Goal: Task Accomplishment & Management: Manage account settings

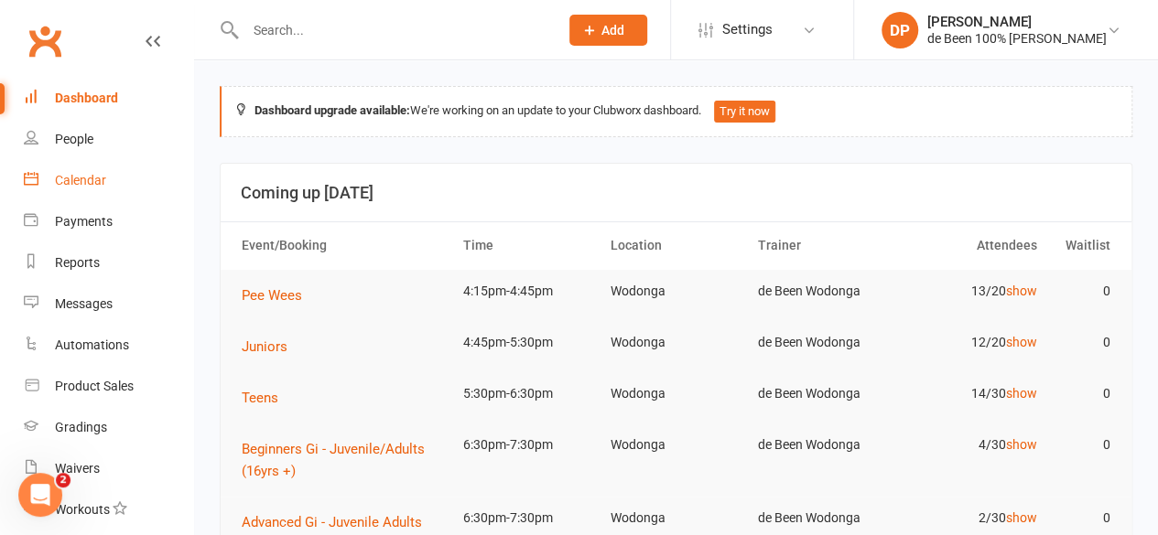
click at [84, 178] on div "Calendar" at bounding box center [80, 180] width 51 height 15
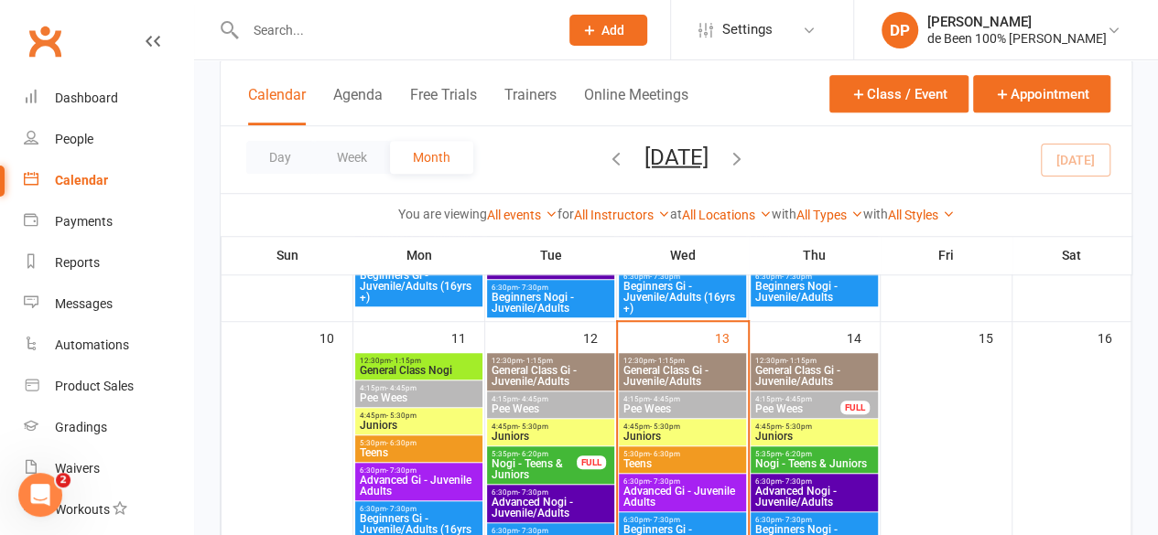
scroll to position [554, 0]
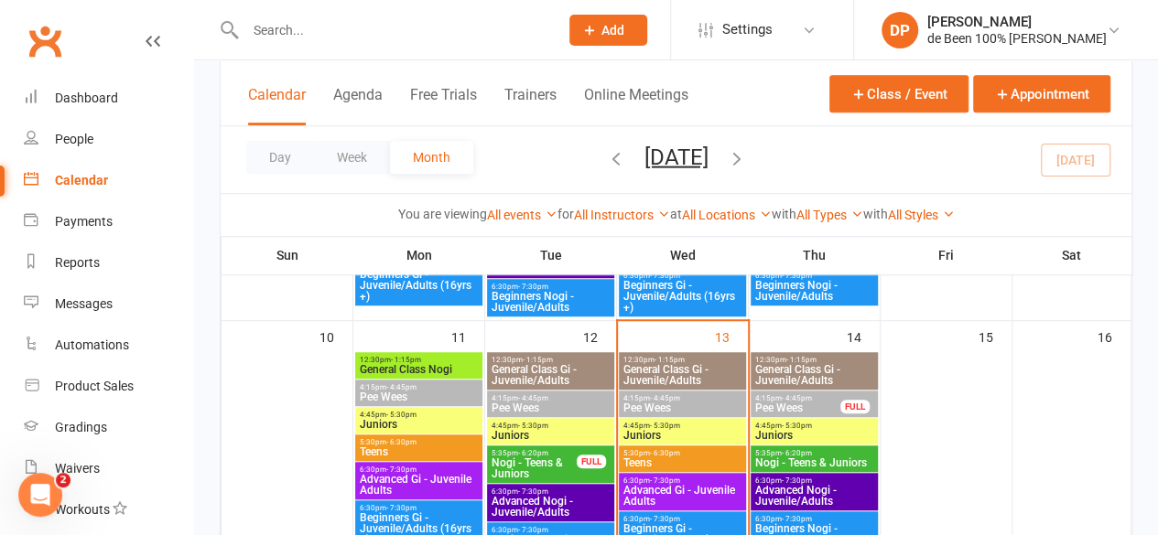
click at [653, 397] on span "- 4:45pm" at bounding box center [665, 398] width 30 height 8
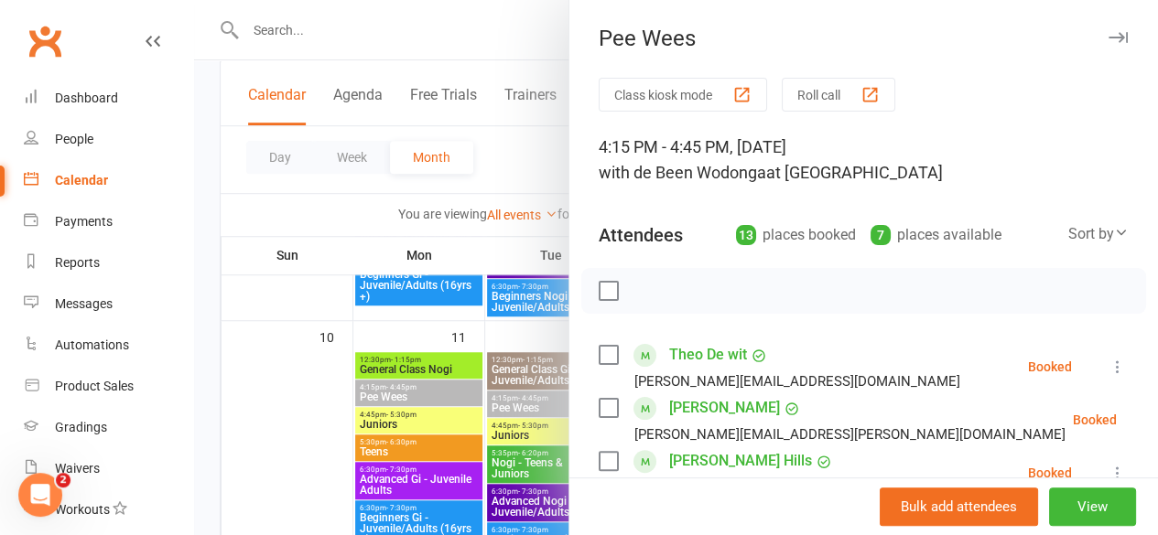
click at [1068, 235] on div "Sort by" at bounding box center [1098, 234] width 60 height 24
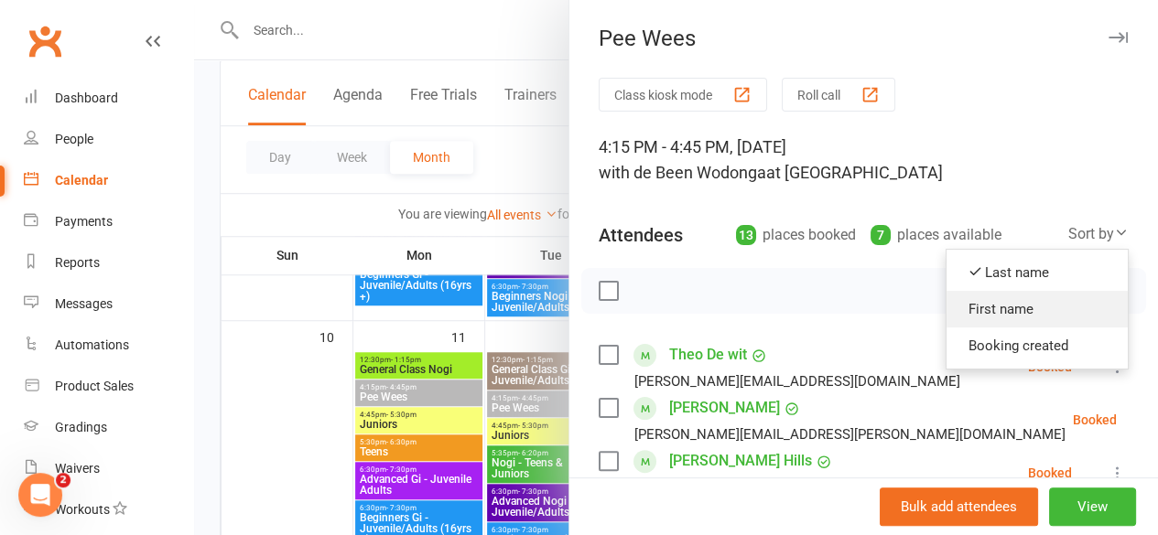
click at [996, 304] on link "First name" at bounding box center [1036, 309] width 181 height 37
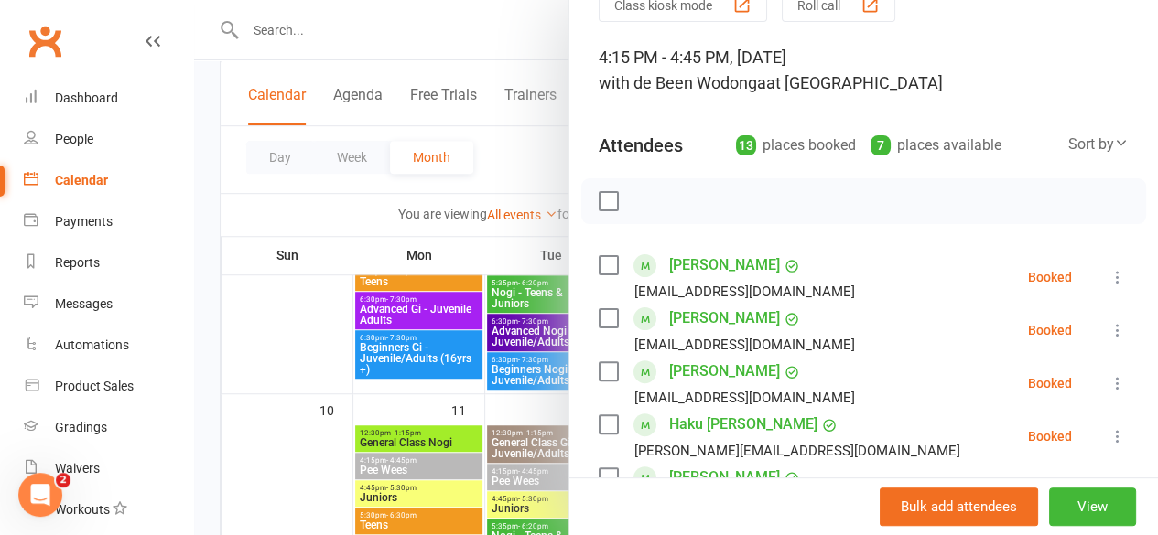
scroll to position [0, 0]
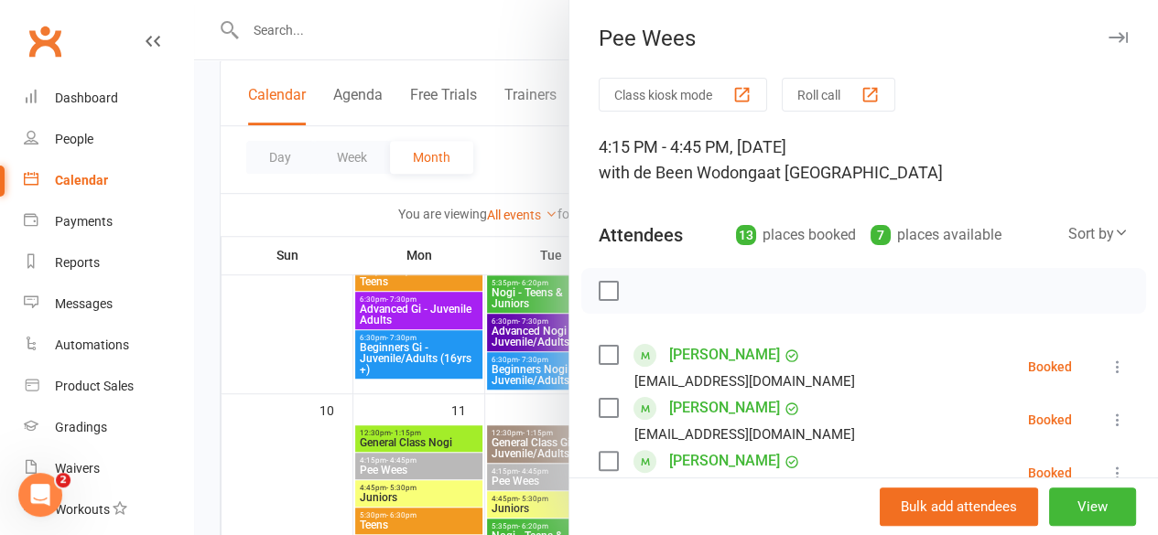
click at [739, 384] on div "[EMAIL_ADDRESS][DOMAIN_NAME]" at bounding box center [744, 382] width 221 height 24
click at [307, 377] on div at bounding box center [676, 267] width 964 height 535
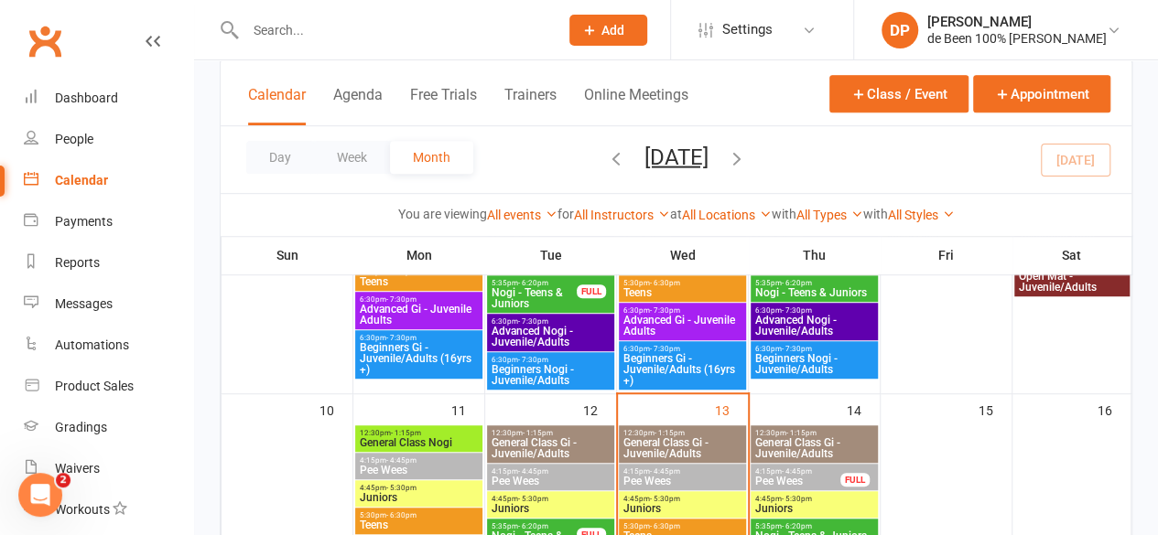
click at [670, 499] on span "- 5:30pm" at bounding box center [665, 499] width 30 height 8
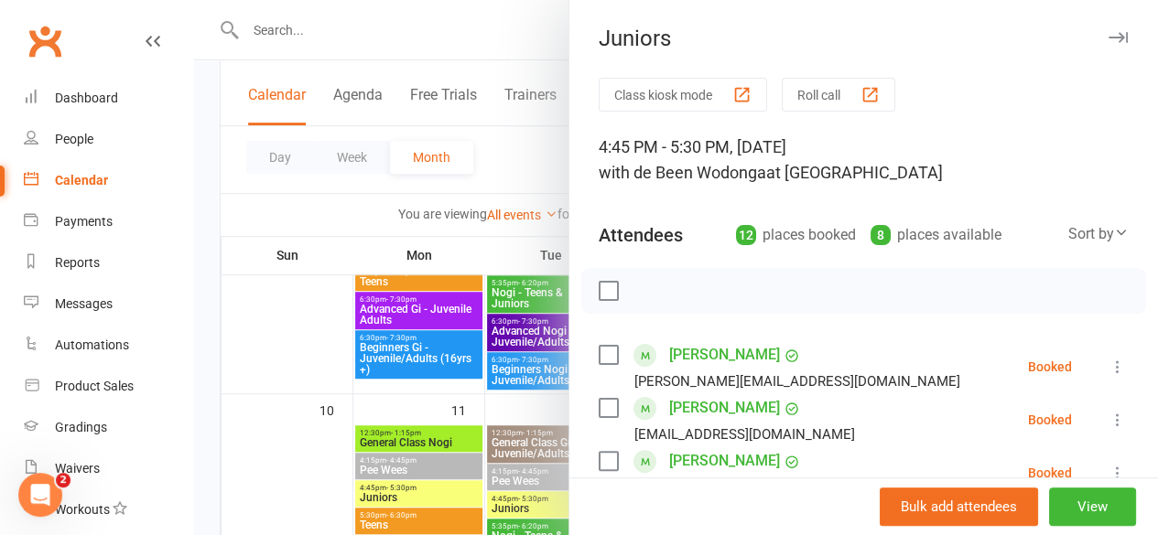
click at [271, 471] on div at bounding box center [676, 267] width 964 height 535
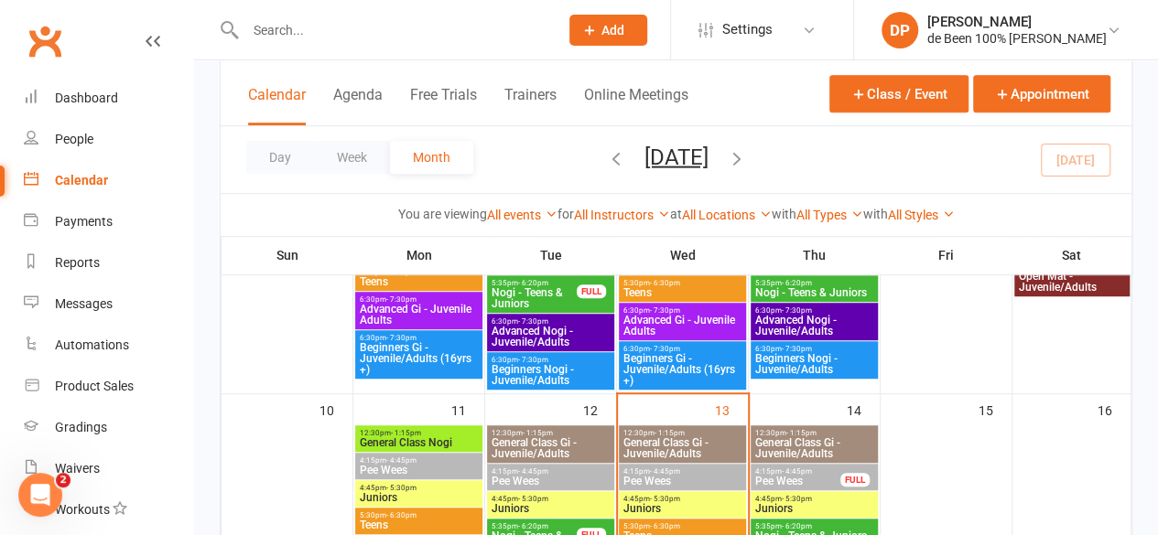
click at [271, 471] on div at bounding box center [286, 530] width 127 height 209
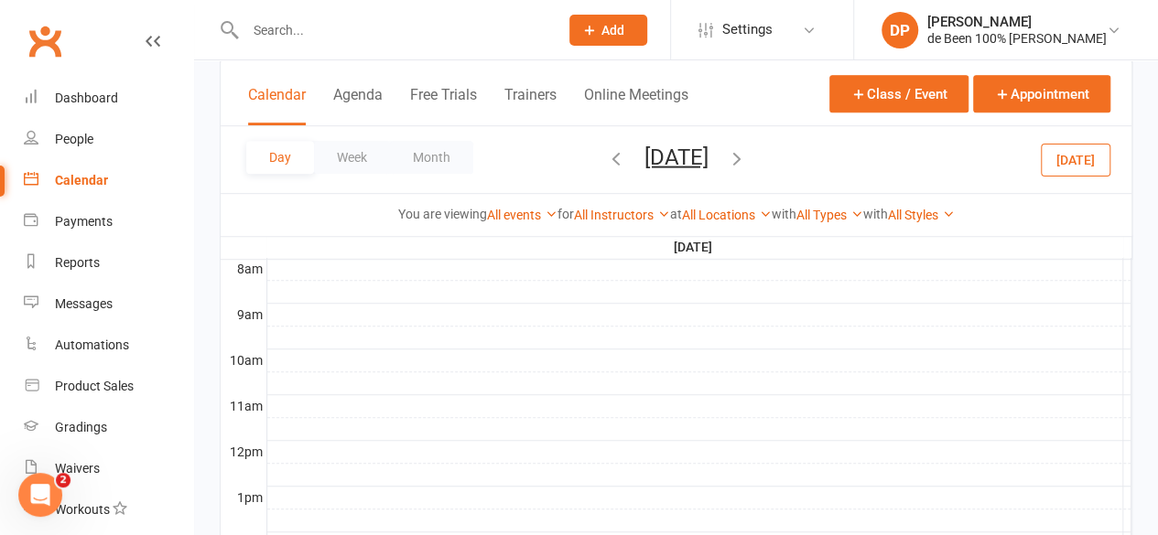
click at [271, 471] on div at bounding box center [699, 475] width 864 height 22
click at [432, 151] on button "Month" at bounding box center [431, 157] width 83 height 33
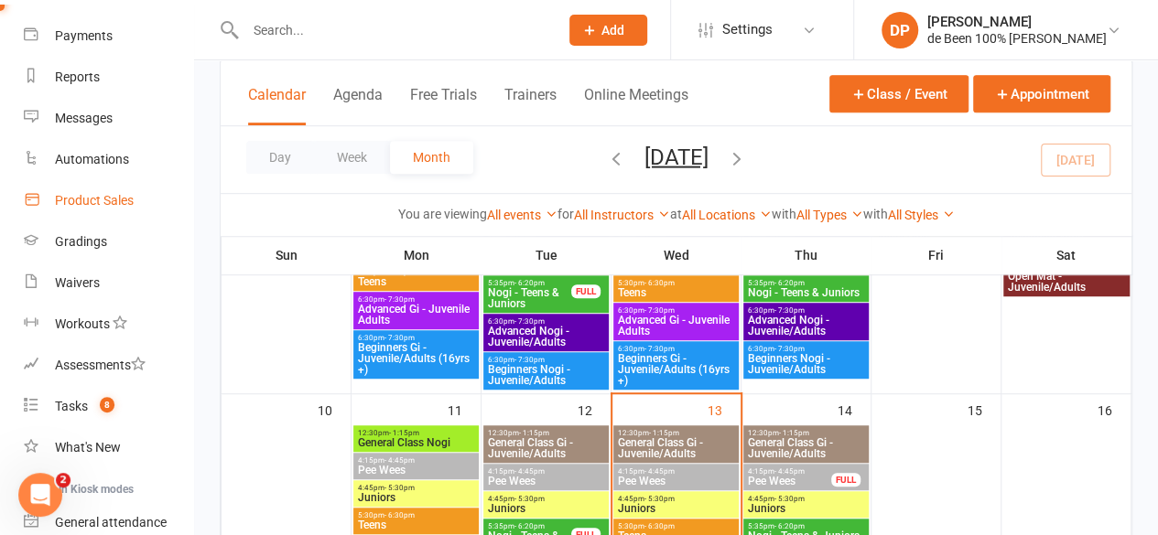
scroll to position [187, 0]
click at [71, 404] on div "Tasks" at bounding box center [71, 405] width 33 height 15
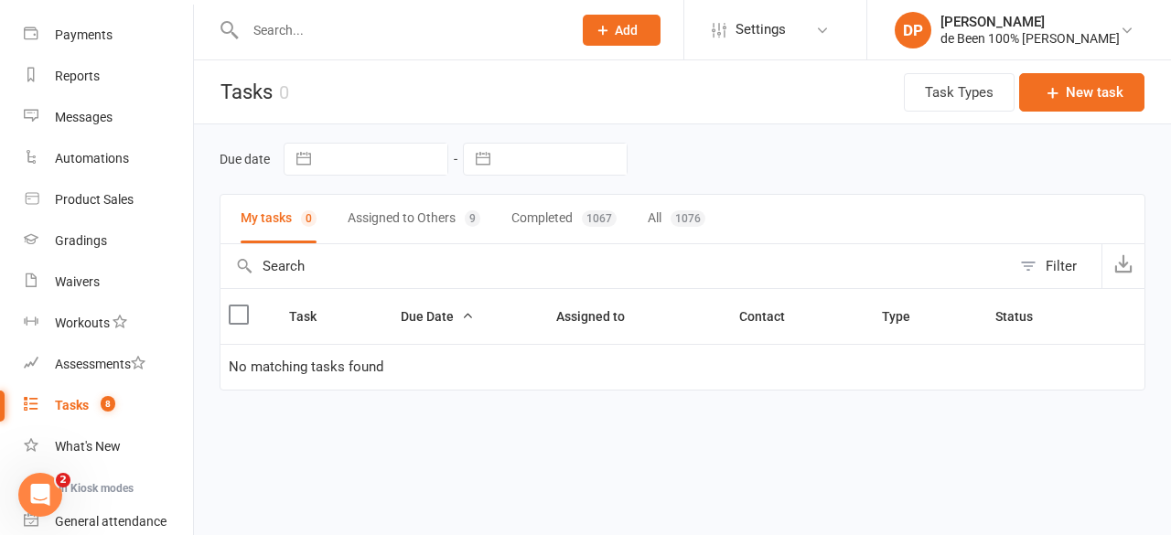
click at [415, 219] on button "Assigned to Others 9" at bounding box center [414, 219] width 133 height 49
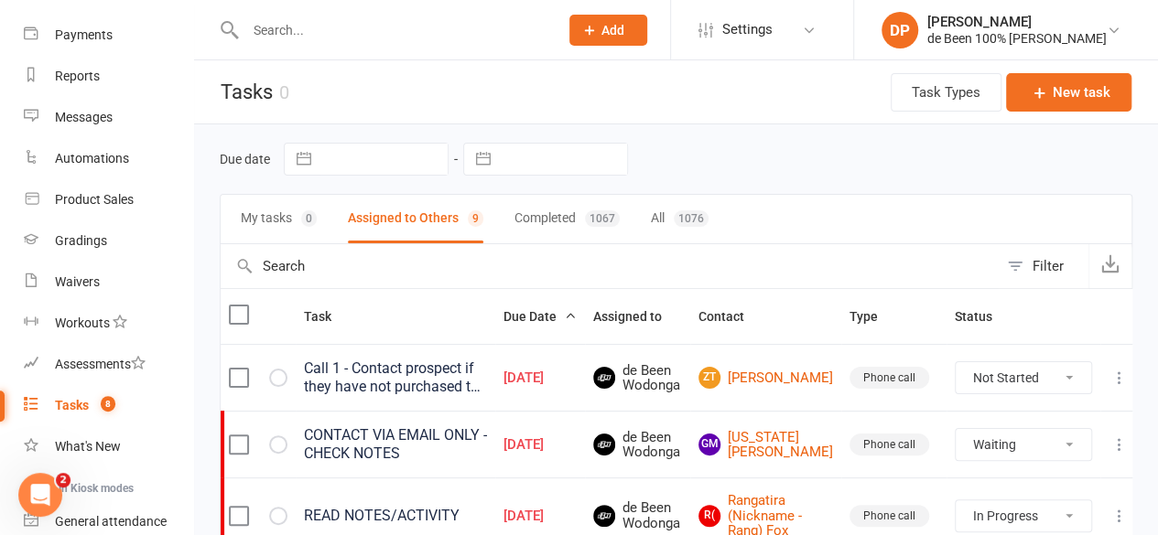
select select "waiting"
select select "started"
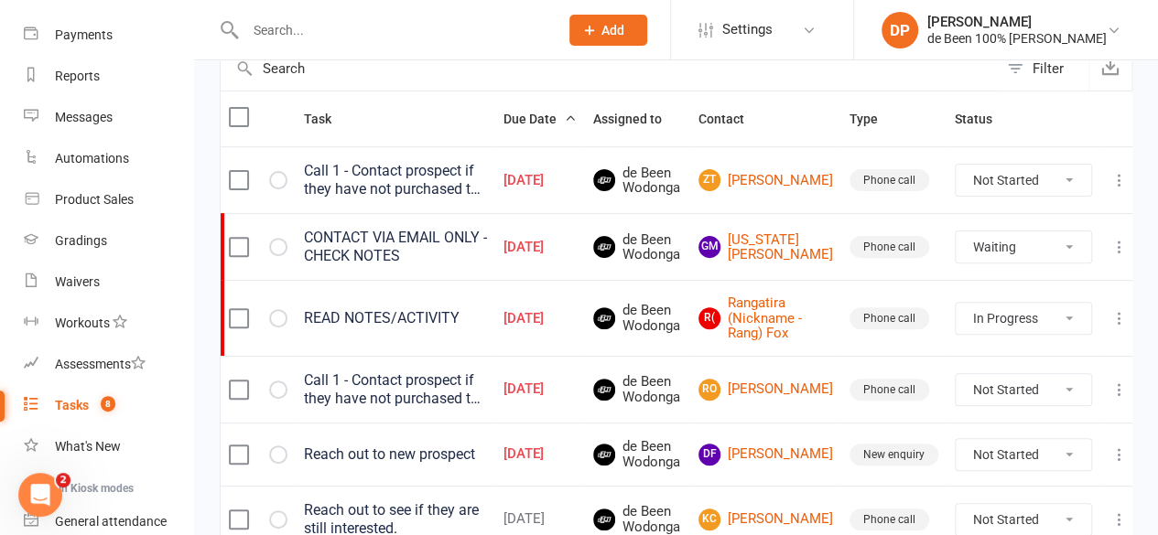
scroll to position [205, 0]
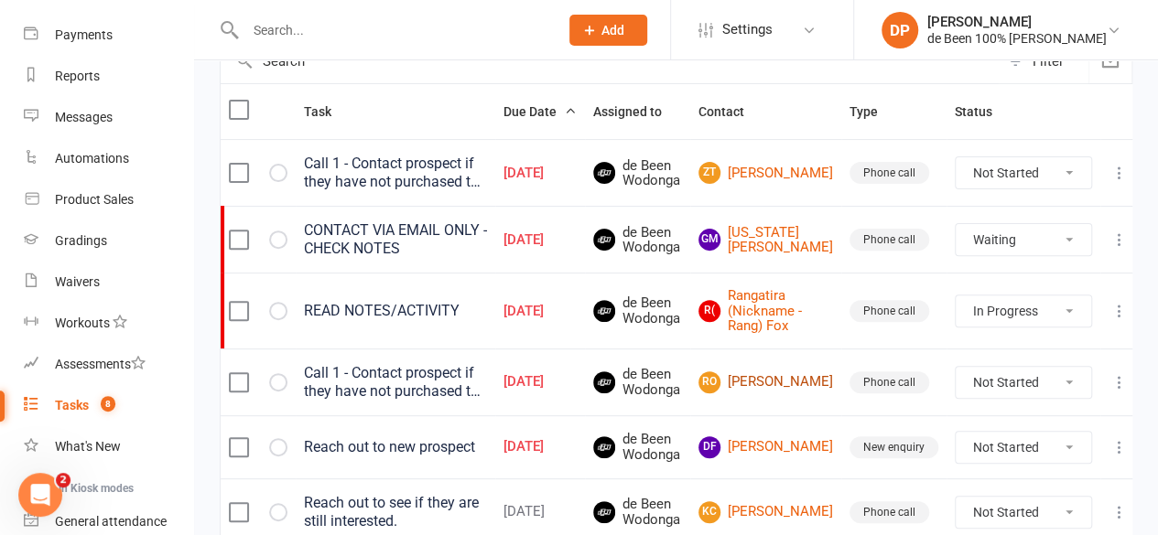
click at [793, 394] on link "RO [PERSON_NAME]" at bounding box center [765, 383] width 135 height 22
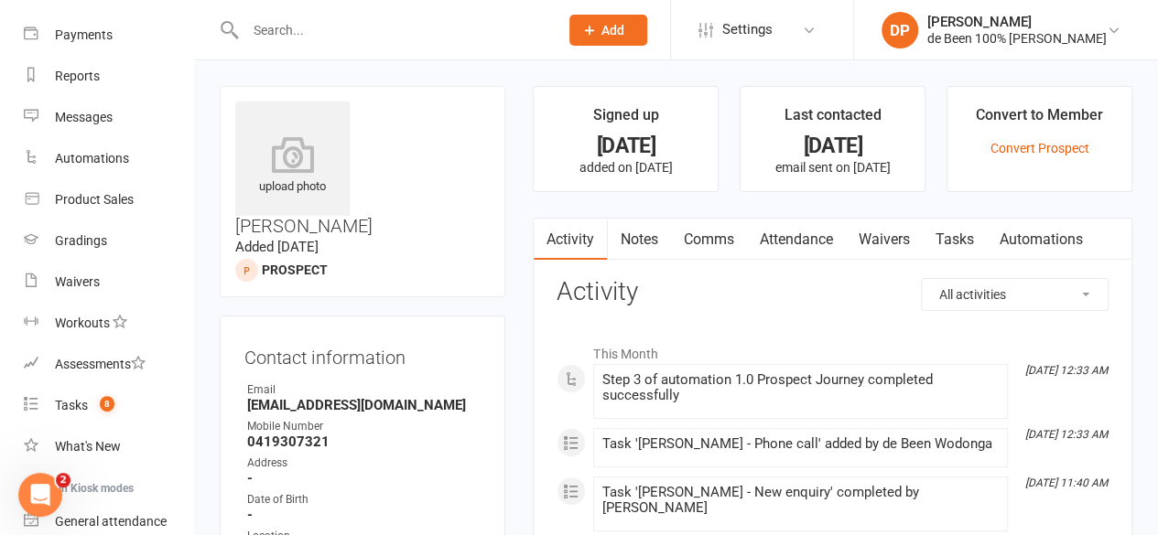
click at [646, 239] on link "Notes" at bounding box center [638, 240] width 63 height 42
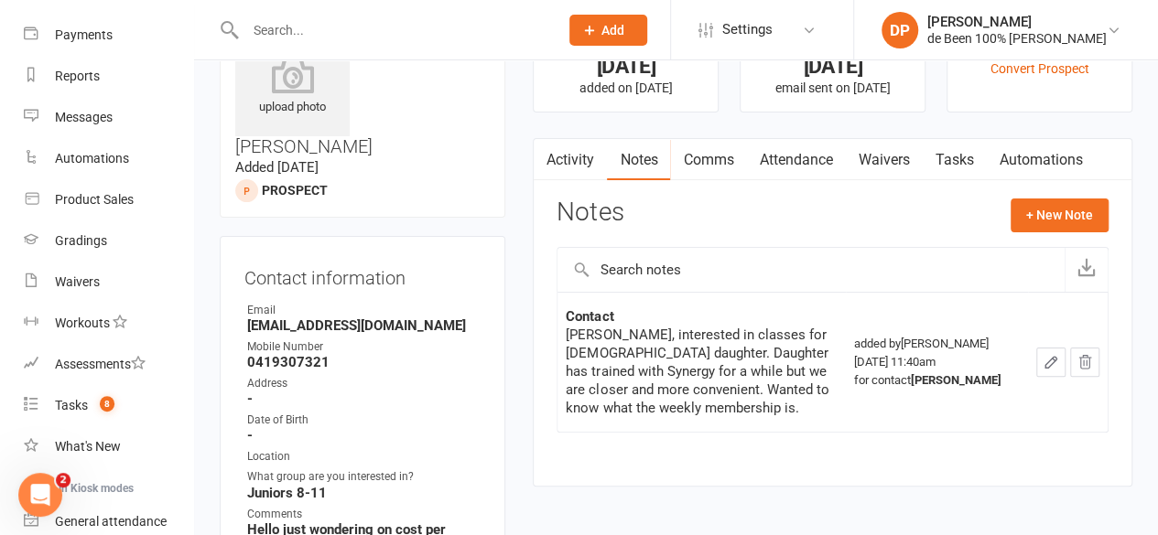
scroll to position [83, 0]
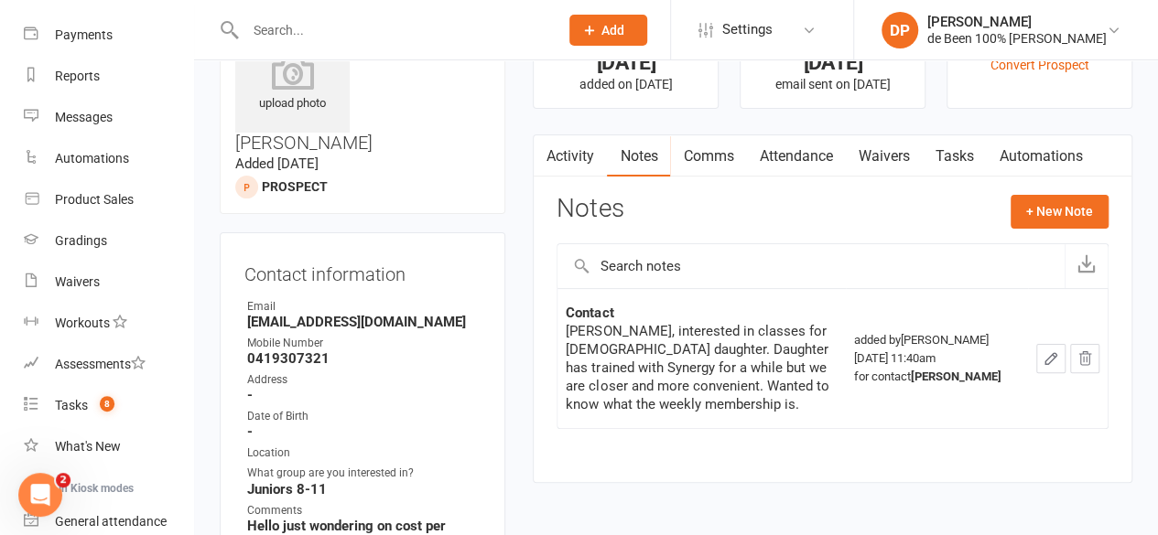
click at [577, 155] on link "Activity" at bounding box center [570, 156] width 73 height 42
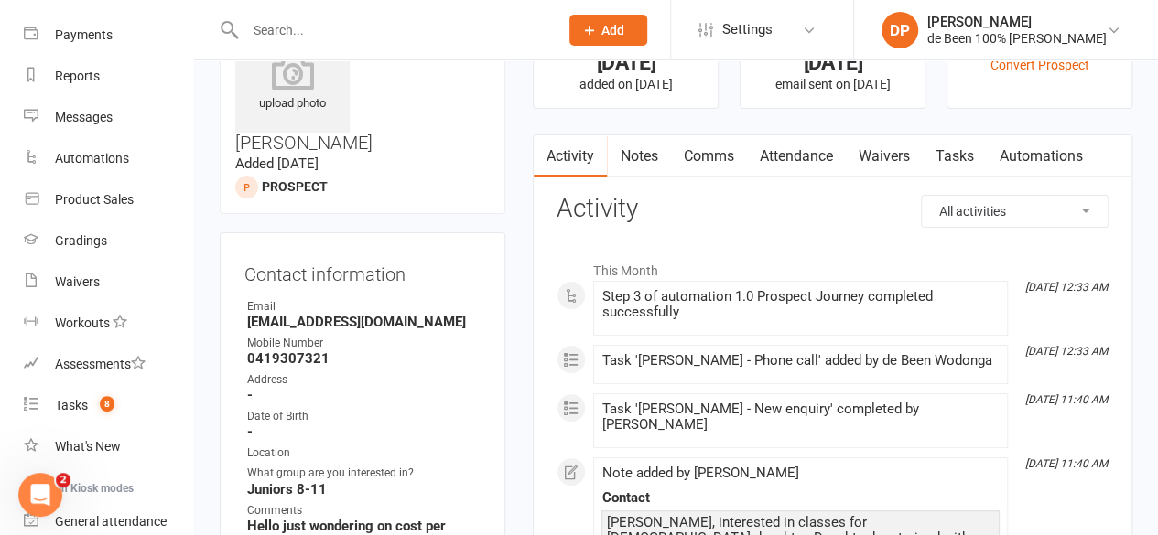
click at [705, 156] on link "Comms" at bounding box center [708, 156] width 76 height 42
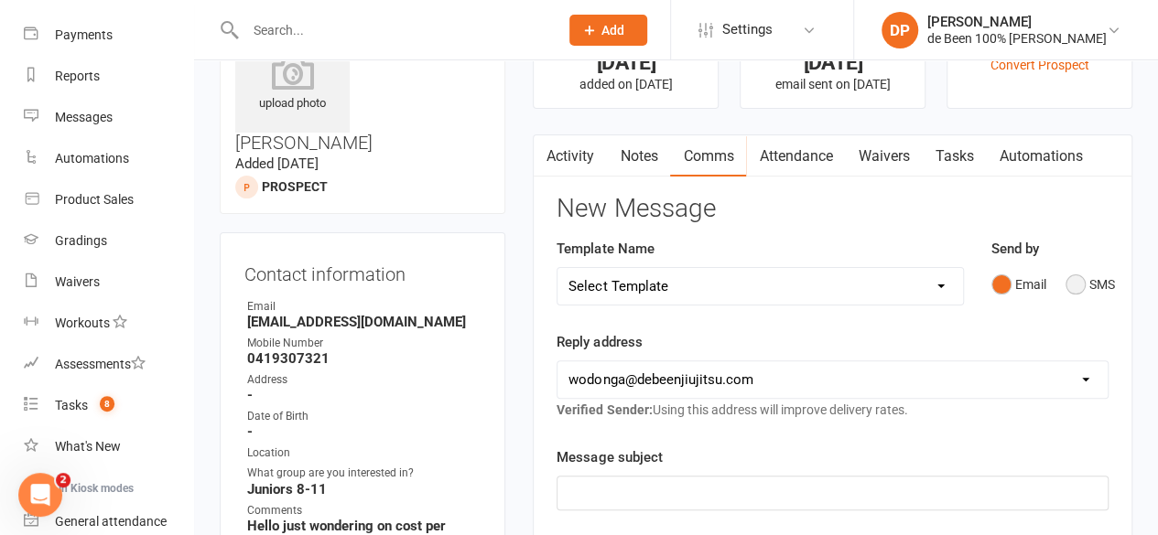
click at [1082, 279] on button "SMS" at bounding box center [1089, 284] width 49 height 35
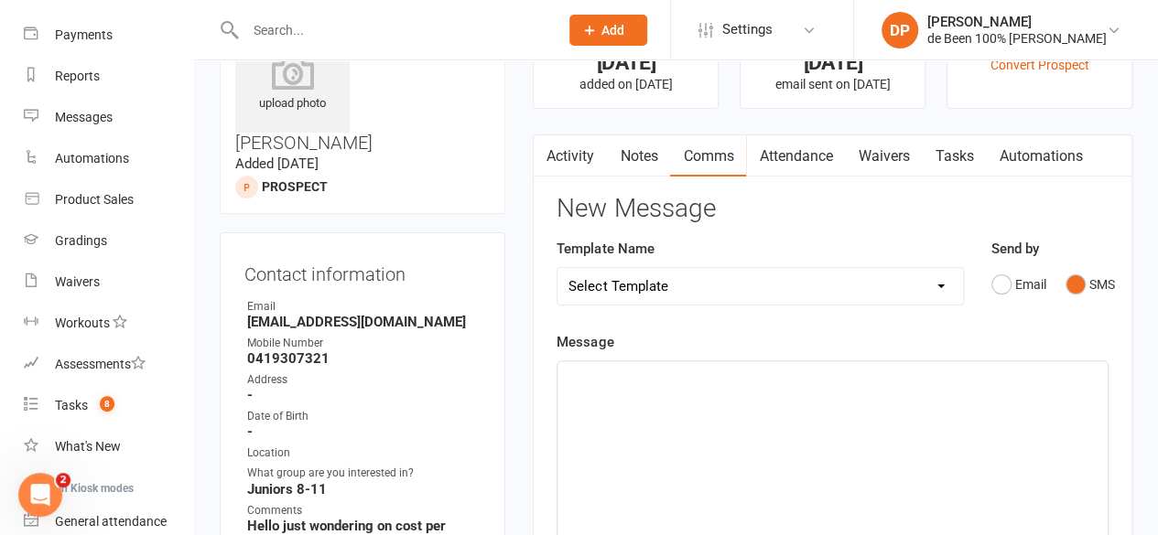
click at [600, 379] on p "﻿" at bounding box center [832, 378] width 528 height 22
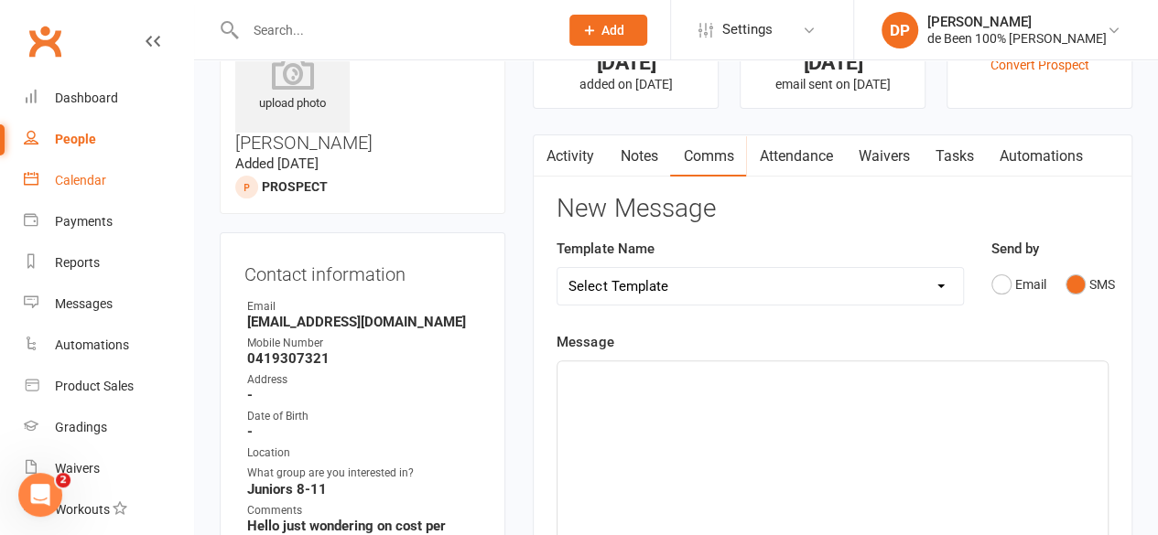
click at [70, 180] on div "Calendar" at bounding box center [80, 180] width 51 height 15
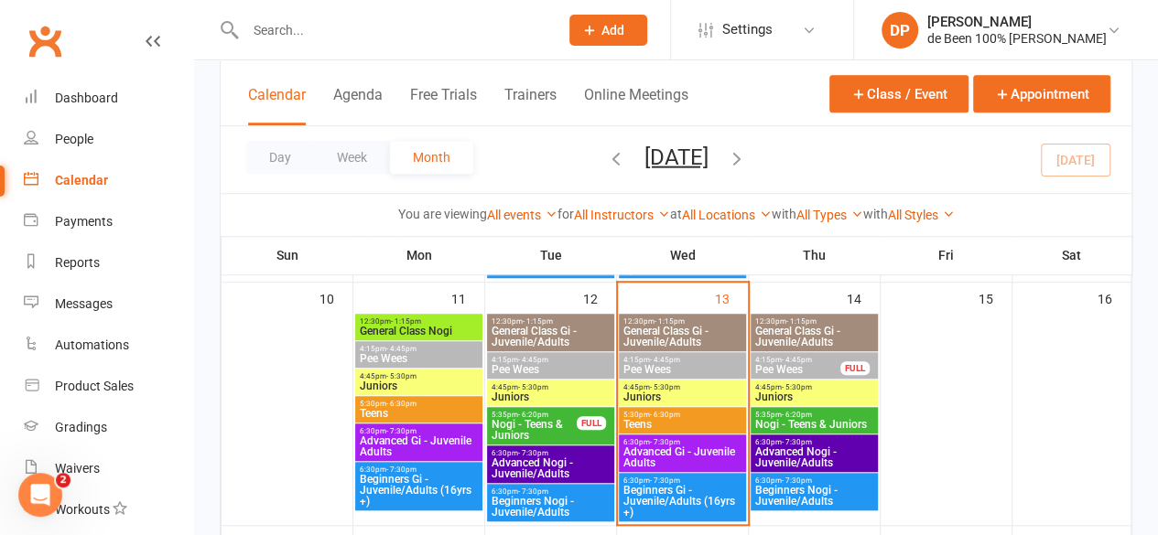
scroll to position [593, 0]
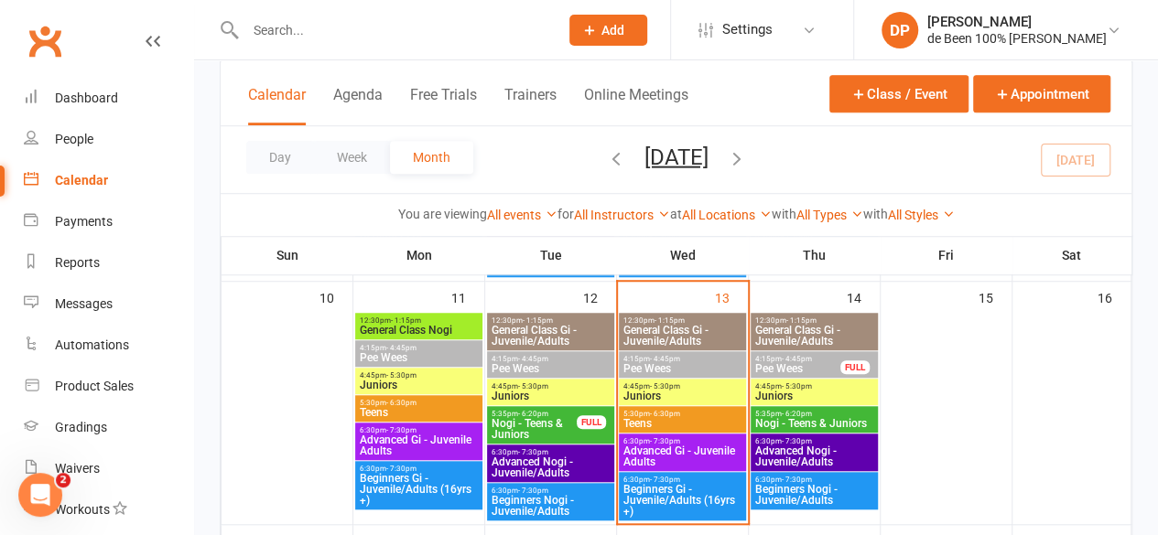
click at [646, 394] on span "Juniors" at bounding box center [682, 396] width 120 height 11
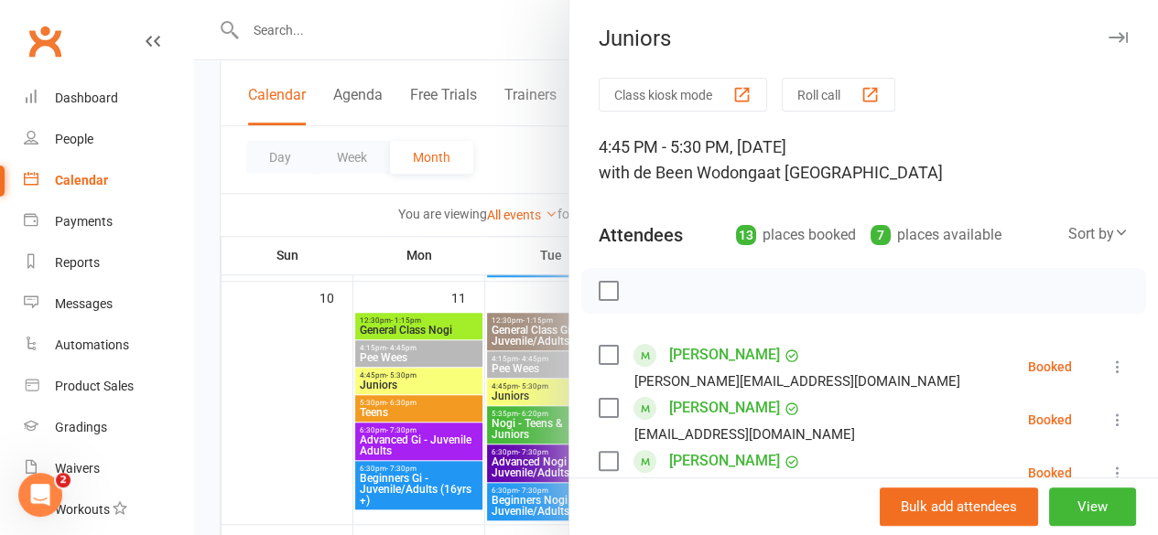
click at [274, 436] on div at bounding box center [676, 267] width 964 height 535
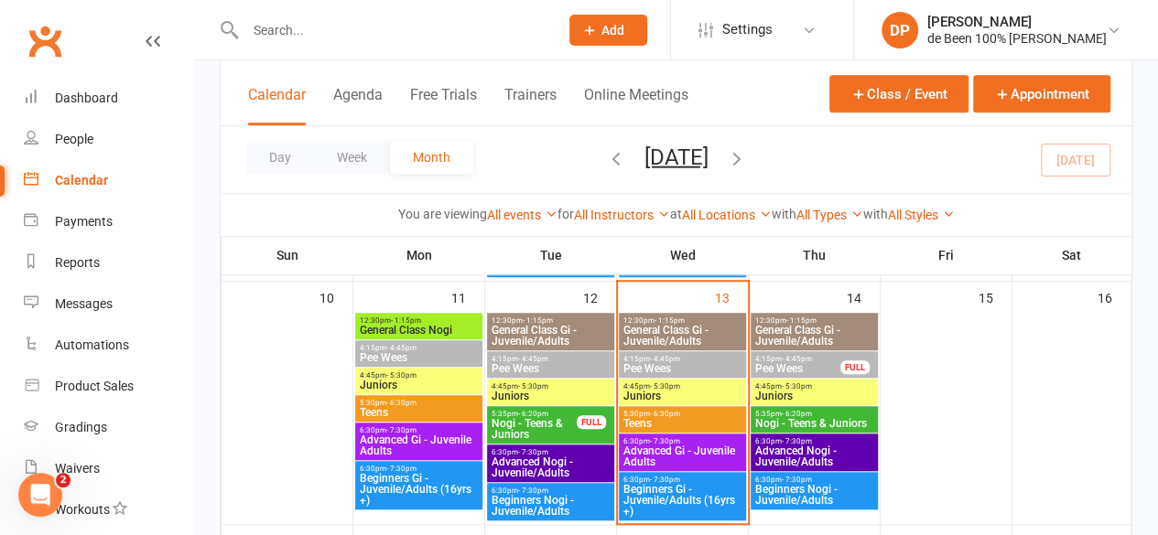
click at [661, 411] on span "- 6:30pm" at bounding box center [665, 414] width 30 height 8
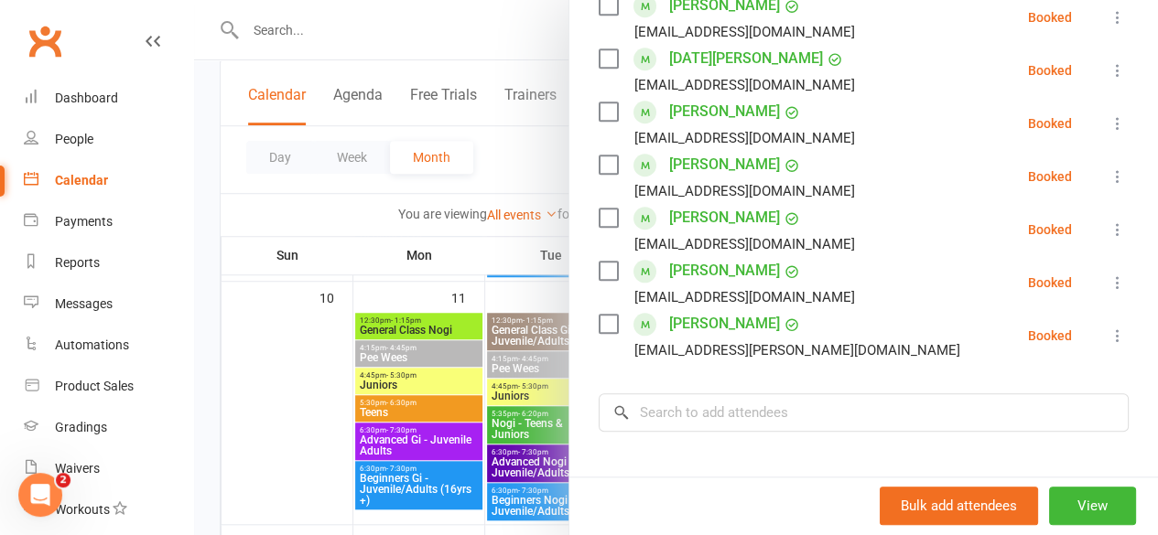
scroll to position [722, 0]
click at [293, 406] on div at bounding box center [676, 267] width 964 height 535
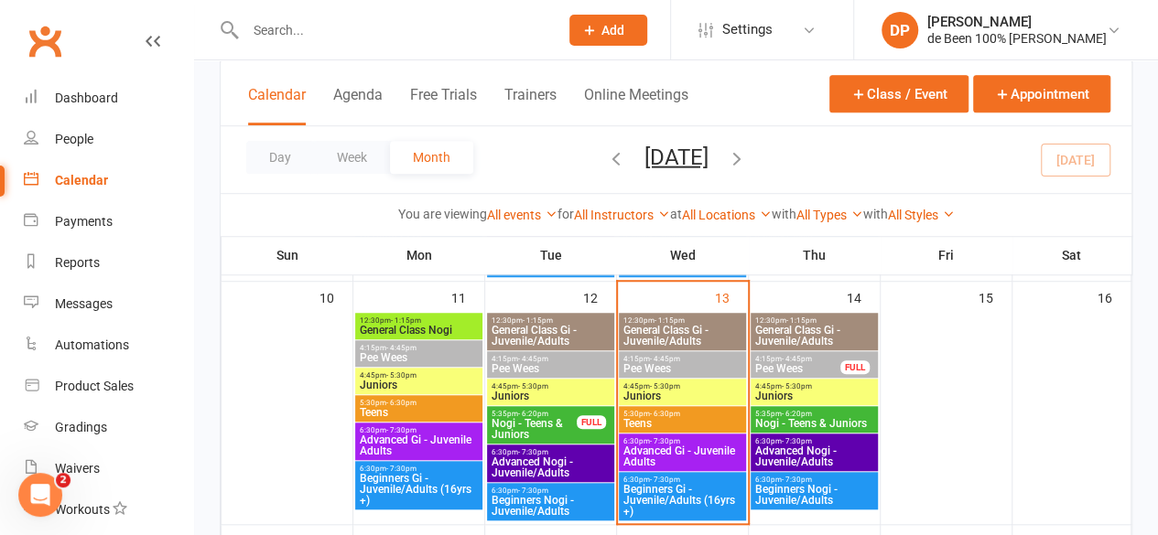
click at [686, 453] on span "Advanced Gi - Juvenile Adults" at bounding box center [682, 457] width 120 height 22
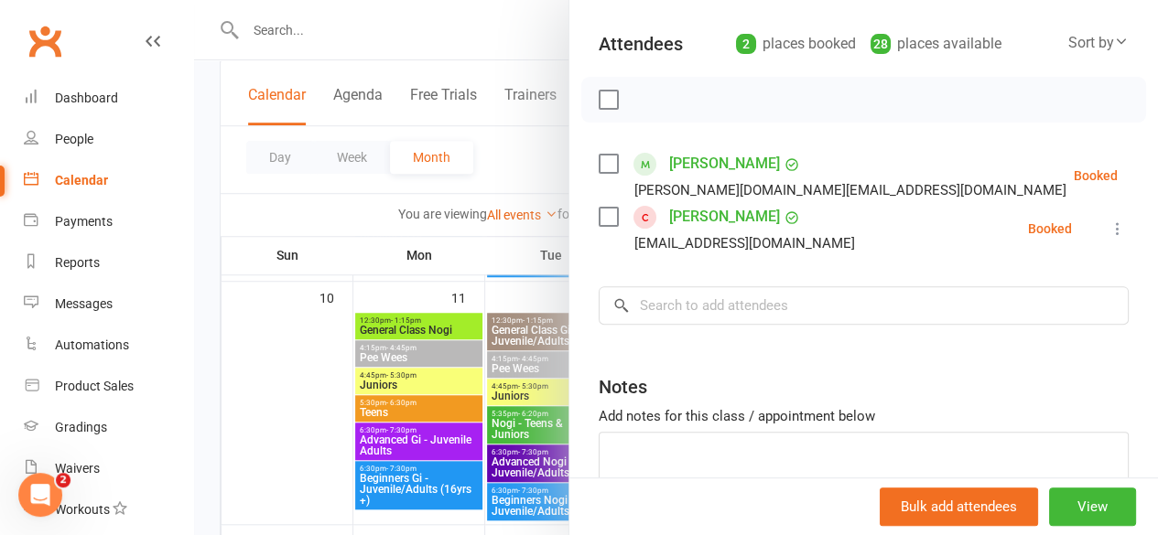
scroll to position [192, 0]
click at [265, 440] on div at bounding box center [676, 267] width 964 height 535
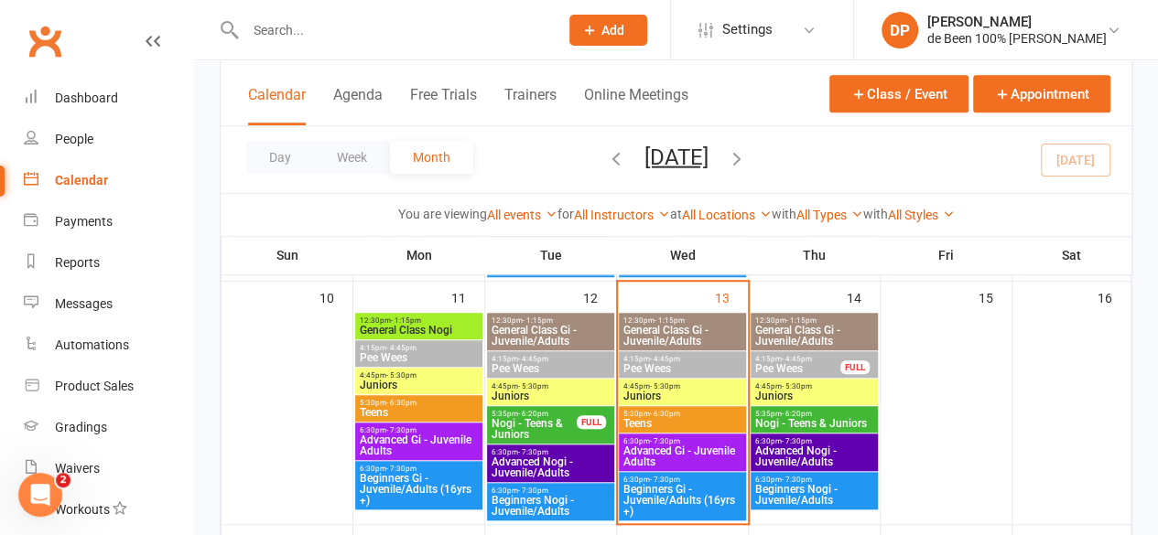
click at [677, 494] on span "Beginners Gi - Juvenile/Adults (16yrs +)" at bounding box center [682, 500] width 120 height 33
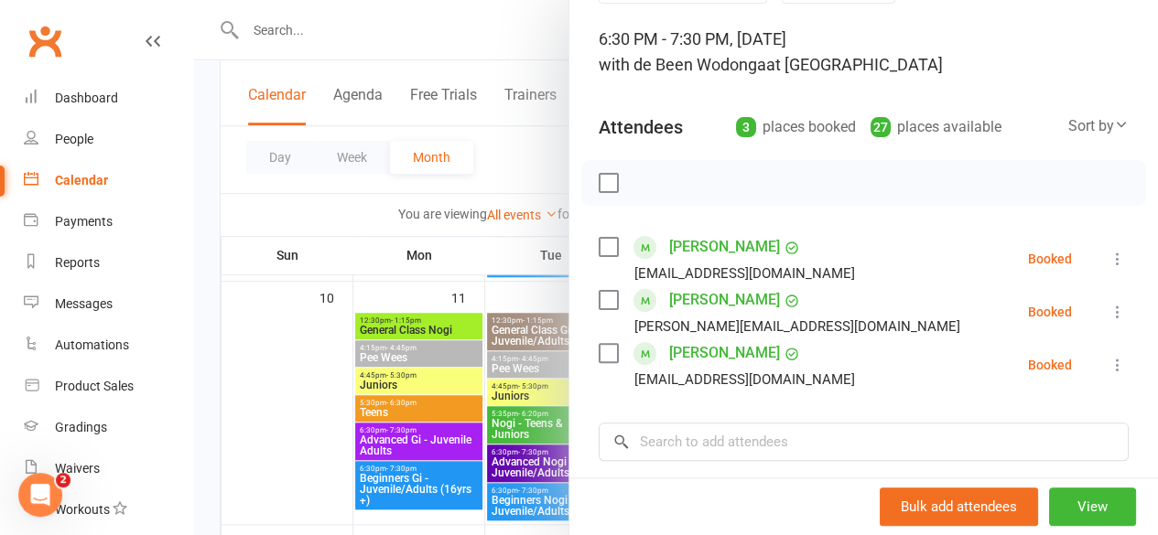
scroll to position [110, 0]
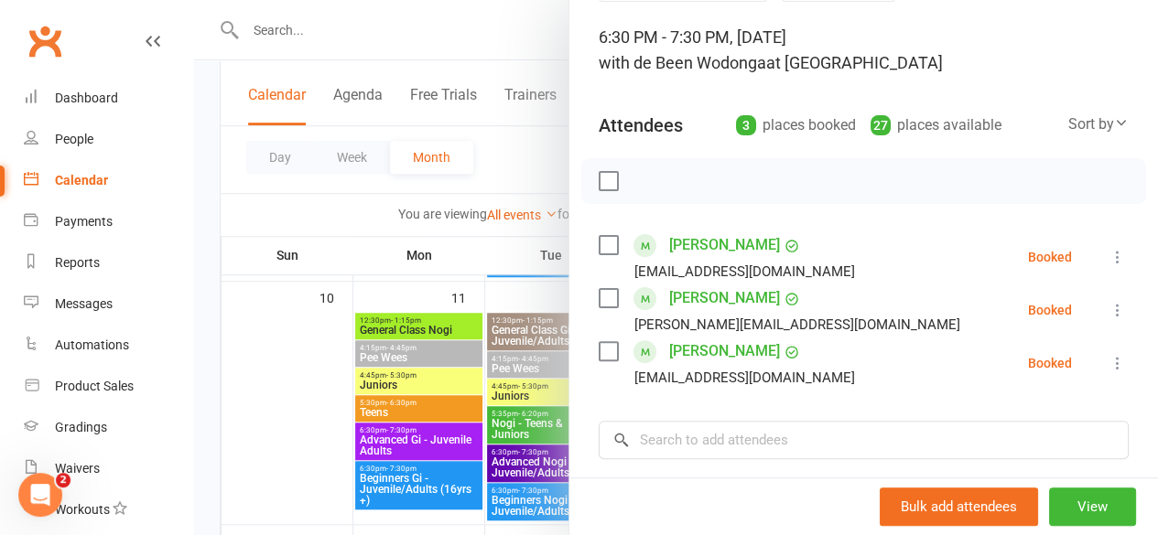
click at [286, 387] on div at bounding box center [676, 267] width 964 height 535
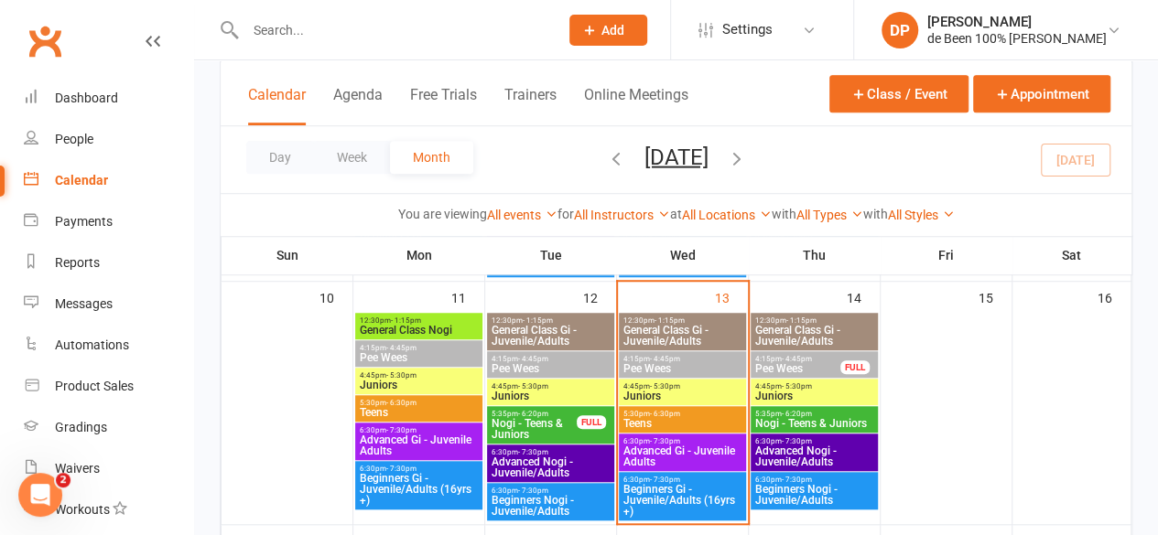
click at [652, 357] on span "- 4:45pm" at bounding box center [665, 359] width 30 height 8
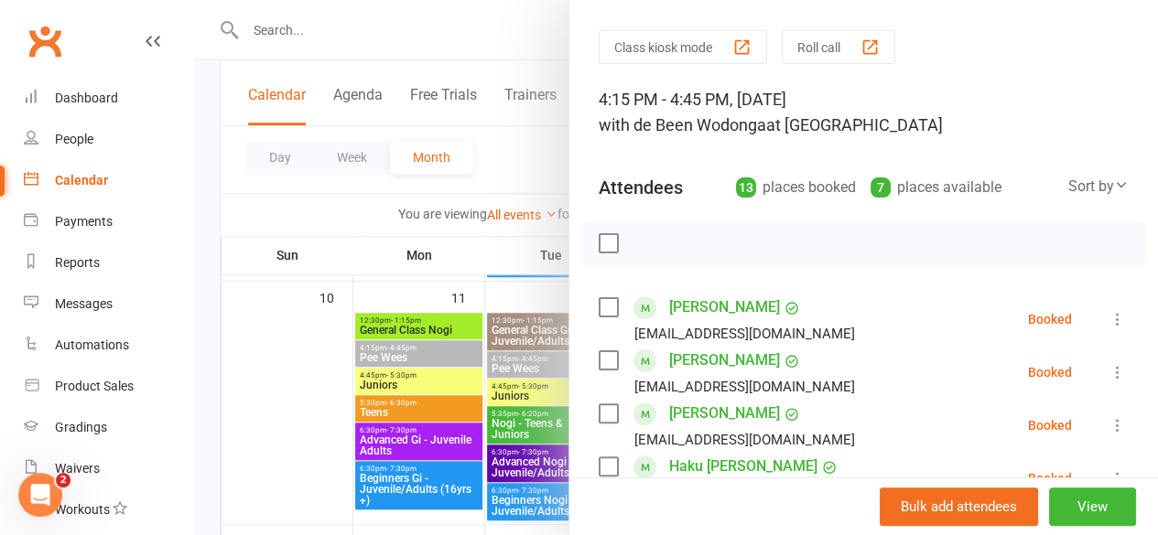
scroll to position [0, 0]
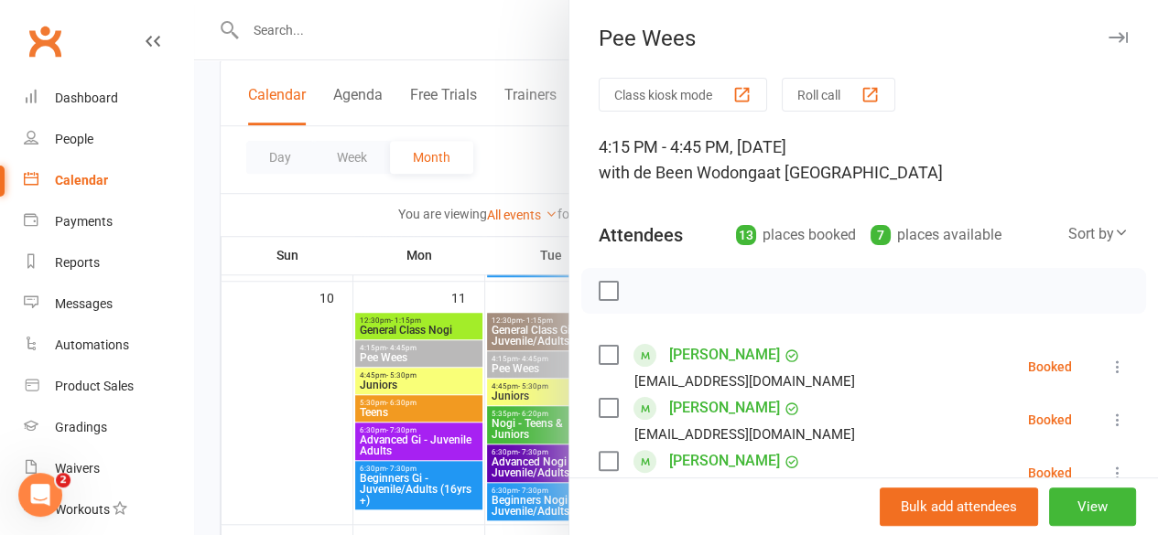
click at [825, 404] on li "[PERSON_NAME] [EMAIL_ADDRESS][DOMAIN_NAME] Booked More info Remove Check in Mar…" at bounding box center [863, 420] width 530 height 53
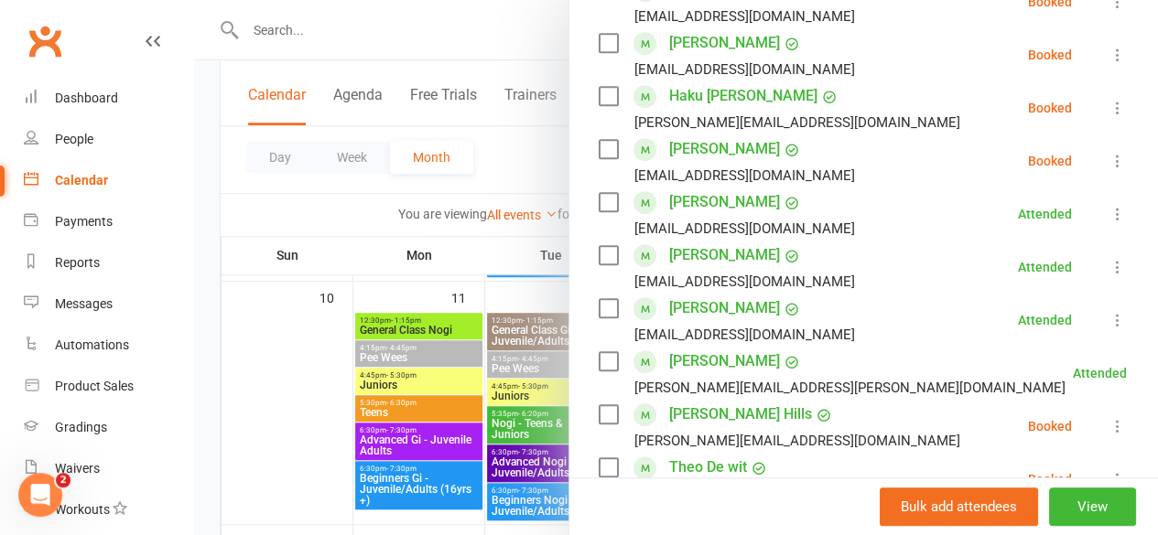
scroll to position [419, 0]
click at [756, 257] on div "[PERSON_NAME] [EMAIL_ADDRESS][DOMAIN_NAME]" at bounding box center [730, 266] width 264 height 53
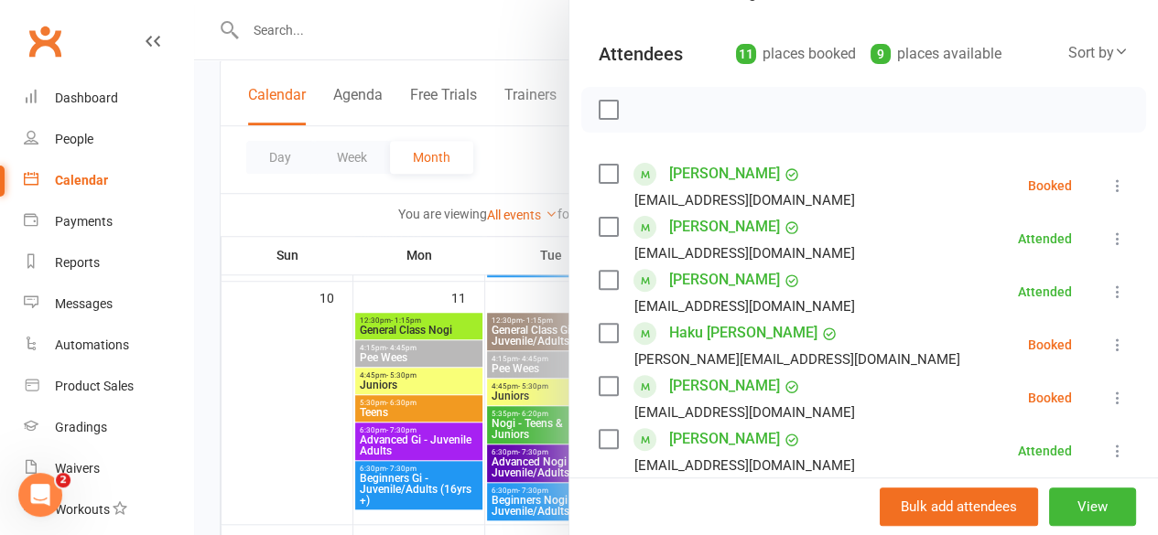
scroll to position [0, 0]
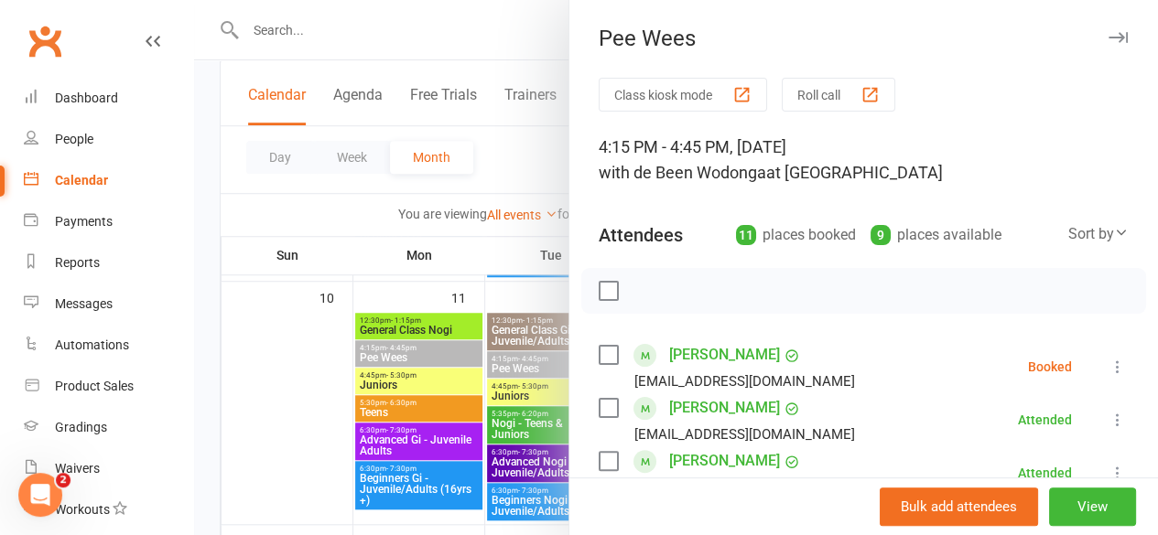
click at [494, 45] on div at bounding box center [676, 267] width 964 height 535
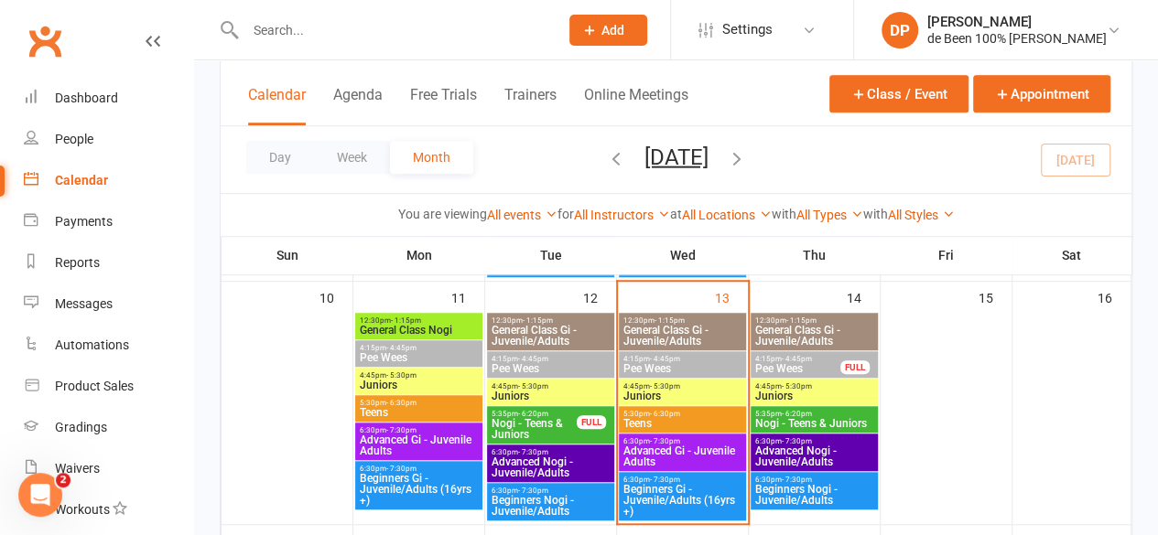
click at [670, 363] on span "Pee Wees" at bounding box center [682, 368] width 120 height 11
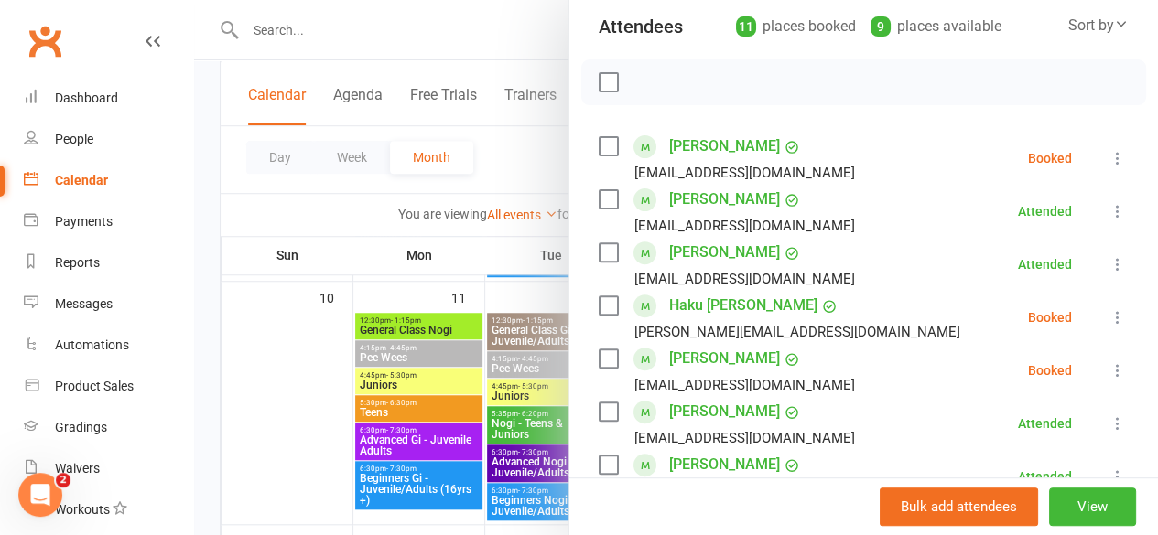
scroll to position [210, 0]
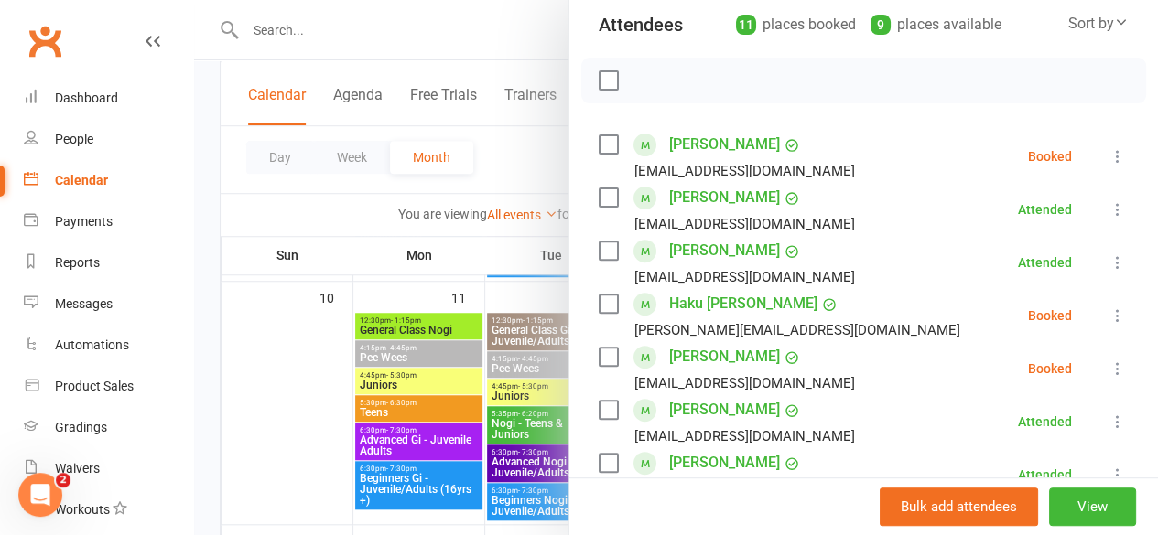
click at [1108, 312] on icon at bounding box center [1117, 316] width 18 height 18
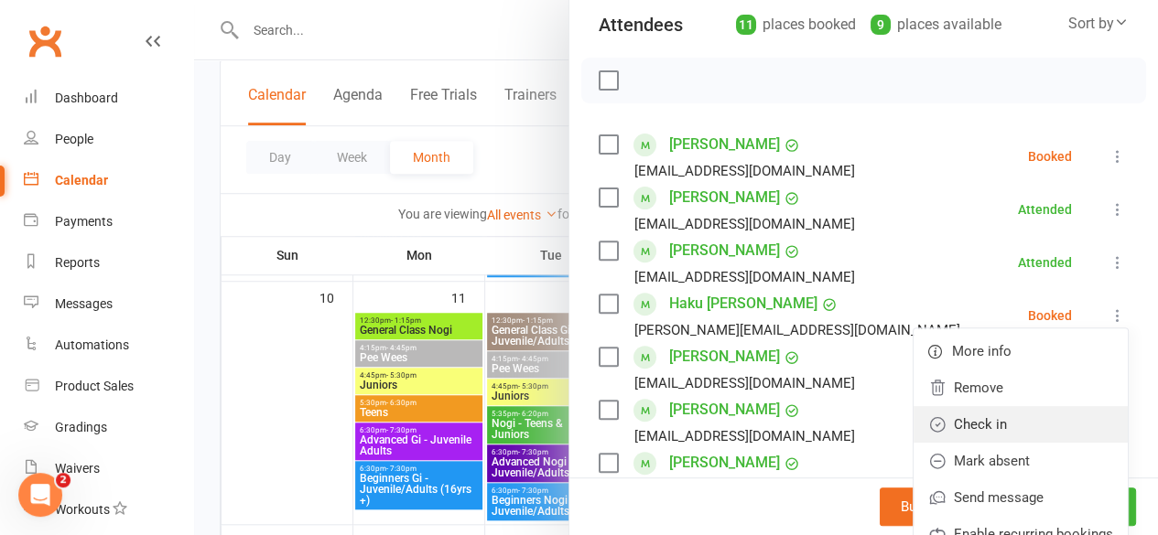
click at [967, 413] on link "Check in" at bounding box center [1020, 424] width 214 height 37
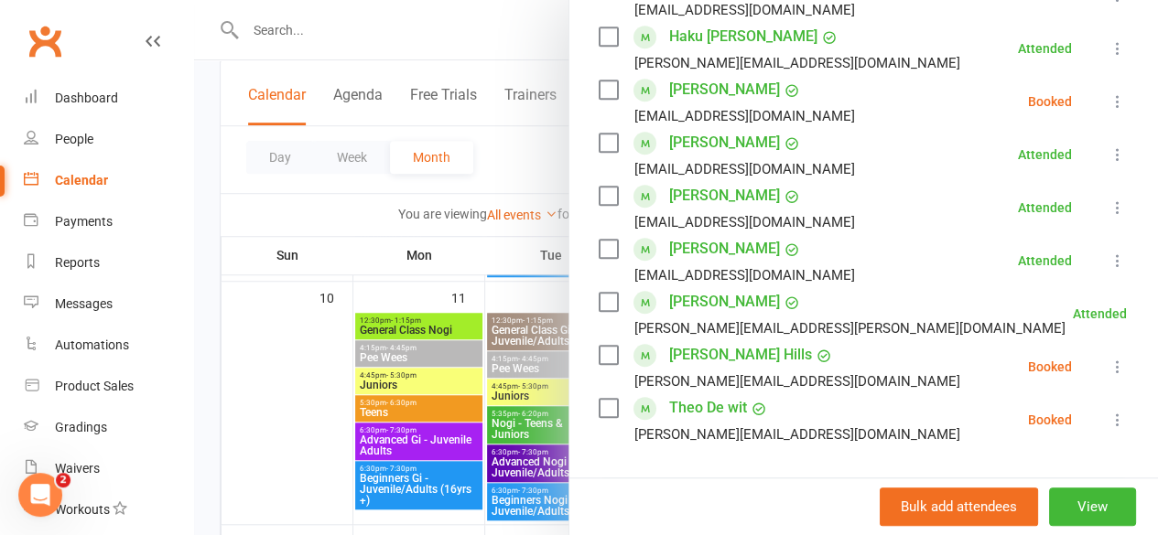
scroll to position [479, 0]
click at [1108, 364] on icon at bounding box center [1117, 366] width 18 height 18
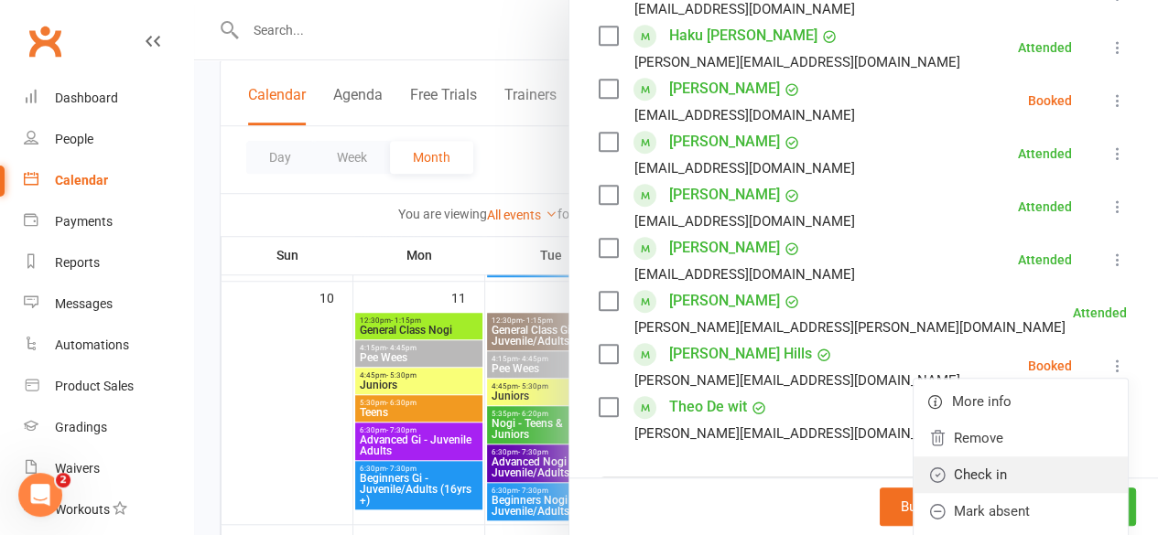
click at [980, 469] on link "Check in" at bounding box center [1020, 475] width 214 height 37
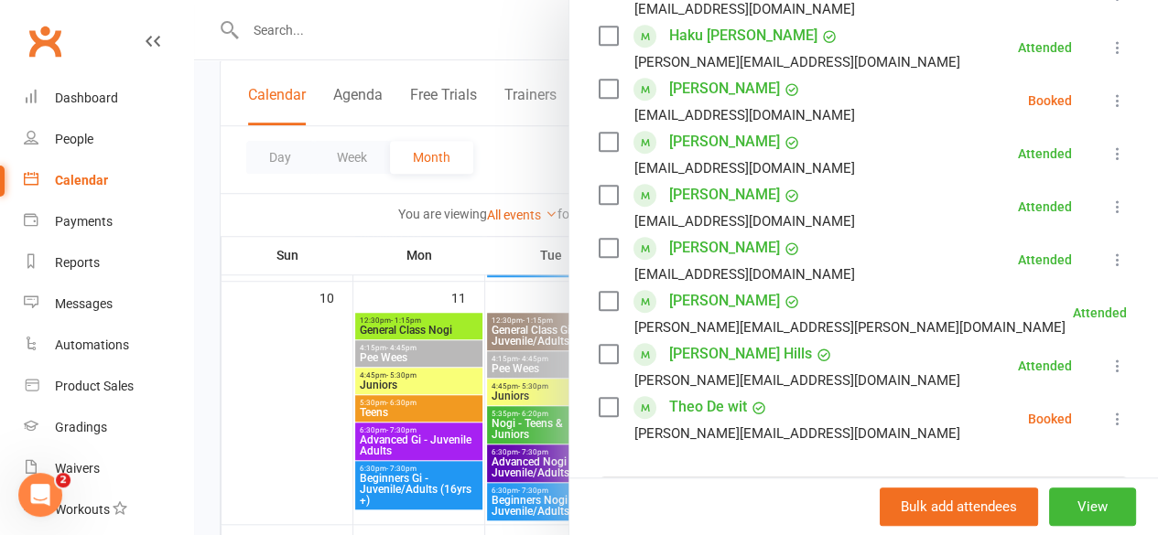
click at [1108, 426] on icon at bounding box center [1117, 419] width 18 height 18
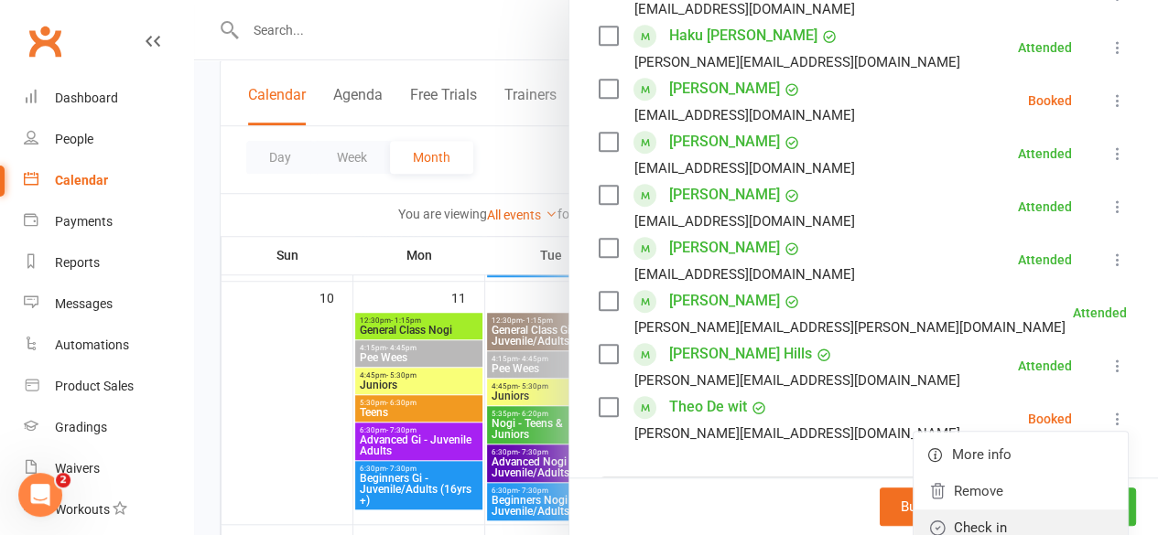
click at [984, 517] on link "Check in" at bounding box center [1020, 528] width 214 height 37
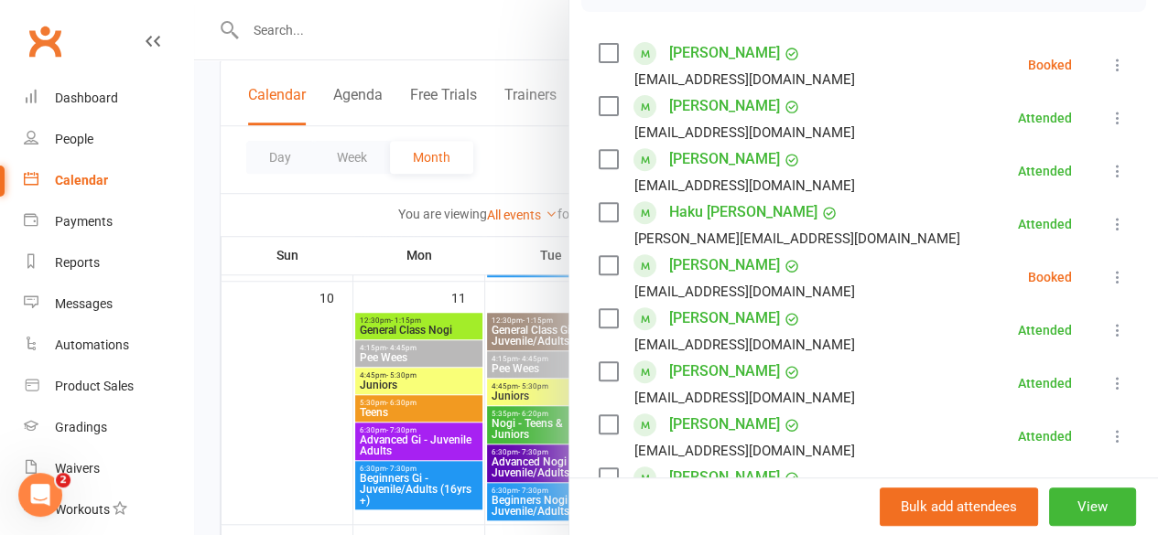
scroll to position [281, 0]
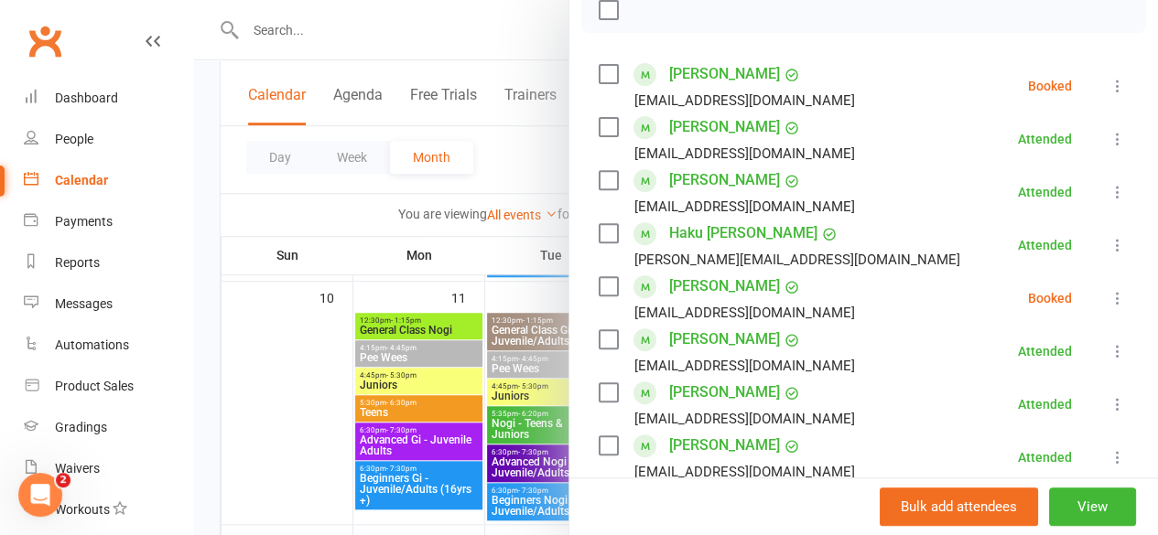
click at [1108, 86] on icon at bounding box center [1117, 86] width 18 height 18
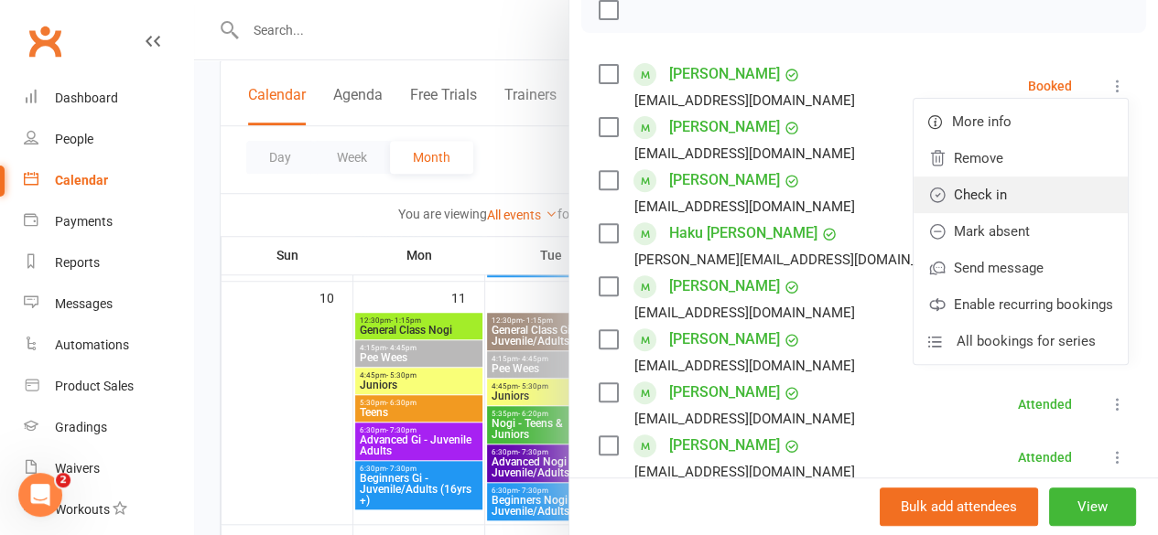
click at [965, 200] on link "Check in" at bounding box center [1020, 195] width 214 height 37
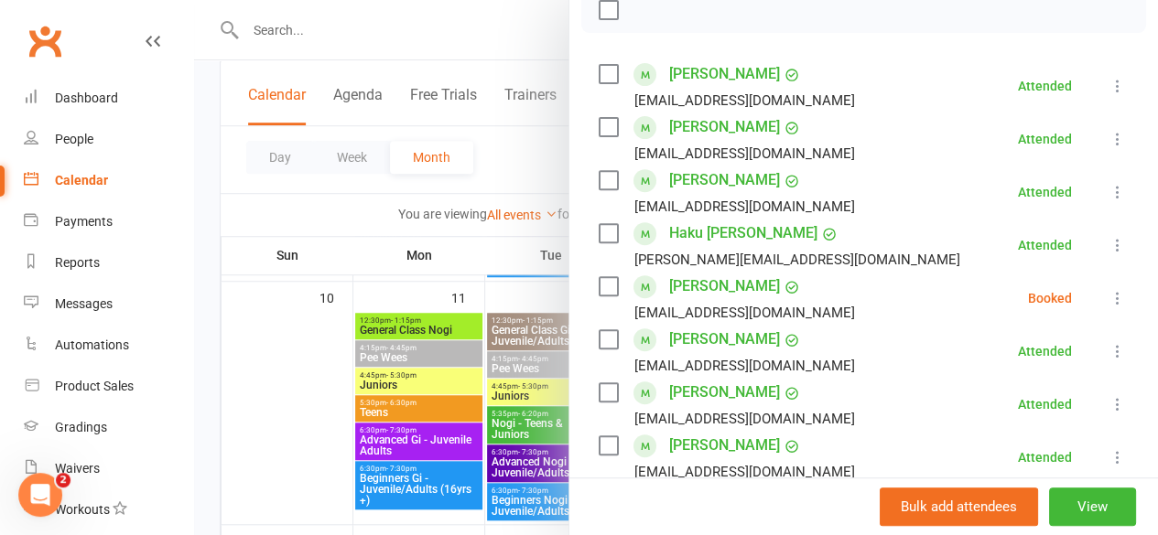
click at [1108, 298] on icon at bounding box center [1117, 298] width 18 height 18
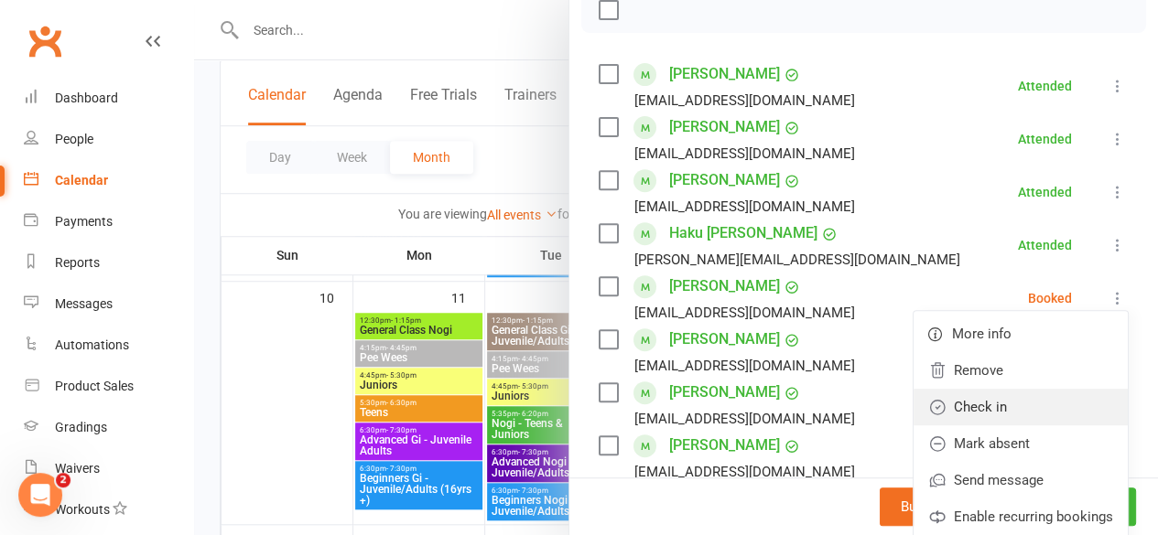
click at [997, 402] on link "Check in" at bounding box center [1020, 407] width 214 height 37
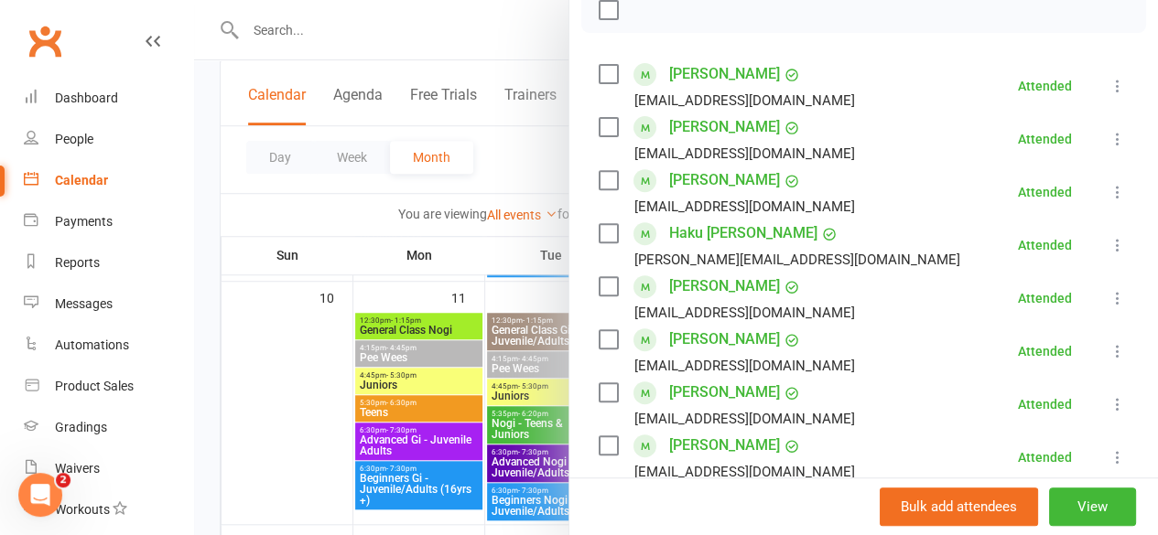
click at [1018, 402] on div "Attended" at bounding box center [1045, 404] width 54 height 13
click at [289, 380] on div at bounding box center [676, 267] width 964 height 535
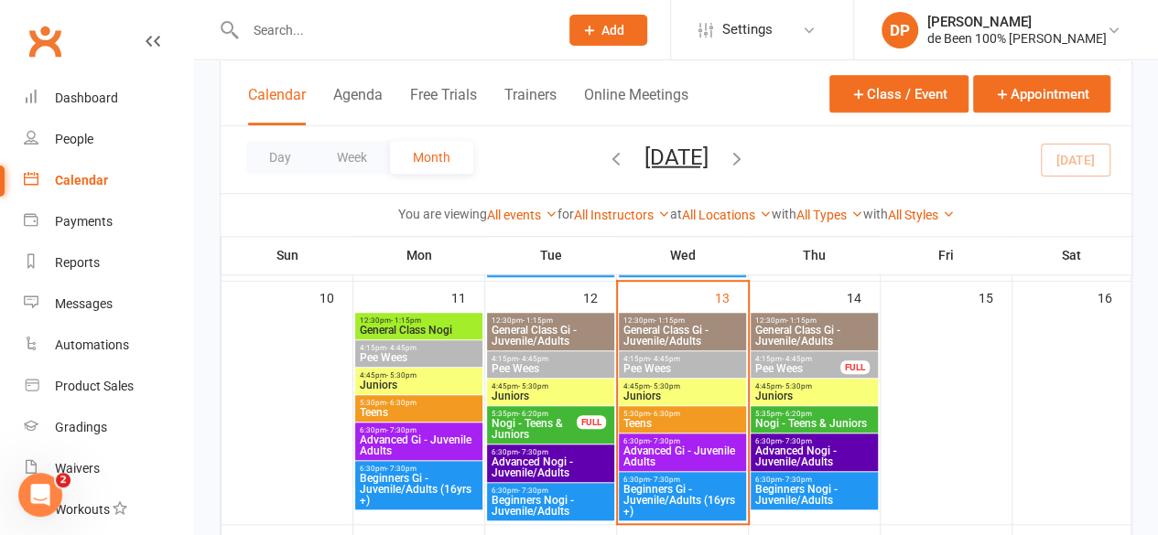
click at [655, 393] on span "Juniors" at bounding box center [682, 396] width 120 height 11
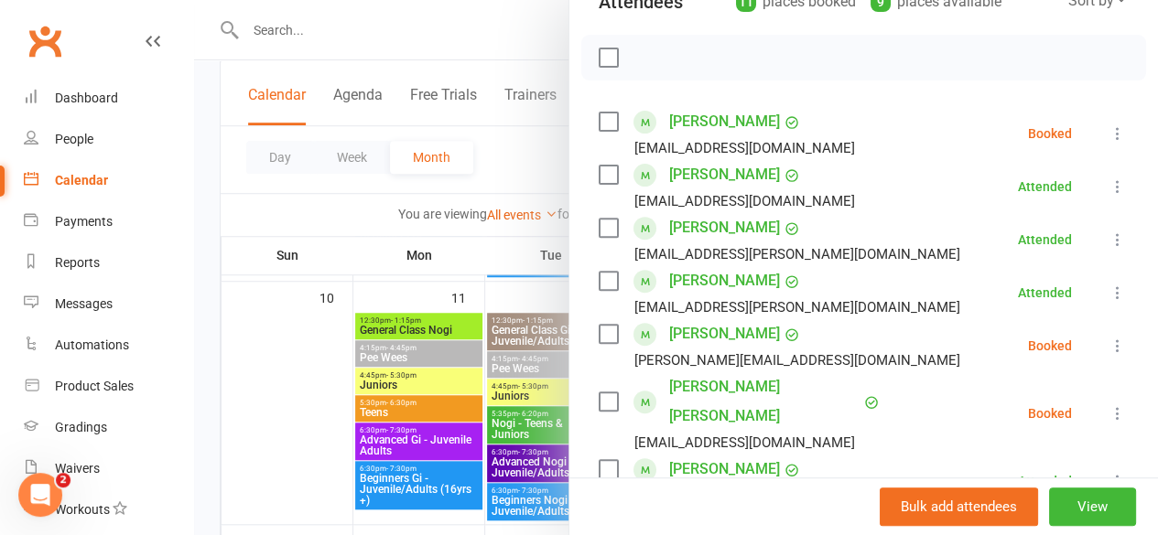
scroll to position [226, 0]
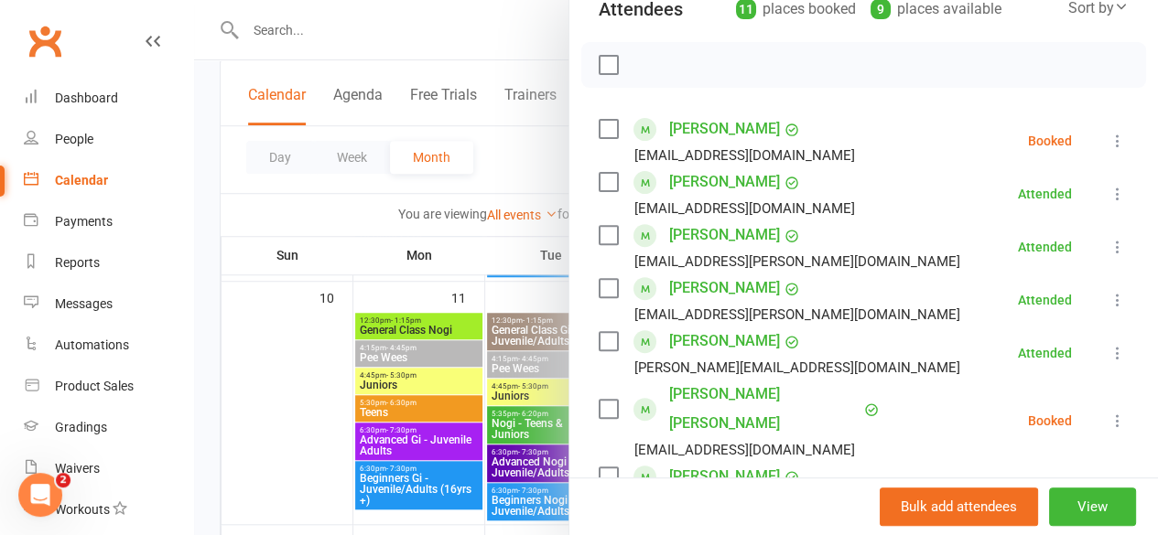
click at [900, 356] on li "[PERSON_NAME] [PERSON_NAME][EMAIL_ADDRESS][DOMAIN_NAME] Attended More info Remo…" at bounding box center [863, 353] width 530 height 53
click at [1108, 146] on icon at bounding box center [1117, 141] width 18 height 18
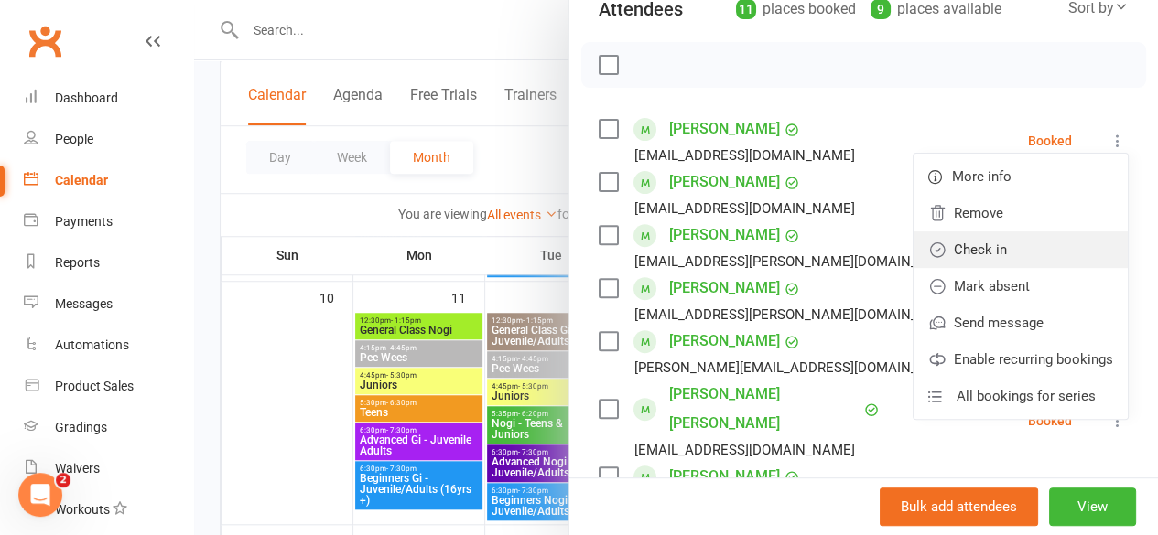
click at [999, 261] on link "Check in" at bounding box center [1020, 250] width 214 height 37
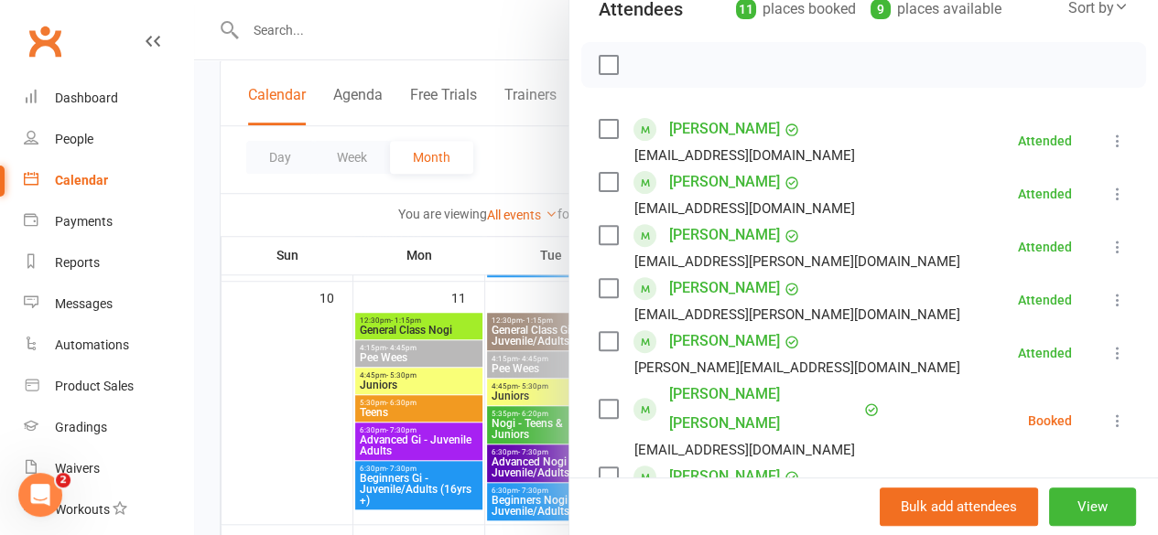
click at [1108, 412] on icon at bounding box center [1117, 421] width 18 height 18
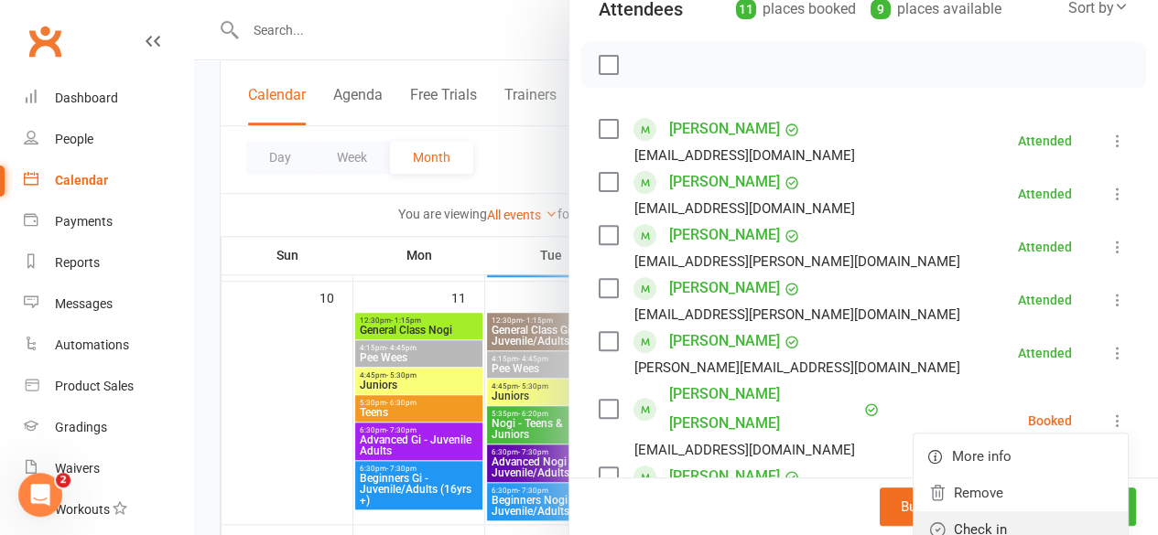
click at [979, 515] on link "Check in" at bounding box center [1020, 530] width 214 height 37
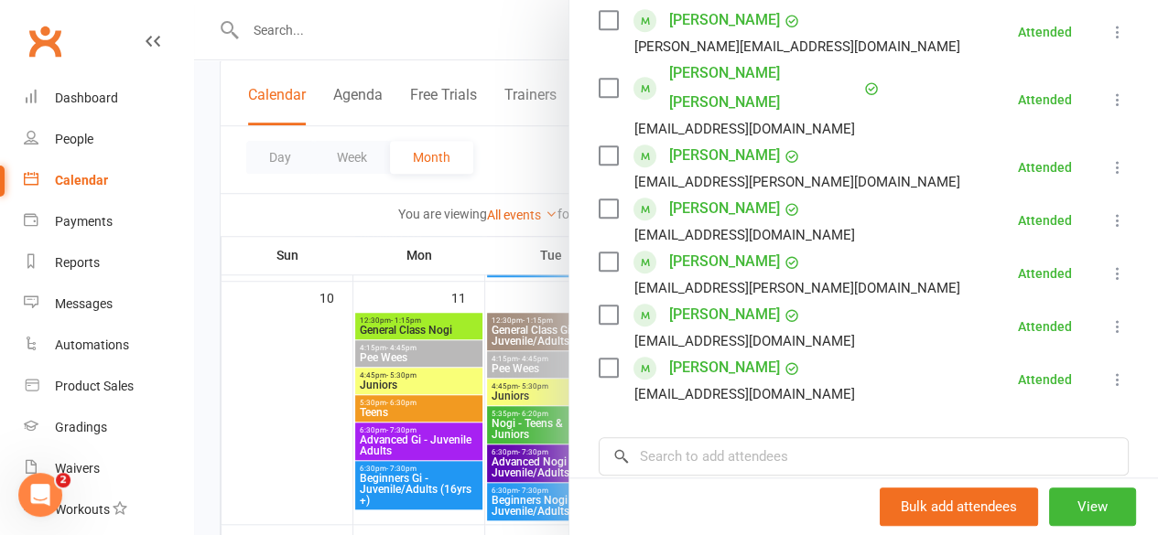
scroll to position [548, 0]
click at [281, 403] on div at bounding box center [676, 267] width 964 height 535
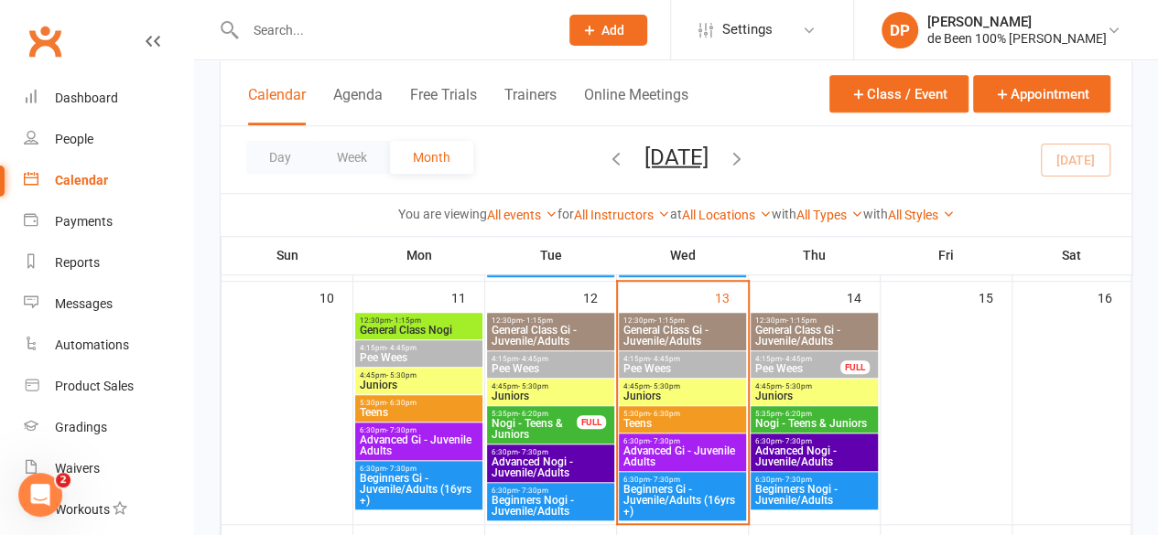
click at [690, 418] on span "Teens" at bounding box center [682, 423] width 120 height 11
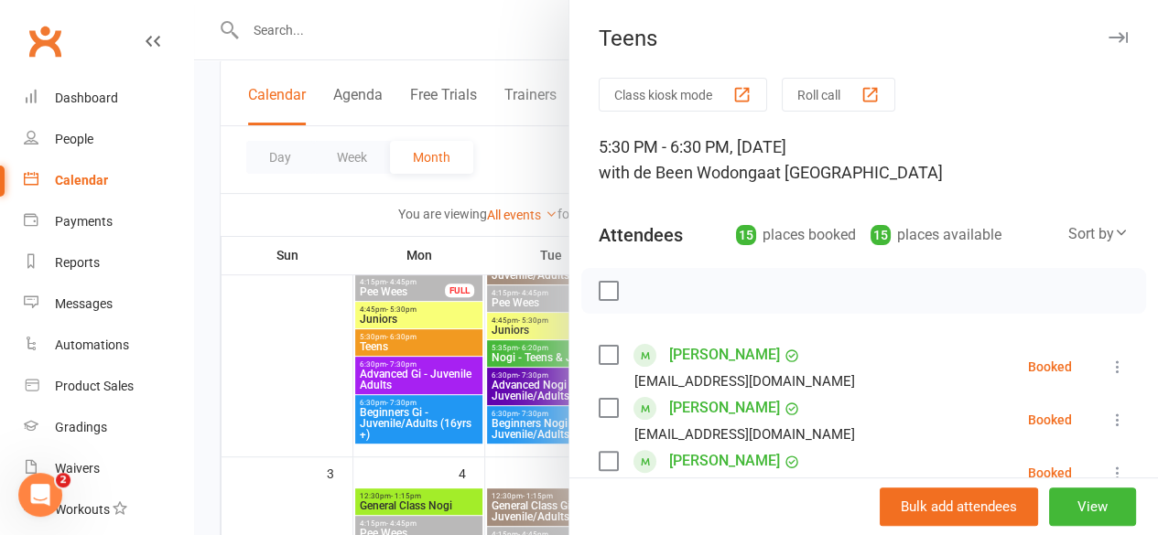
scroll to position [167, 0]
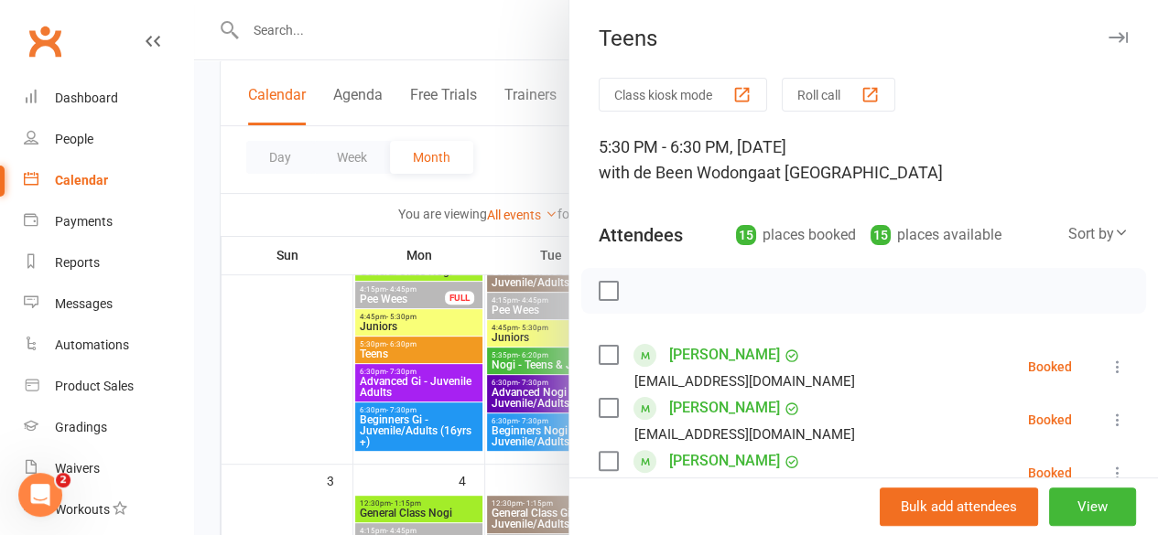
click at [276, 404] on div at bounding box center [676, 267] width 964 height 535
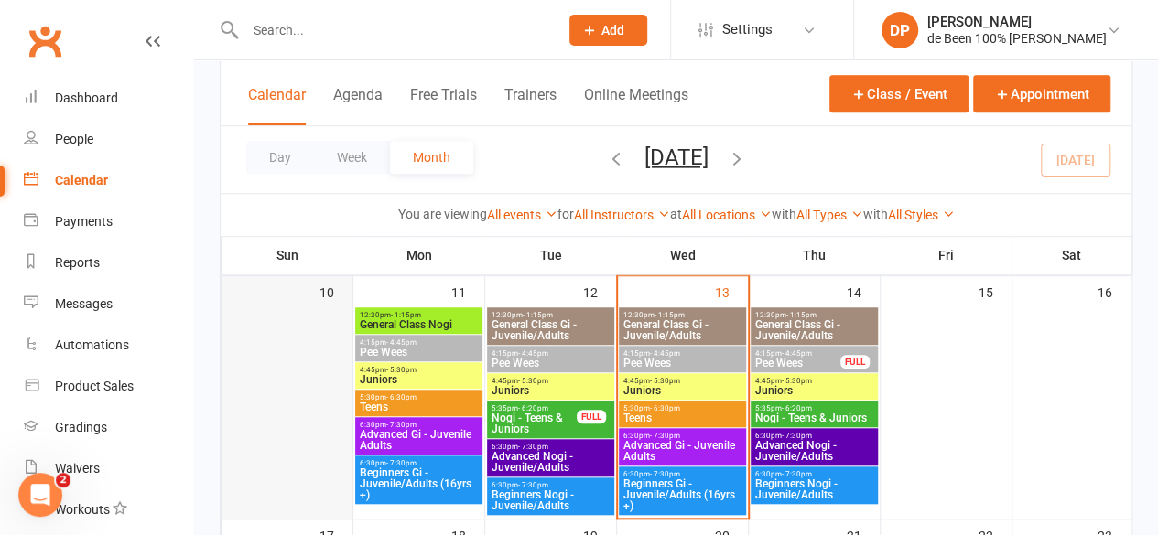
scroll to position [597, 0]
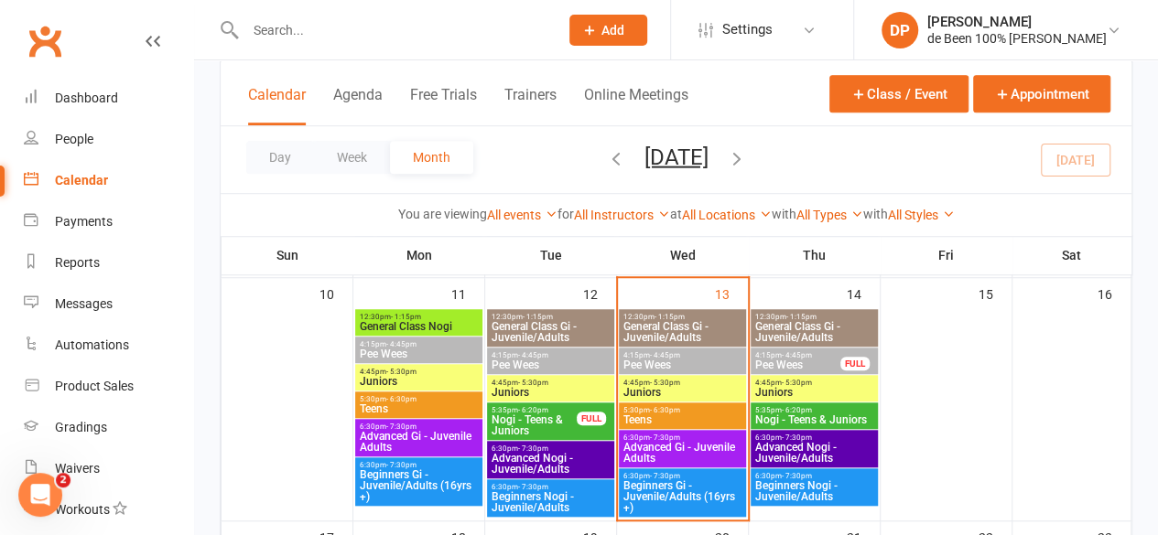
click at [675, 488] on span "Beginners Gi - Juvenile/Adults (16yrs +)" at bounding box center [682, 496] width 120 height 33
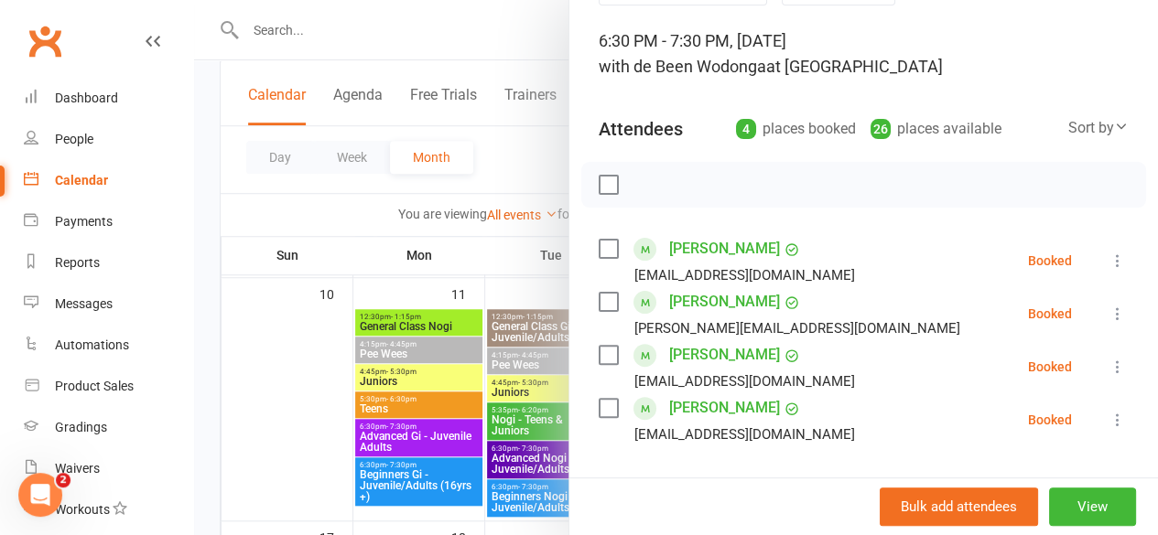
scroll to position [132, 0]
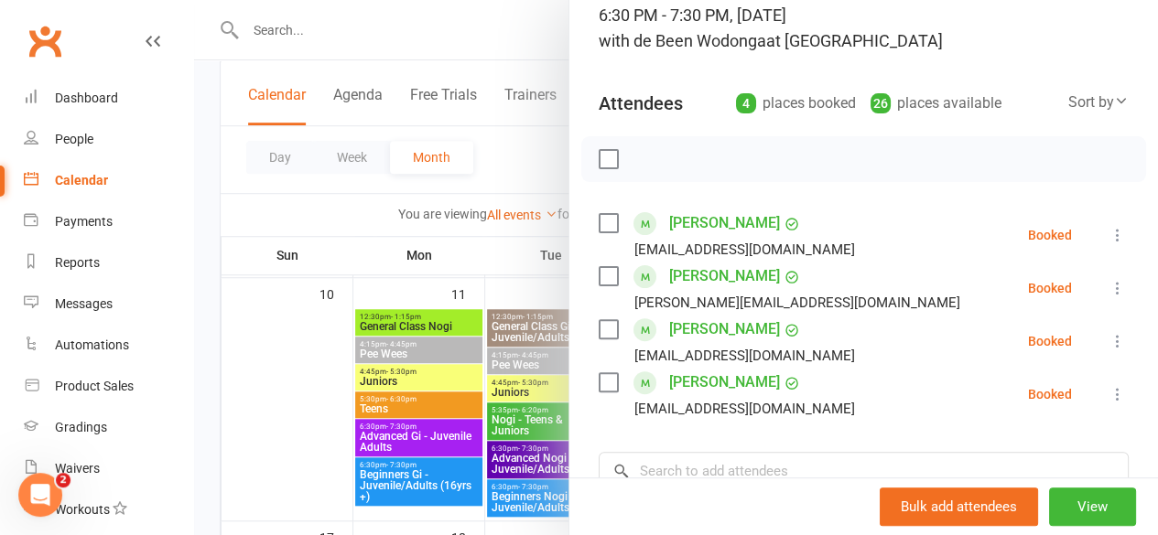
click at [276, 454] on div at bounding box center [676, 267] width 964 height 535
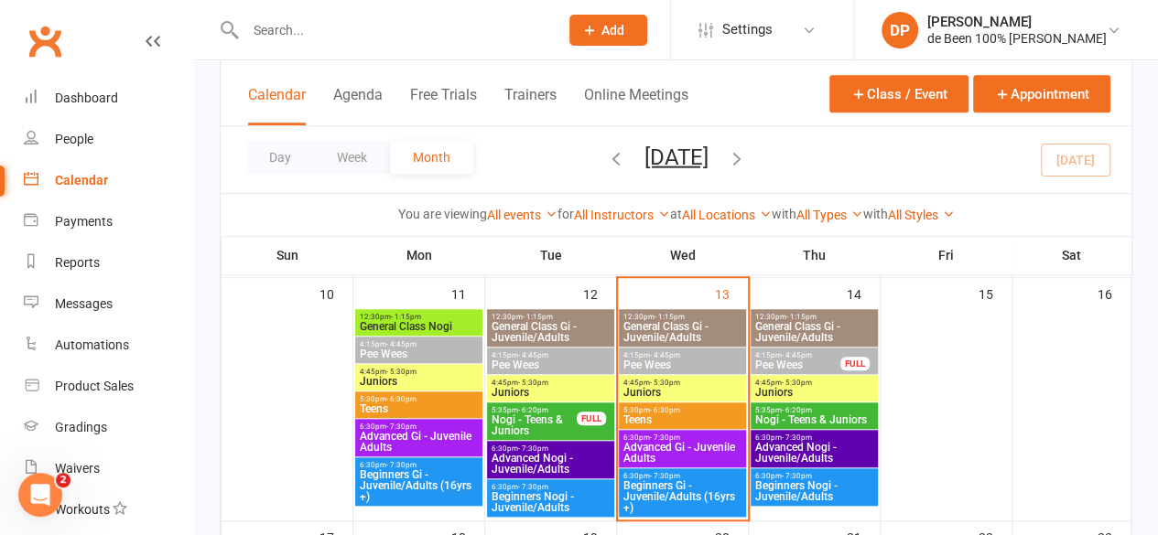
click at [658, 490] on span "Beginners Gi - Juvenile/Adults (16yrs +)" at bounding box center [682, 496] width 120 height 33
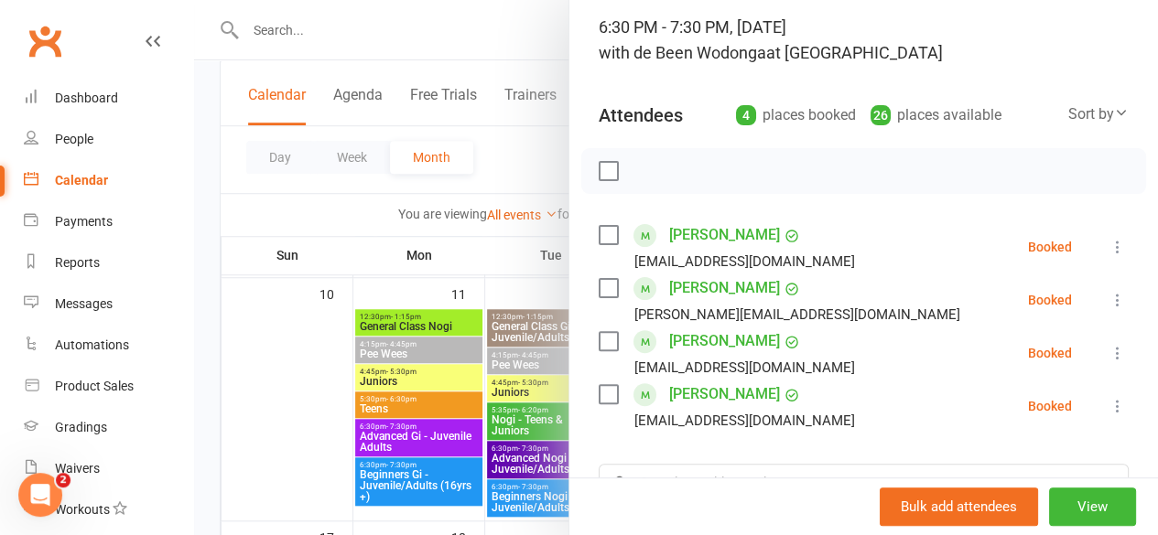
scroll to position [116, 0]
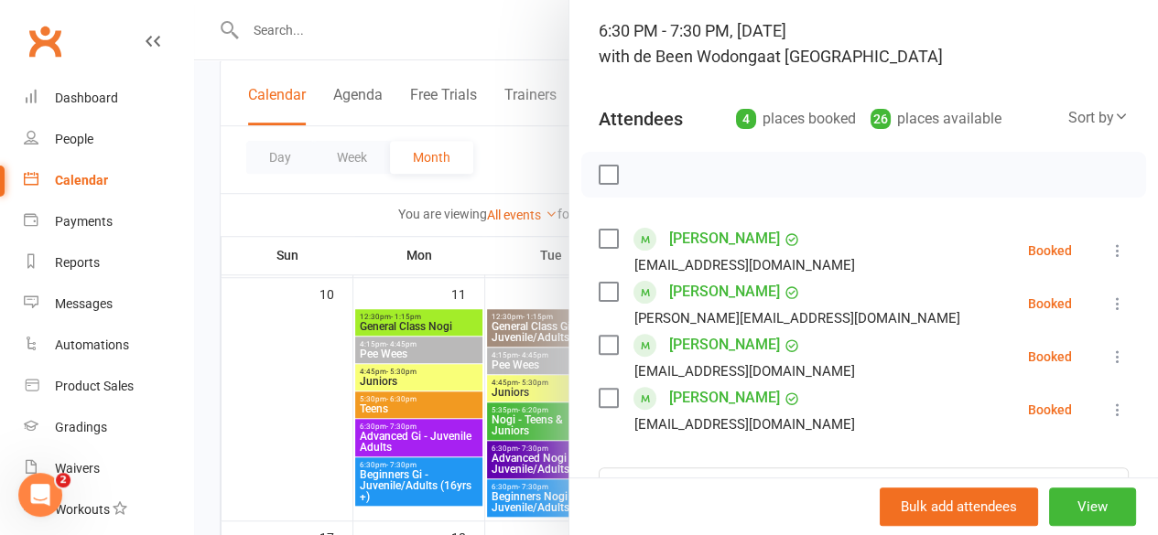
click at [285, 440] on div at bounding box center [676, 267] width 964 height 535
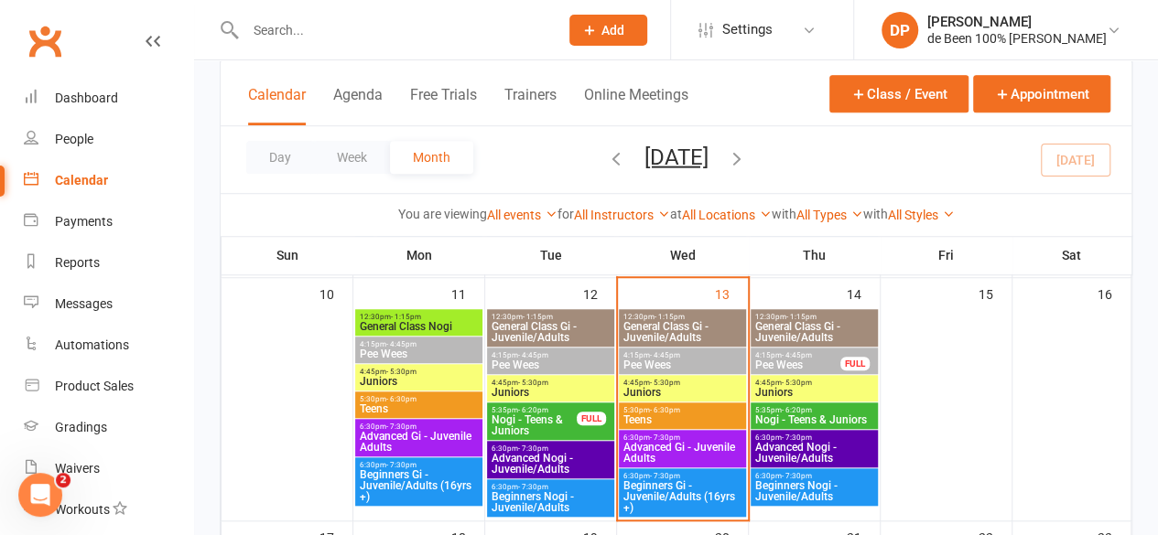
click at [655, 442] on span "Advanced Gi - Juvenile Adults" at bounding box center [682, 453] width 120 height 22
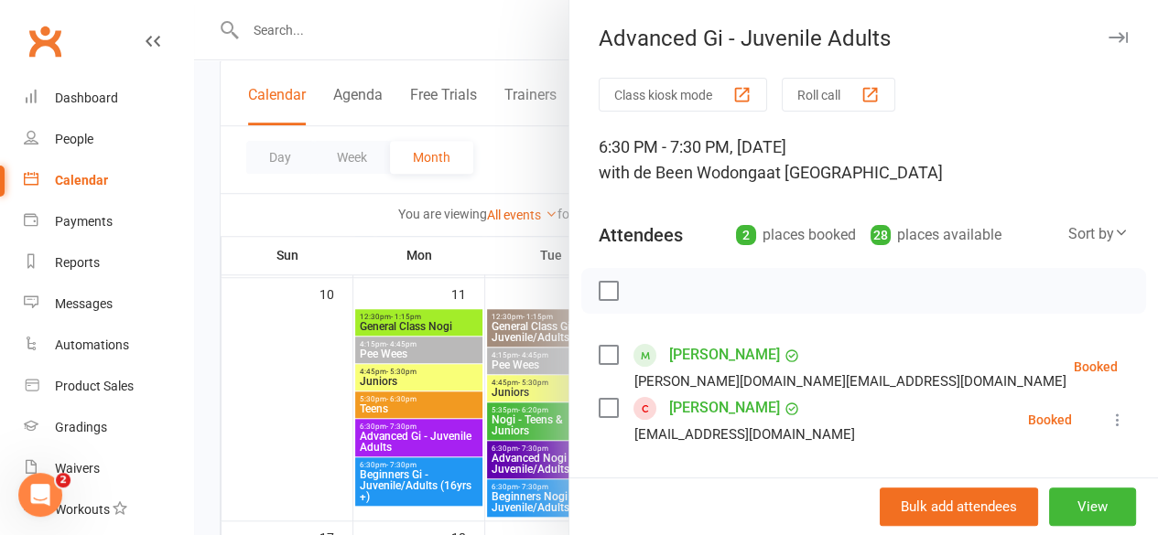
click at [287, 446] on div at bounding box center [676, 267] width 964 height 535
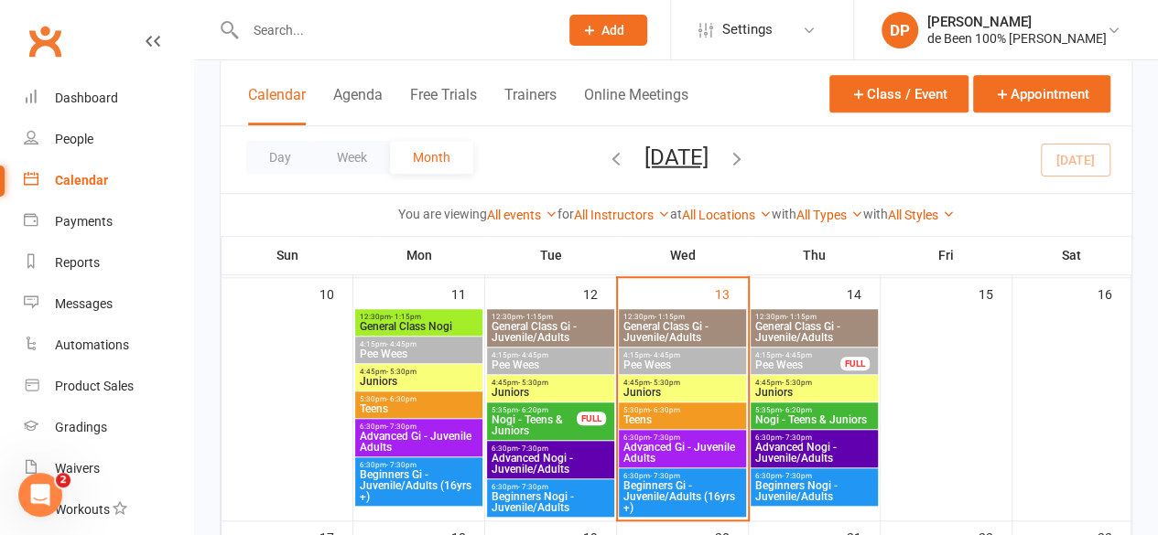
click at [813, 356] on span "4:15pm - 4:45pm" at bounding box center [797, 355] width 87 height 8
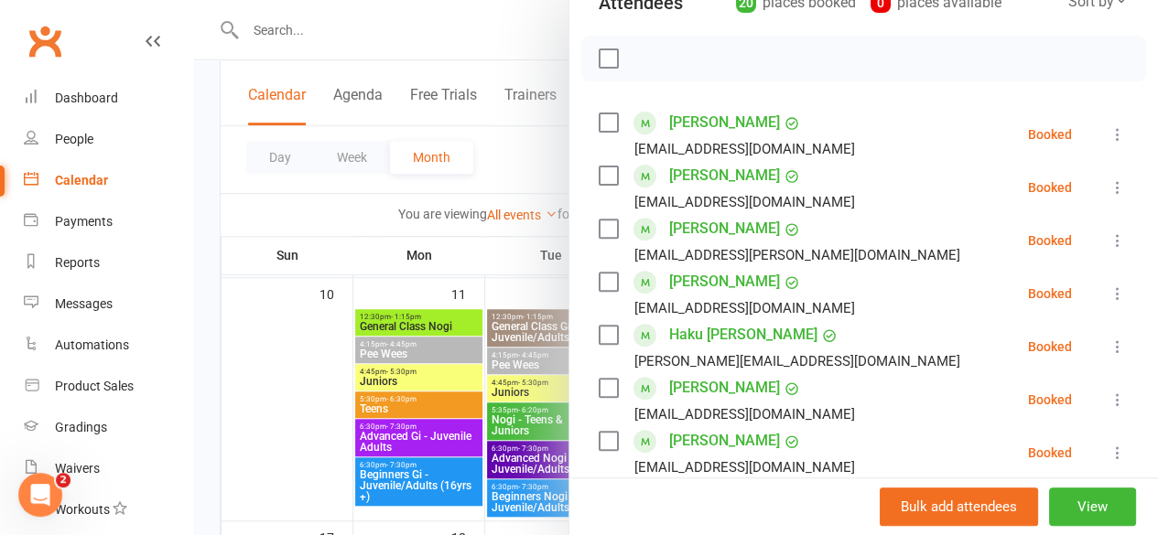
scroll to position [0, 0]
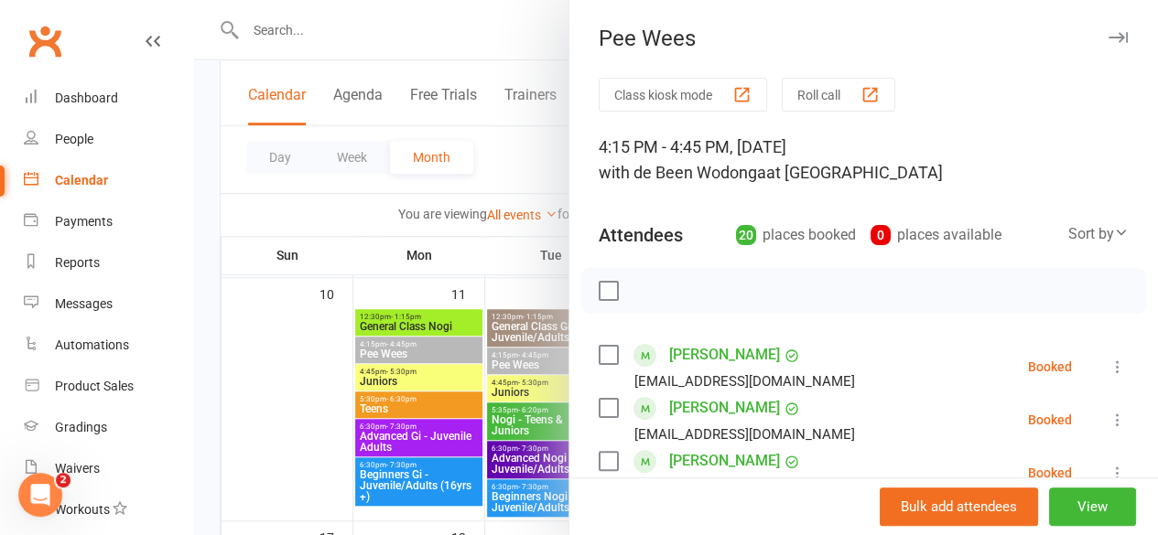
click at [276, 393] on div at bounding box center [676, 267] width 964 height 535
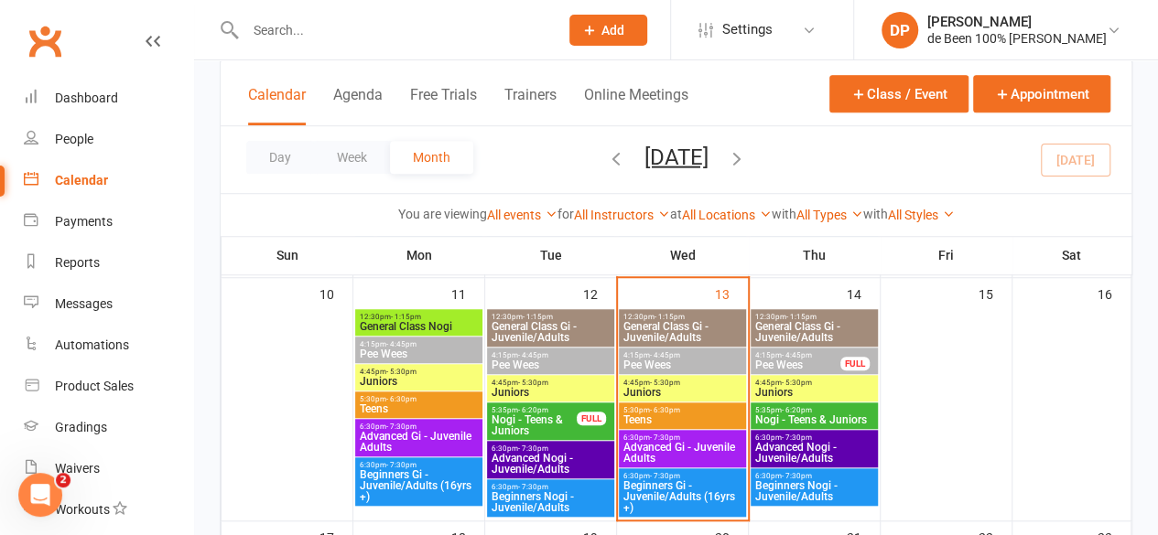
click at [663, 490] on span "Beginners Gi - Juvenile/Adults (16yrs +)" at bounding box center [682, 496] width 120 height 33
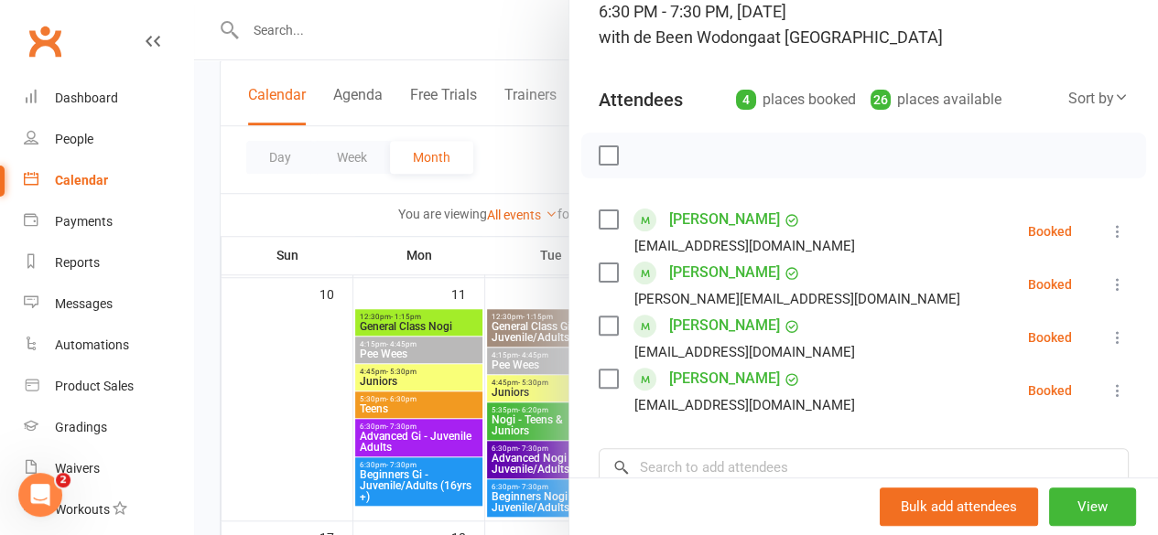
scroll to position [147, 0]
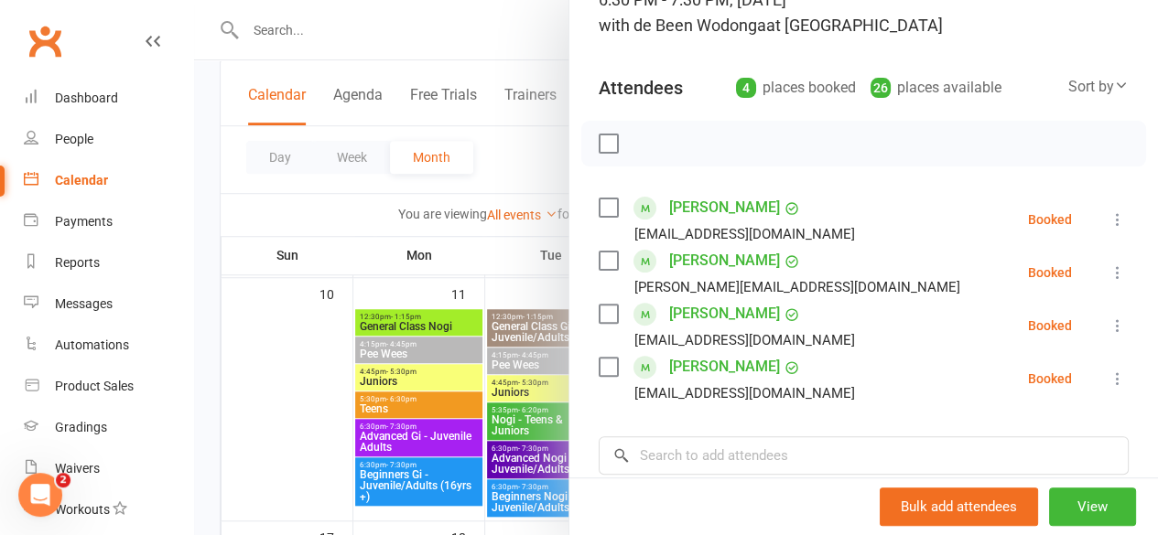
click at [283, 437] on div at bounding box center [676, 267] width 964 height 535
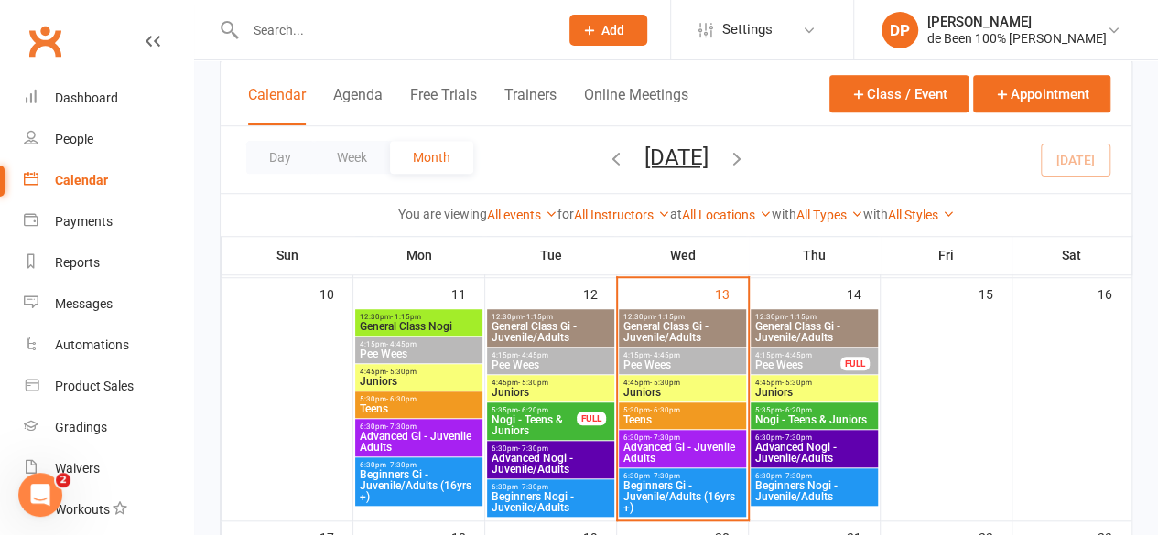
click at [283, 437] on div at bounding box center [286, 414] width 127 height 209
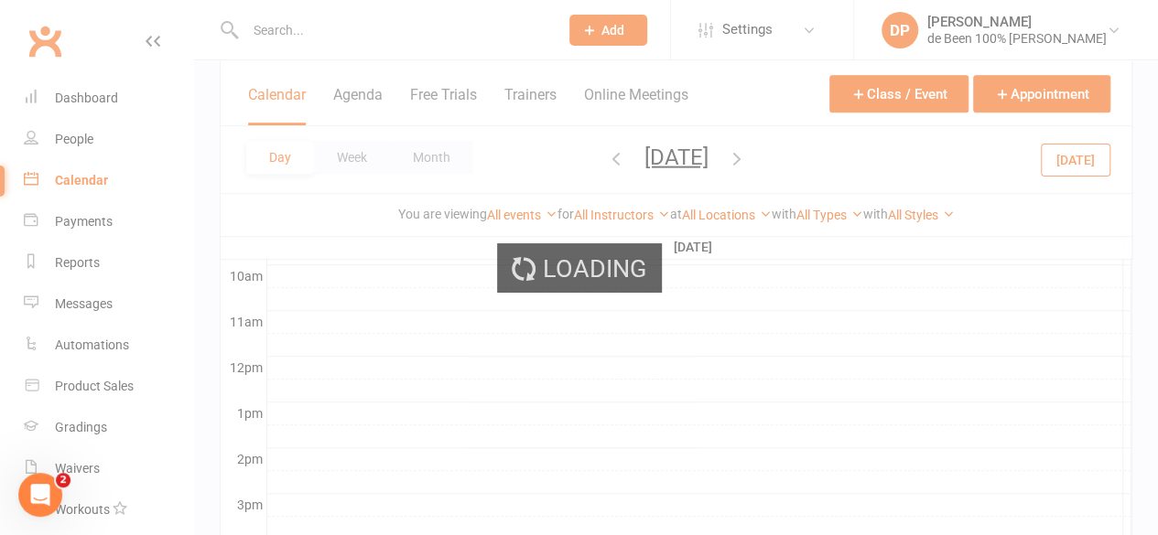
scroll to position [0, 0]
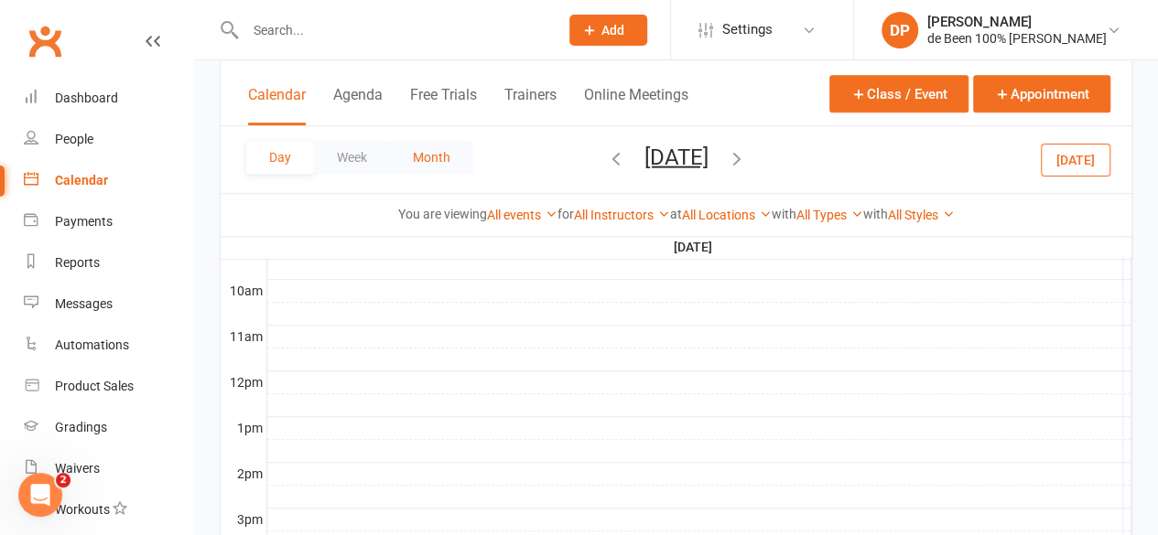
click at [437, 163] on button "Month" at bounding box center [431, 157] width 83 height 33
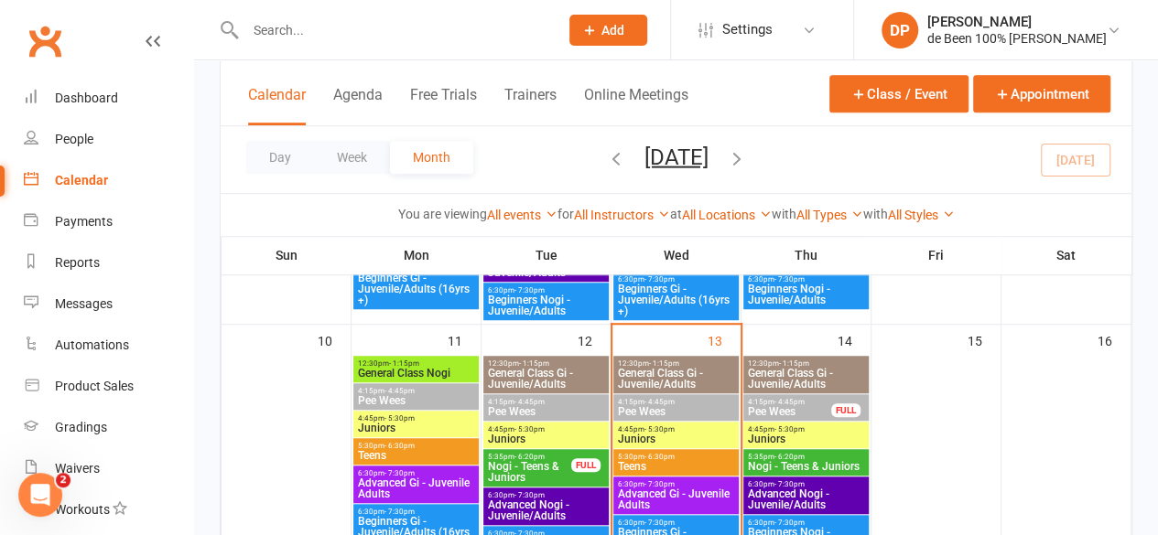
click at [657, 458] on span "- 6:30pm" at bounding box center [659, 457] width 30 height 8
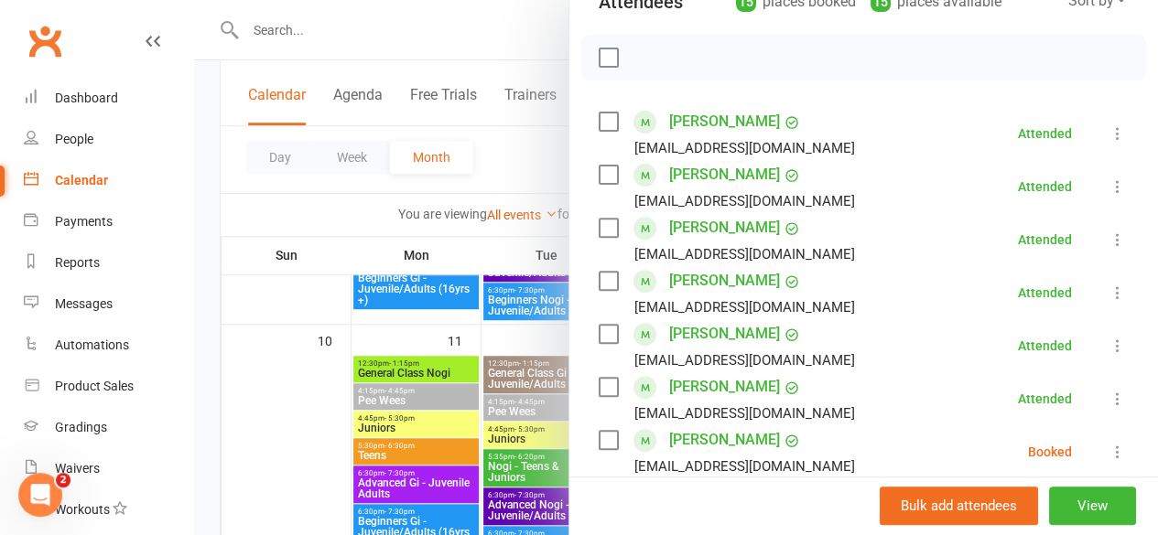
scroll to position [214, 0]
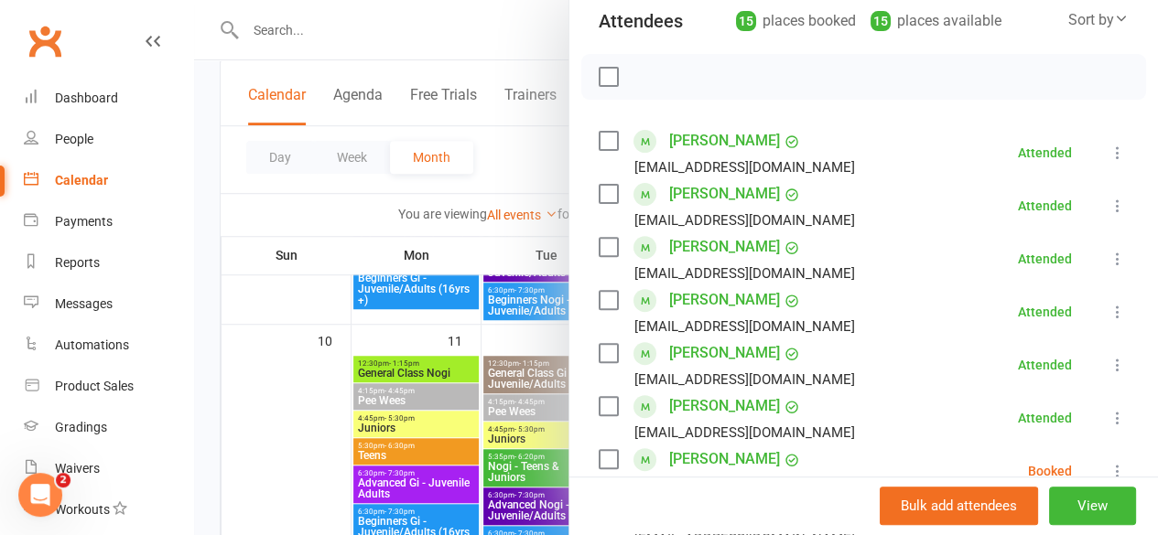
click at [284, 442] on div at bounding box center [676, 267] width 964 height 535
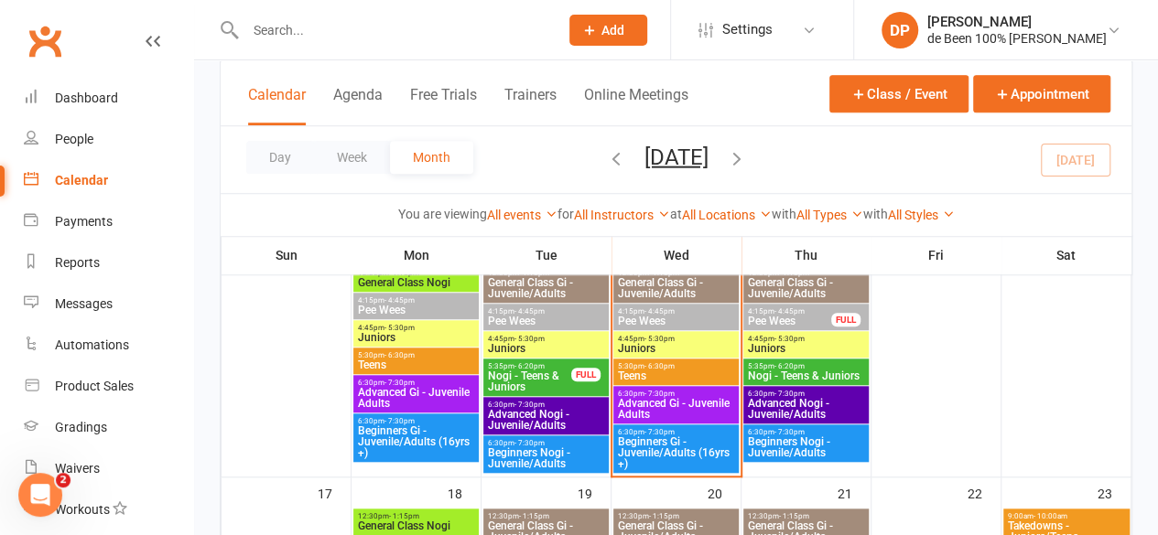
scroll to position [657, 0]
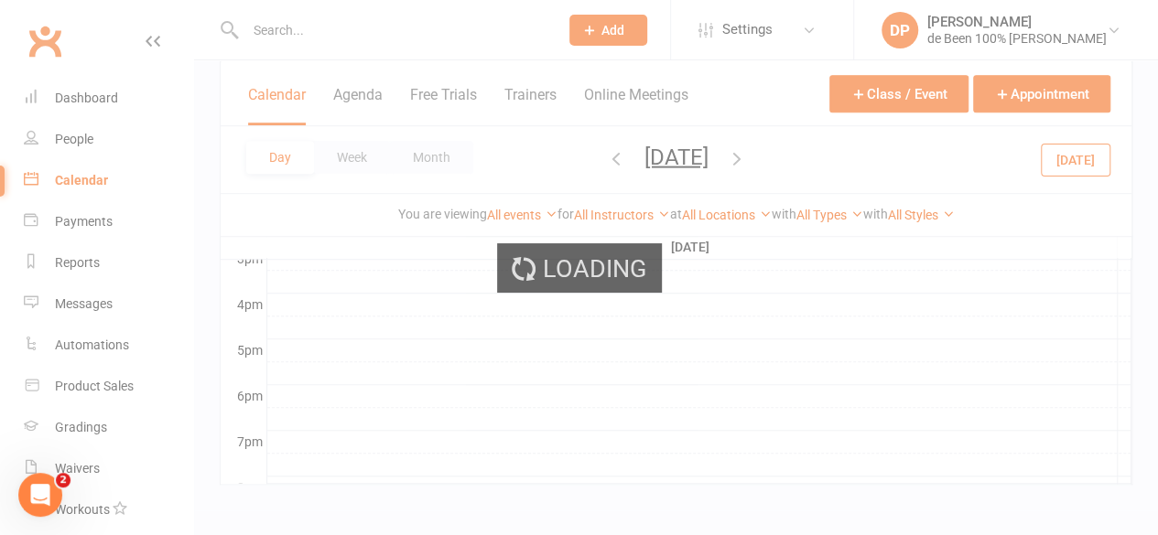
scroll to position [0, 0]
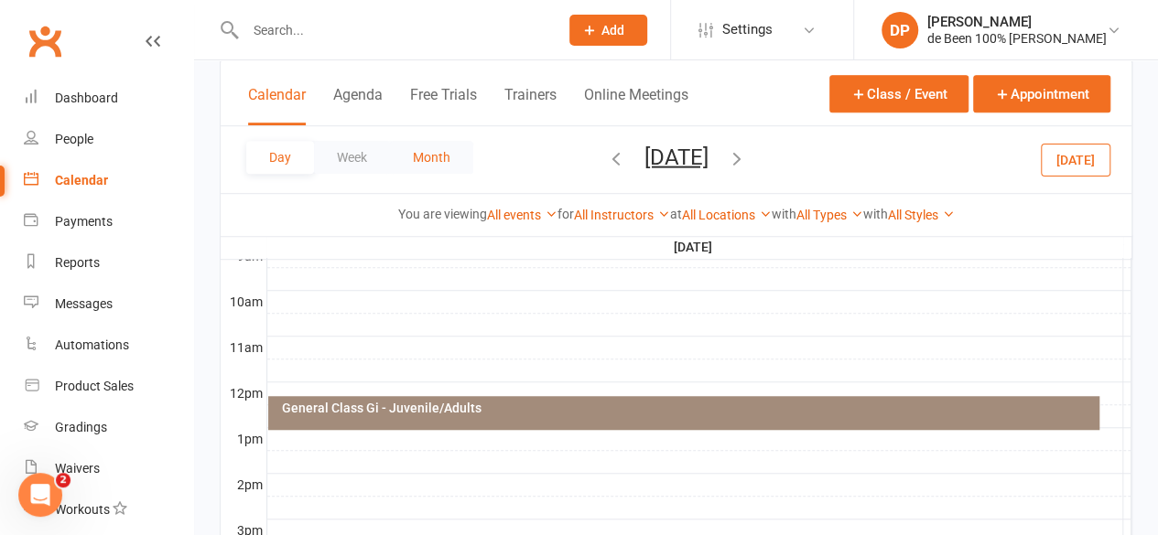
click at [437, 164] on button "Month" at bounding box center [431, 157] width 83 height 33
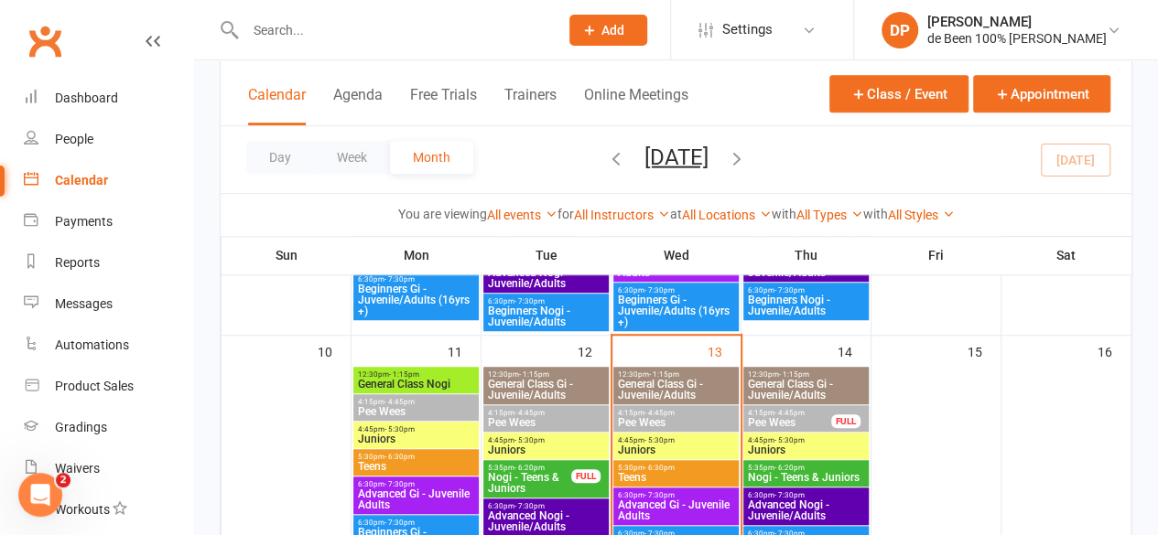
click at [655, 449] on span "Juniors" at bounding box center [676, 450] width 118 height 11
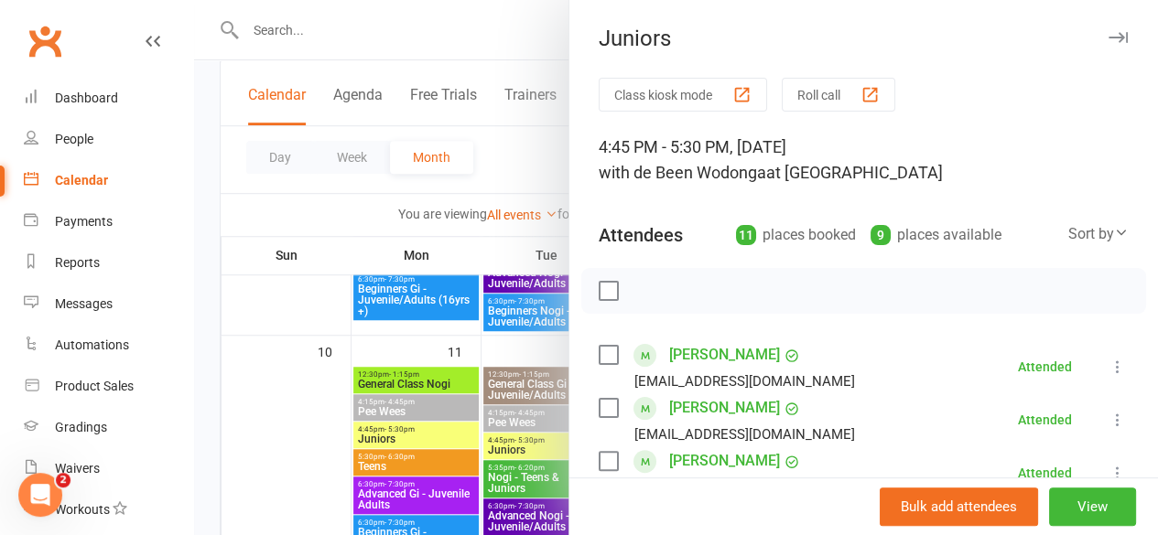
click at [275, 453] on div at bounding box center [676, 267] width 964 height 535
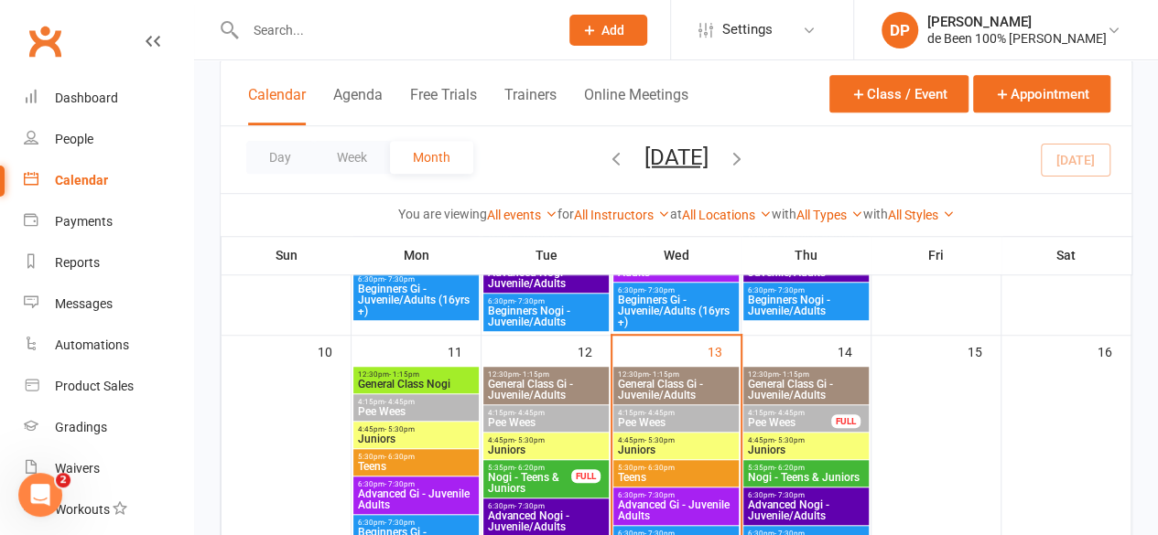
click at [641, 468] on span "5:30pm - 6:30pm" at bounding box center [676, 468] width 118 height 8
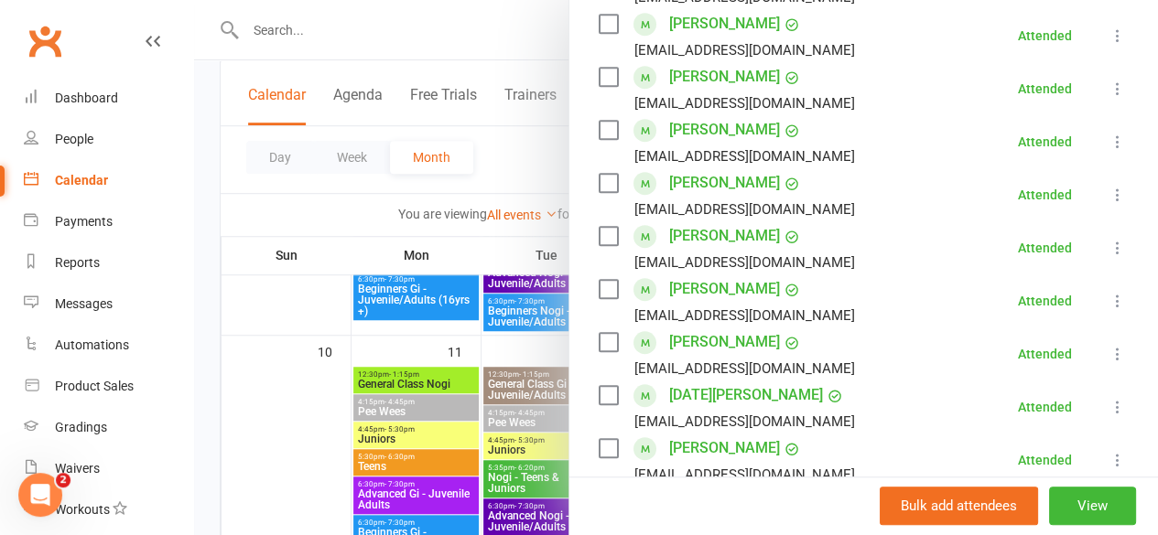
scroll to position [445, 0]
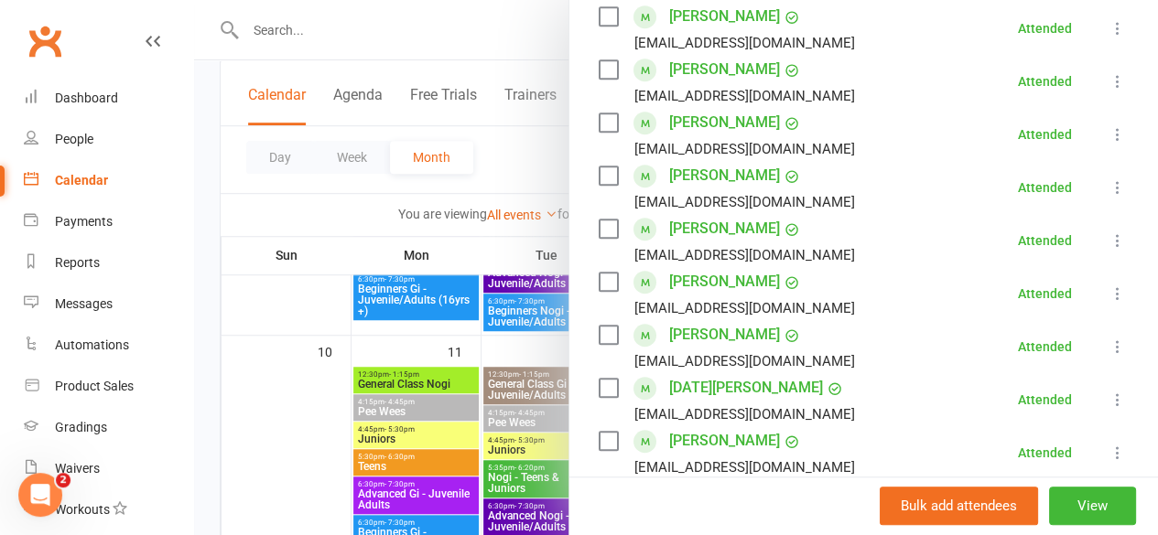
click at [297, 460] on div at bounding box center [676, 267] width 964 height 535
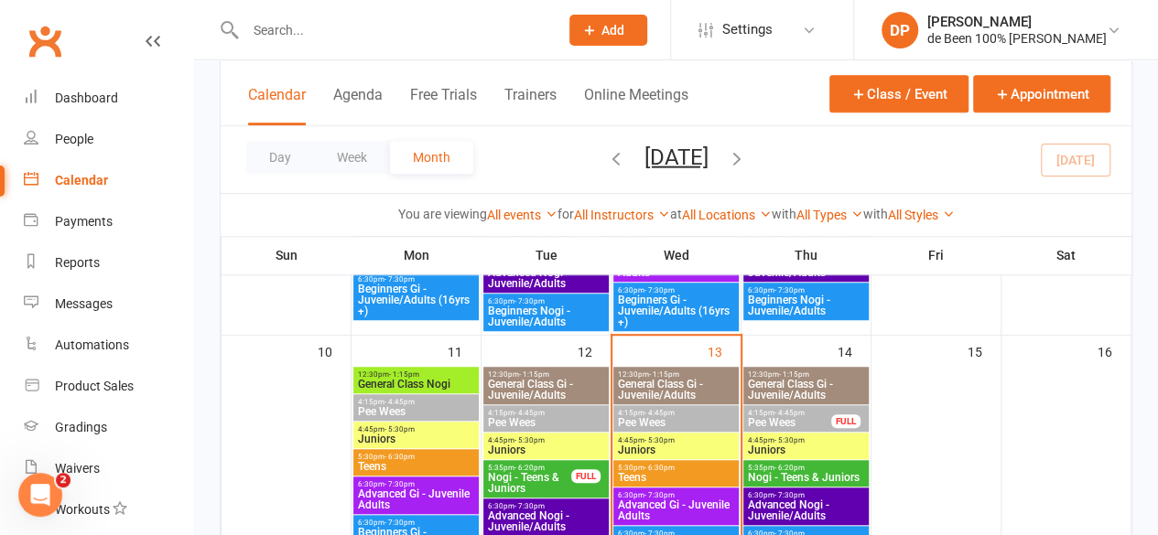
click at [664, 505] on span "Advanced Gi - Juvenile Adults" at bounding box center [676, 511] width 118 height 22
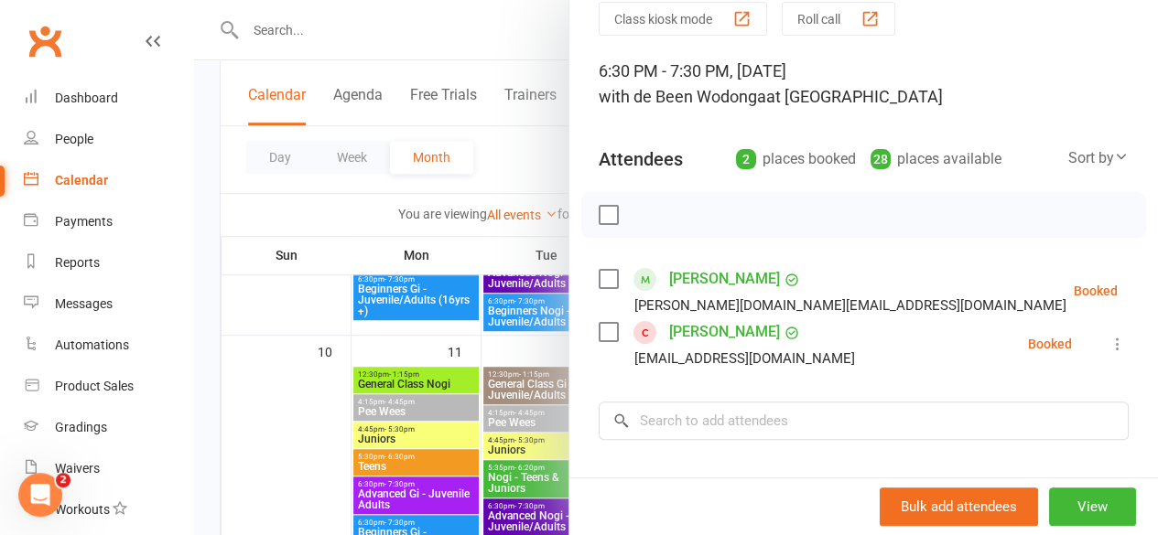
scroll to position [77, 0]
click at [280, 464] on div at bounding box center [676, 267] width 964 height 535
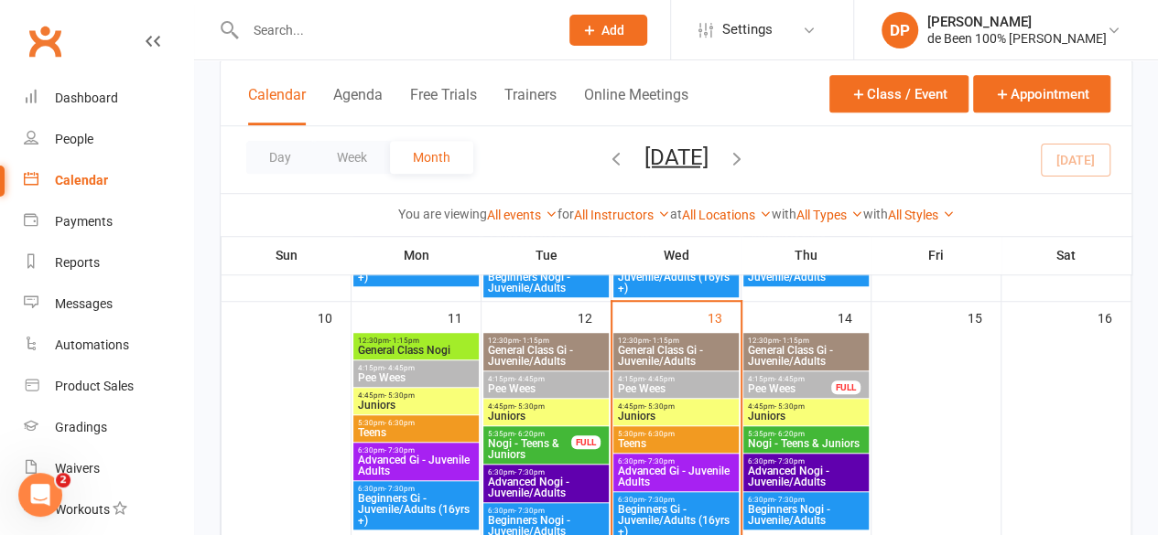
scroll to position [576, 0]
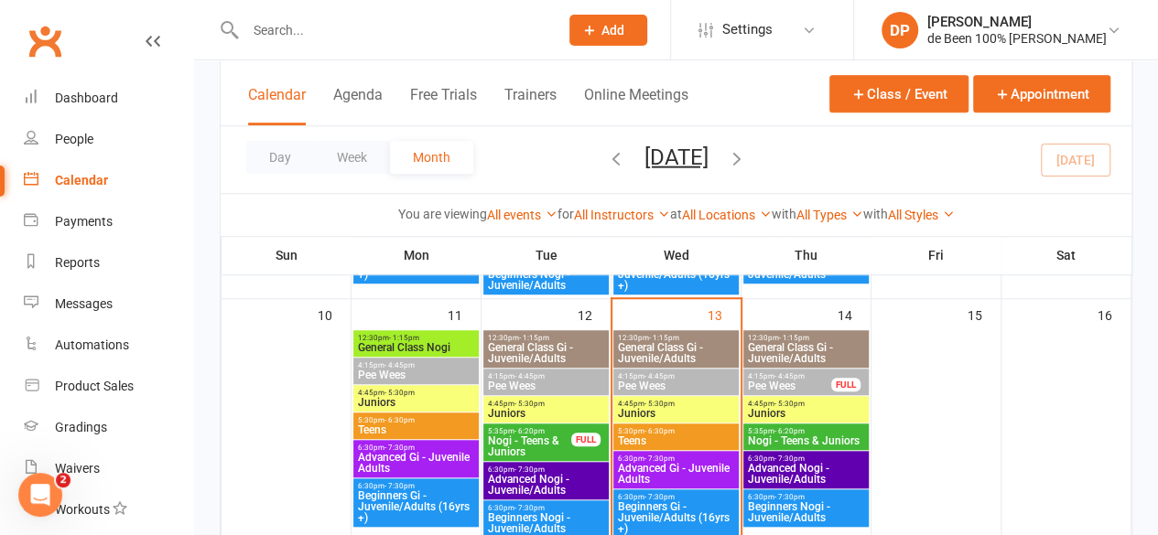
click at [693, 502] on span "Beginners Gi - Juvenile/Adults (16yrs +)" at bounding box center [676, 517] width 118 height 33
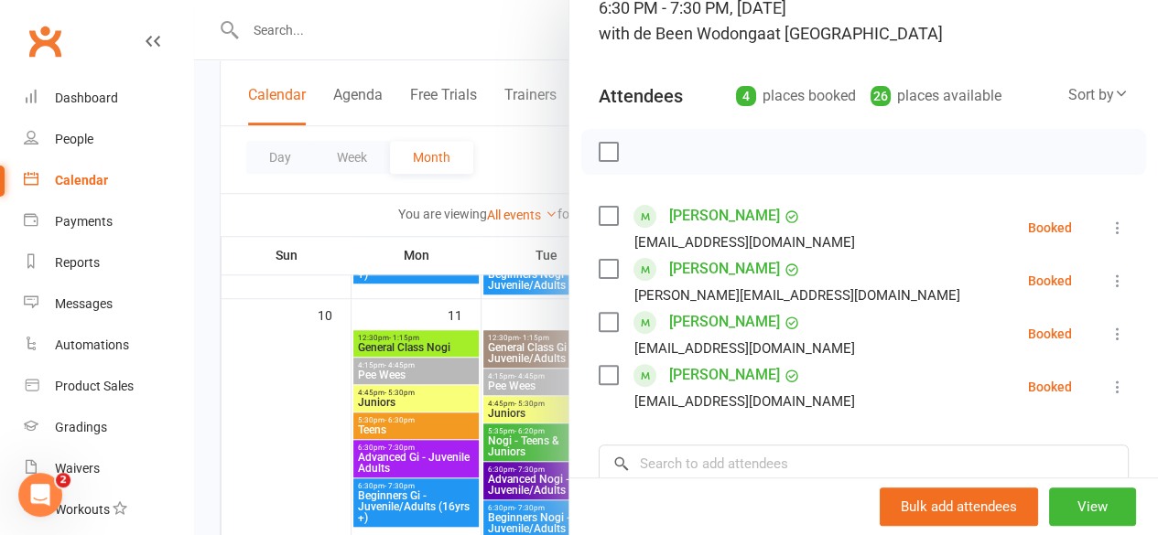
scroll to position [162, 0]
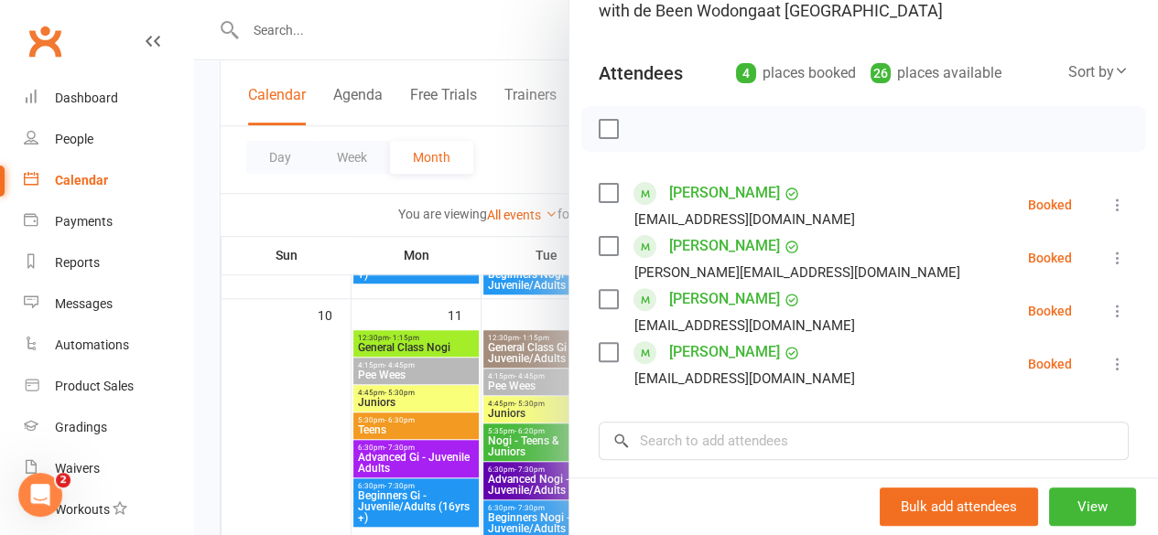
click at [304, 464] on div at bounding box center [676, 267] width 964 height 535
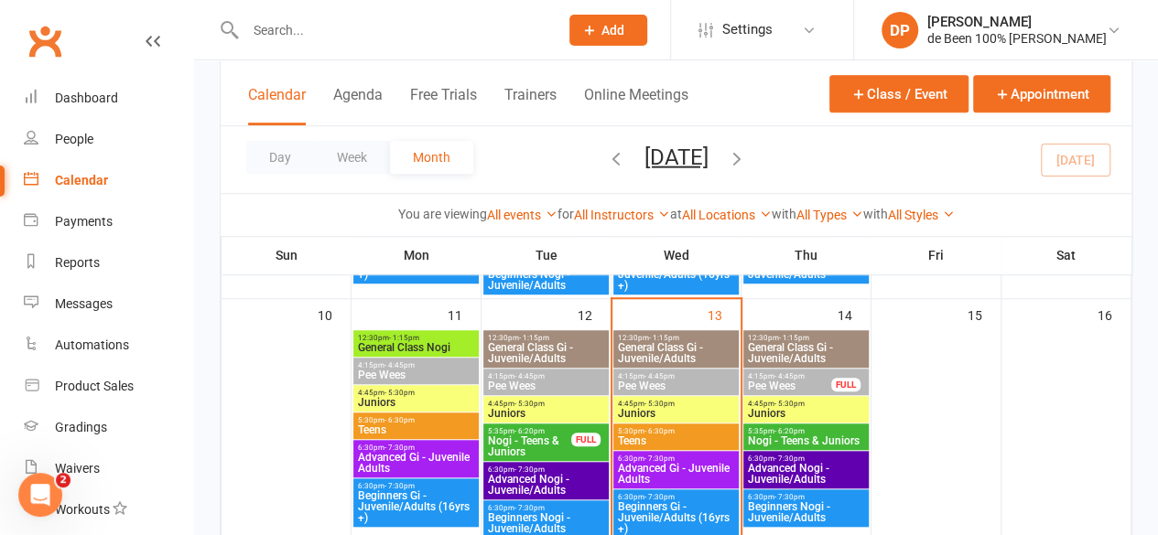
click at [304, 464] on div at bounding box center [285, 435] width 125 height 209
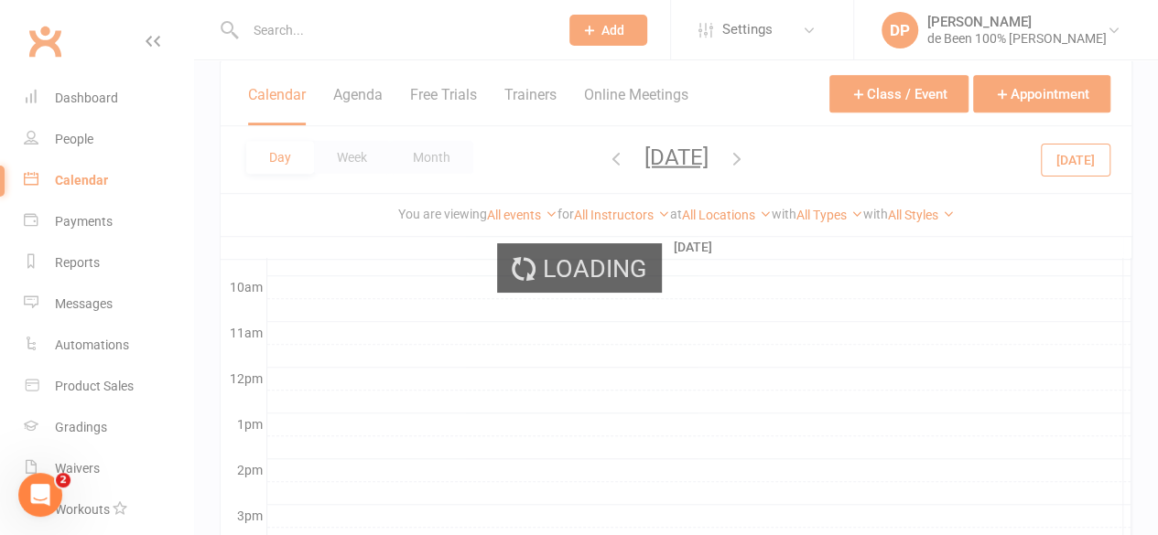
scroll to position [0, 0]
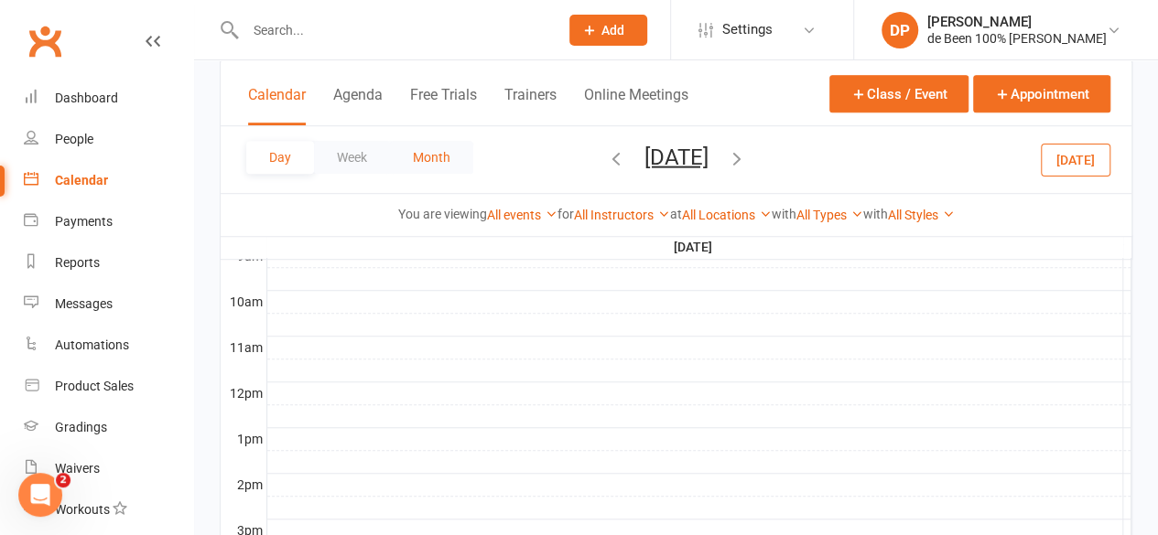
click at [451, 159] on button "Month" at bounding box center [431, 157] width 83 height 33
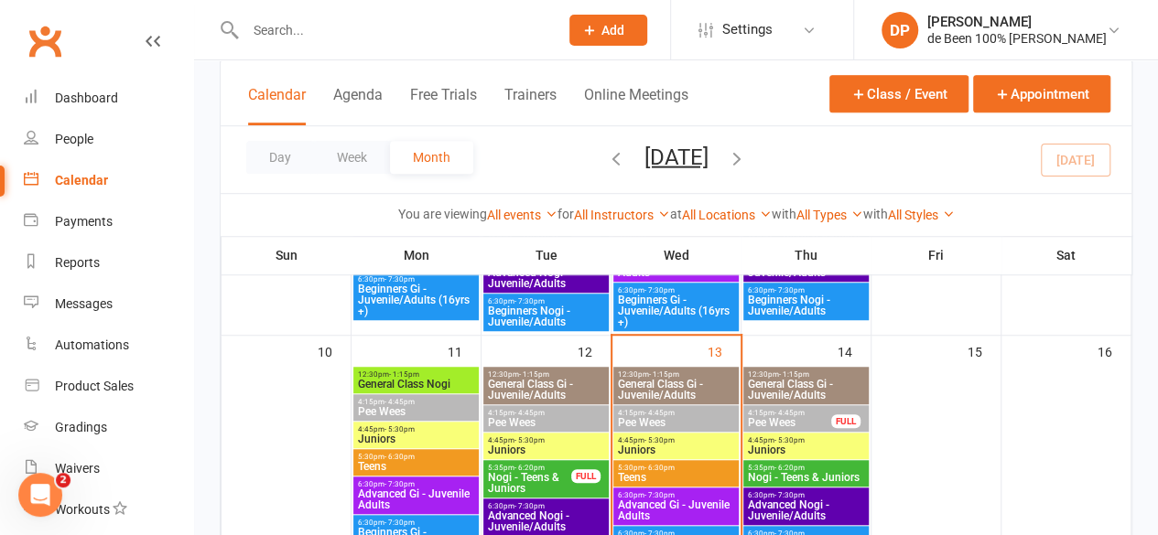
click at [652, 500] on span "Advanced Gi - Juvenile Adults" at bounding box center [676, 511] width 118 height 22
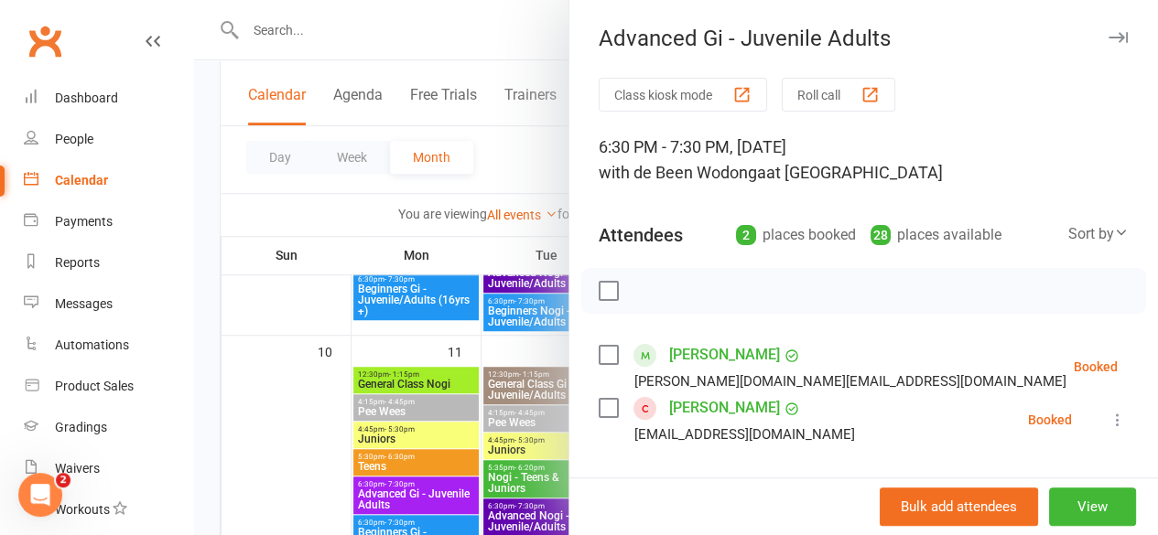
click at [259, 441] on div at bounding box center [676, 267] width 964 height 535
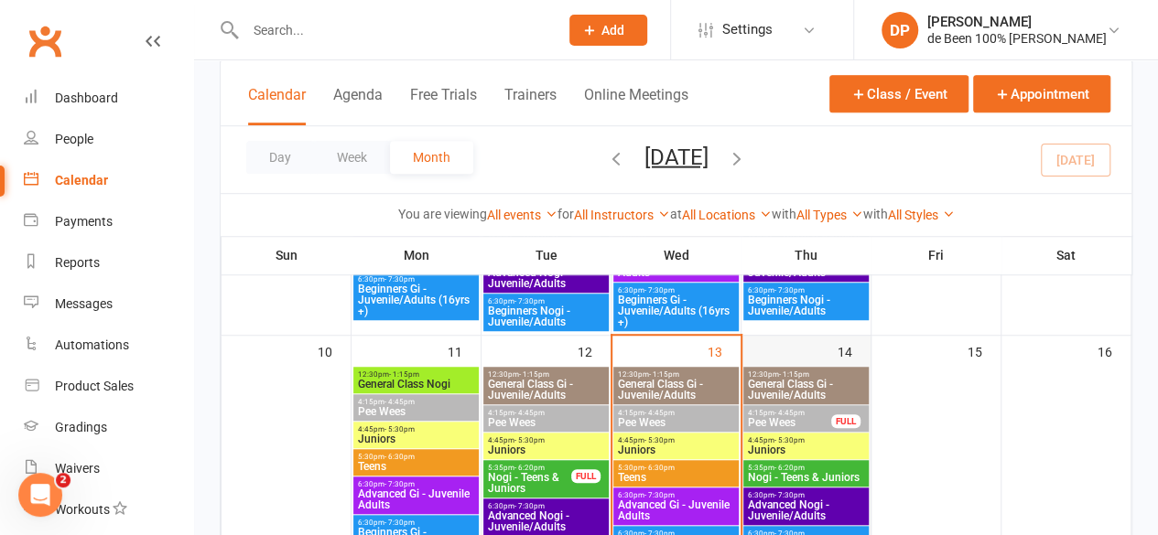
scroll to position [689, 0]
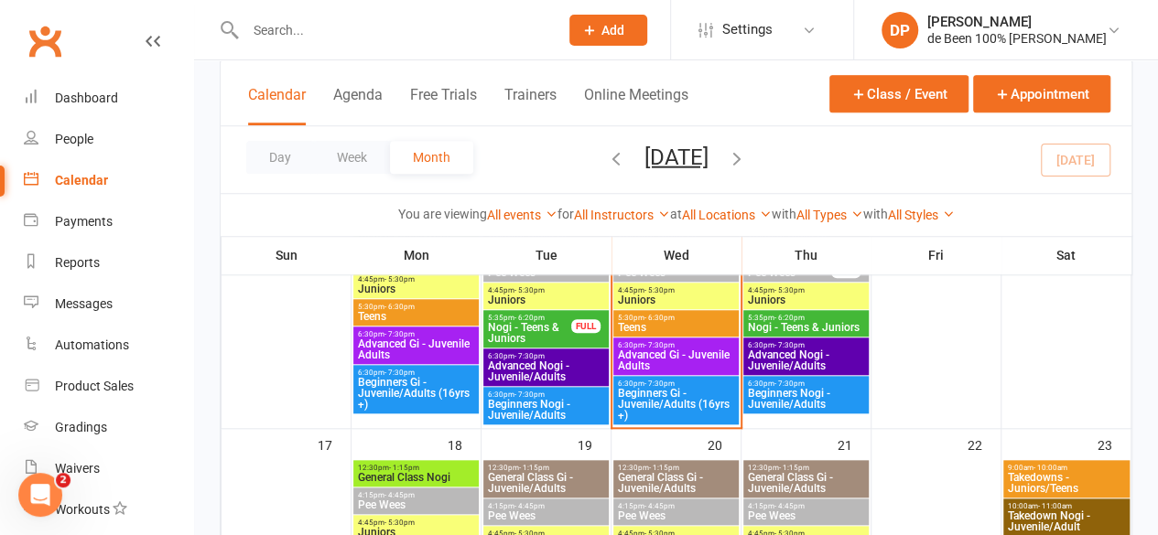
click at [679, 400] on span "Beginners Gi - Juvenile/Adults (16yrs +)" at bounding box center [676, 404] width 118 height 33
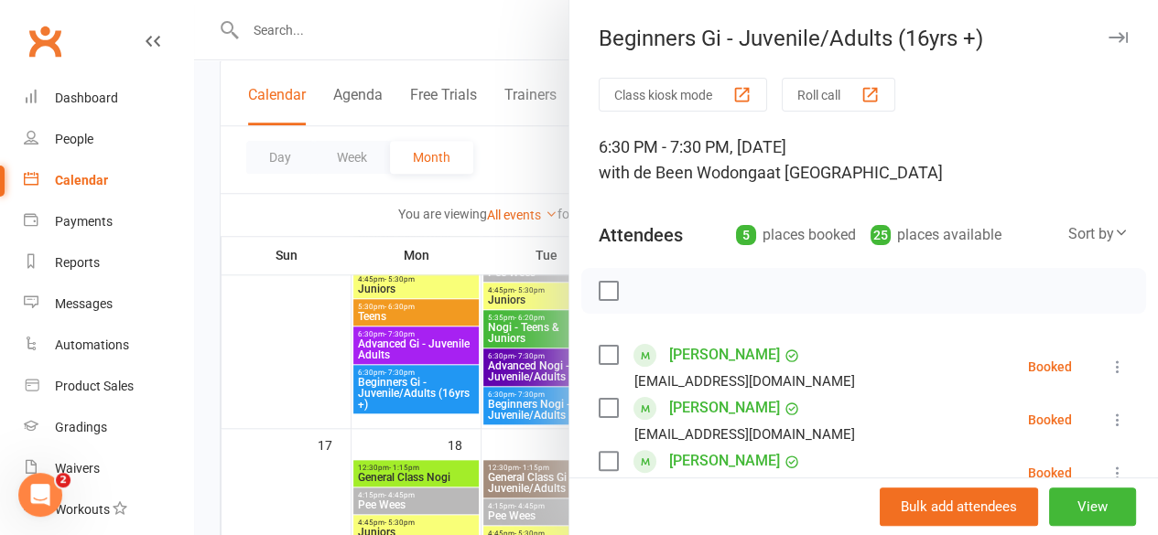
click at [276, 403] on div at bounding box center [676, 267] width 964 height 535
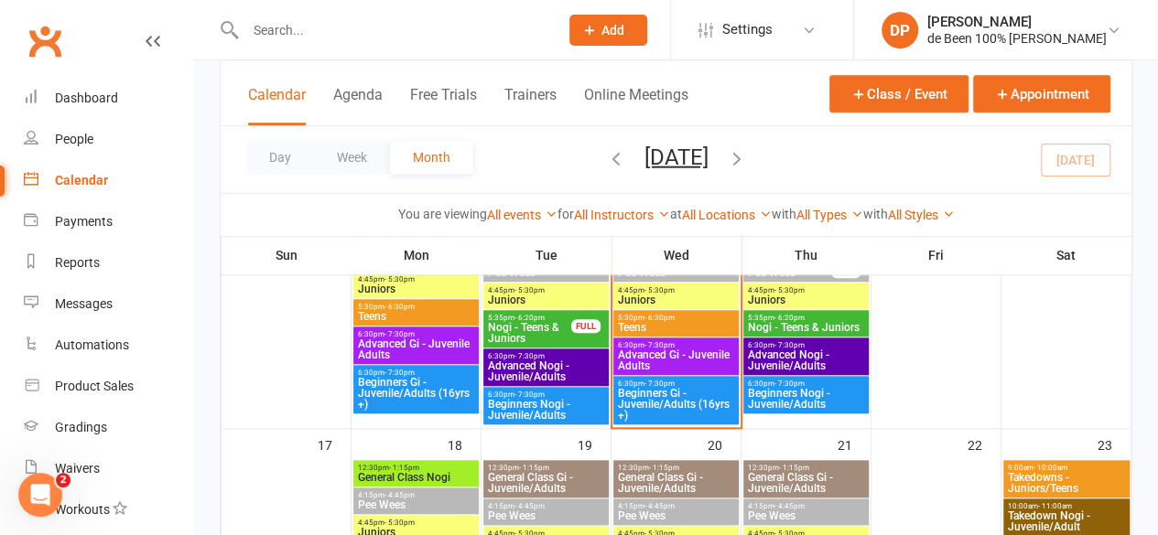
scroll to position [344, 0]
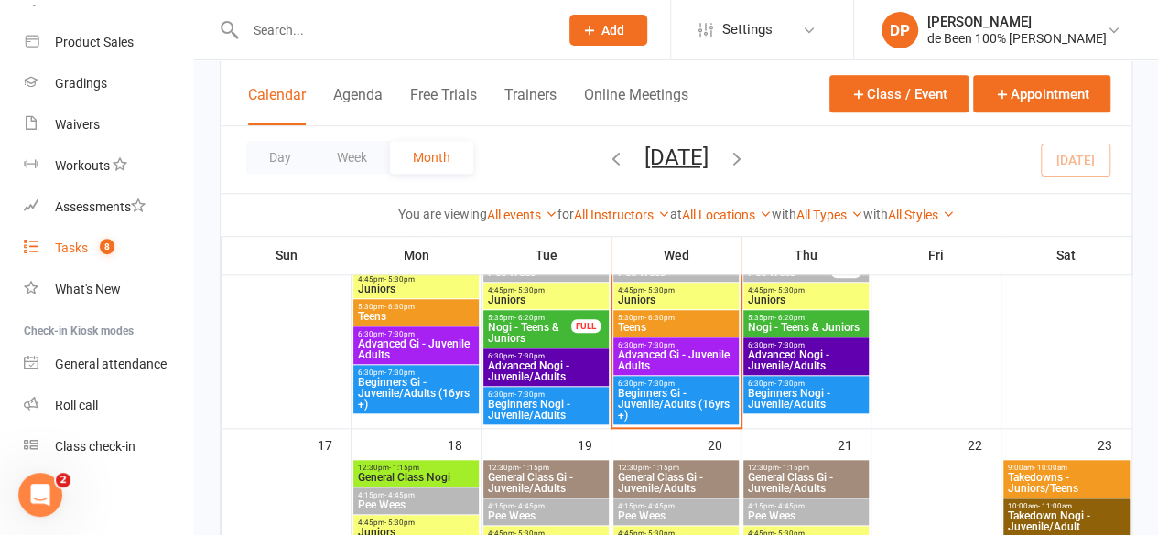
click at [68, 252] on div "Tasks" at bounding box center [71, 248] width 33 height 15
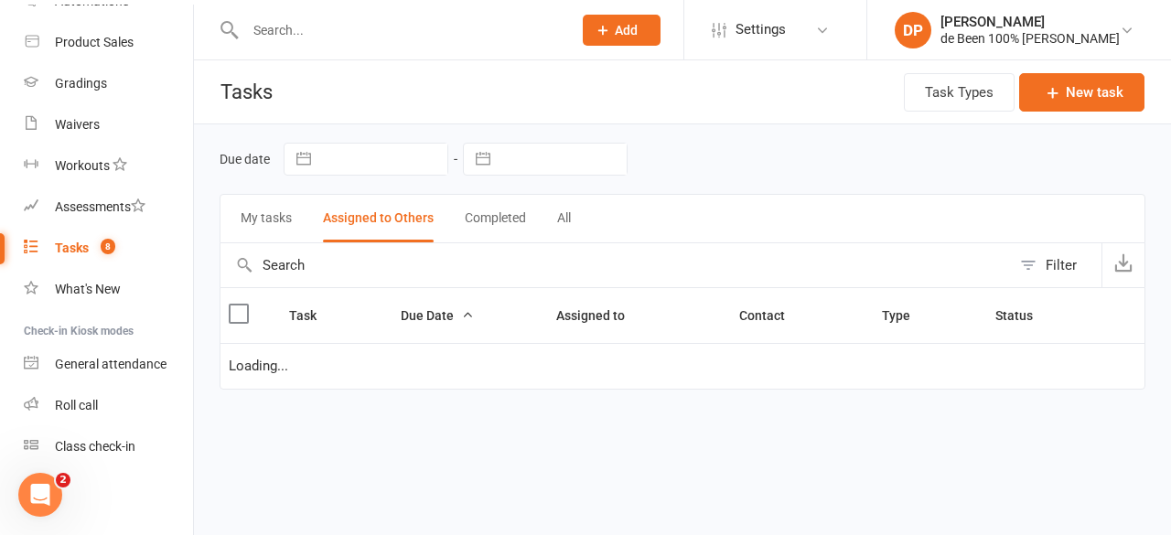
select select "waiting"
select select "started"
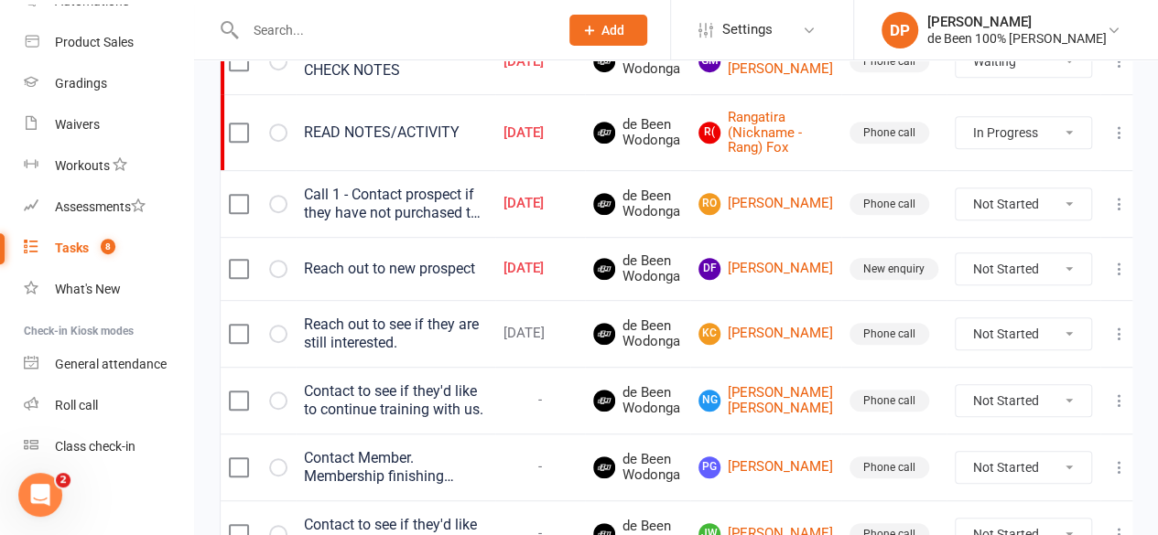
scroll to position [384, 0]
click at [782, 279] on link "DF [PERSON_NAME]" at bounding box center [765, 268] width 135 height 22
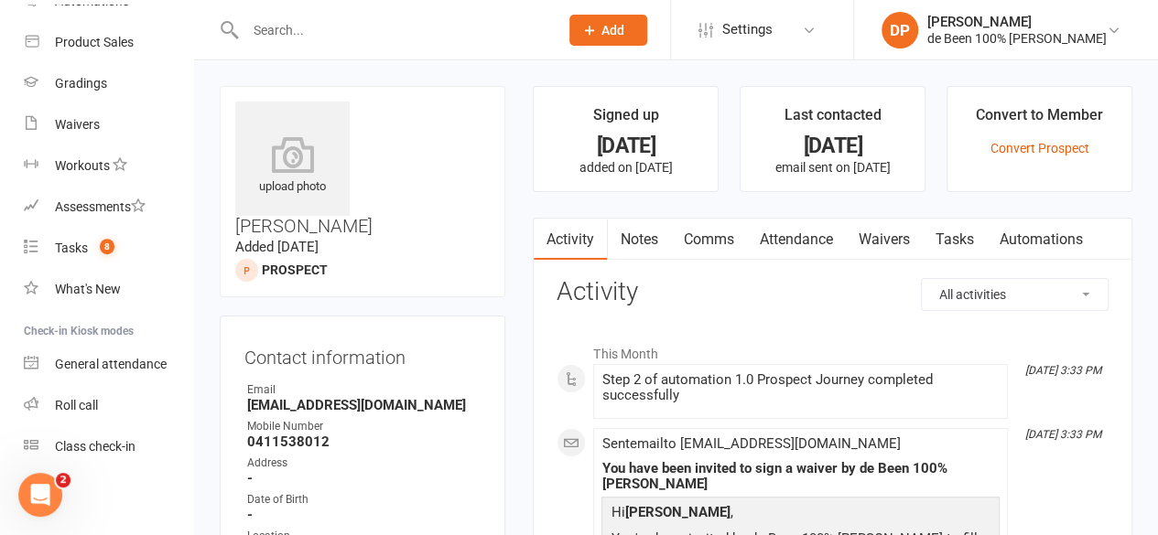
click at [902, 233] on link "Waivers" at bounding box center [883, 240] width 77 height 42
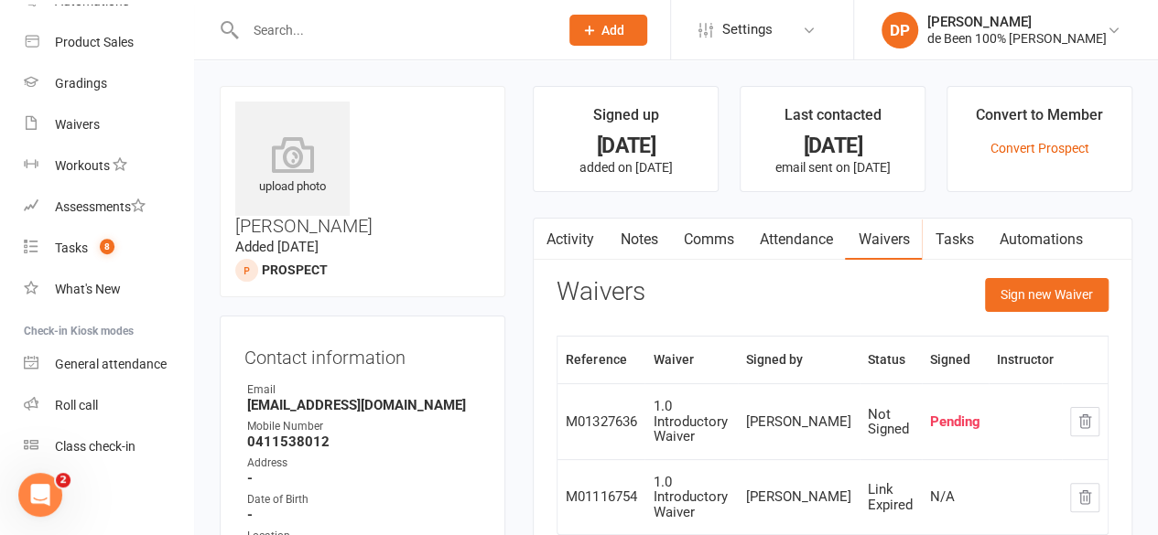
click at [569, 242] on link "Activity" at bounding box center [570, 240] width 73 height 42
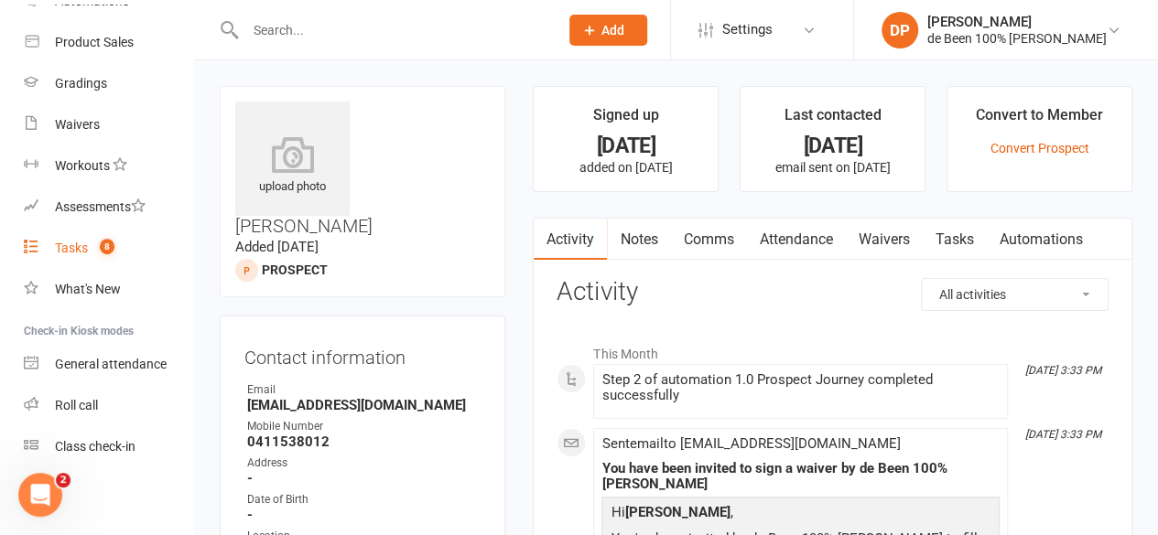
click at [72, 243] on div "Tasks" at bounding box center [71, 248] width 33 height 15
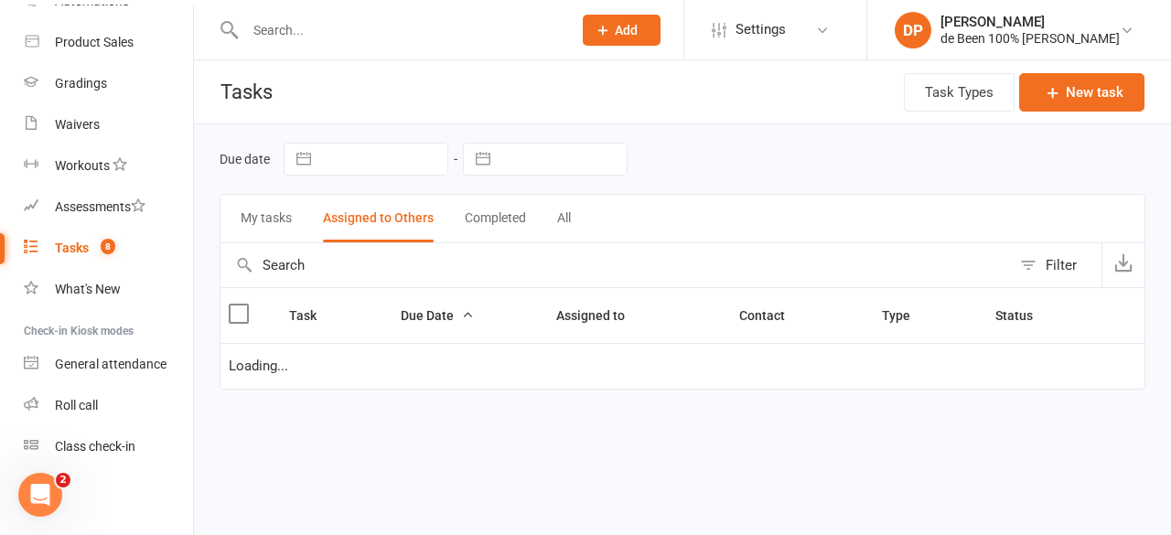
click at [72, 243] on div "Tasks" at bounding box center [72, 248] width 34 height 15
select select "waiting"
select select "started"
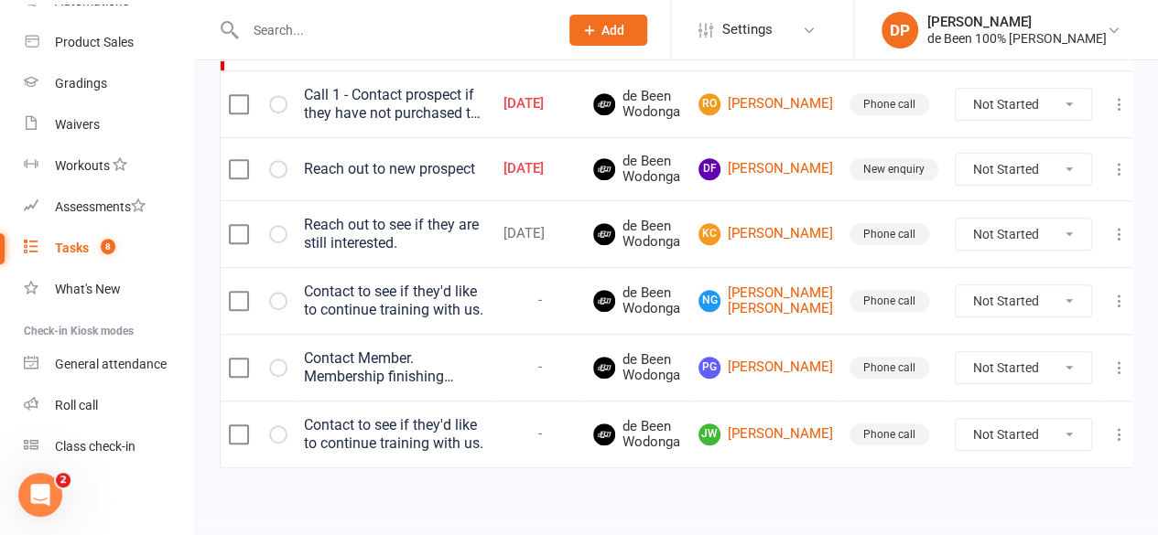
scroll to position [496, 0]
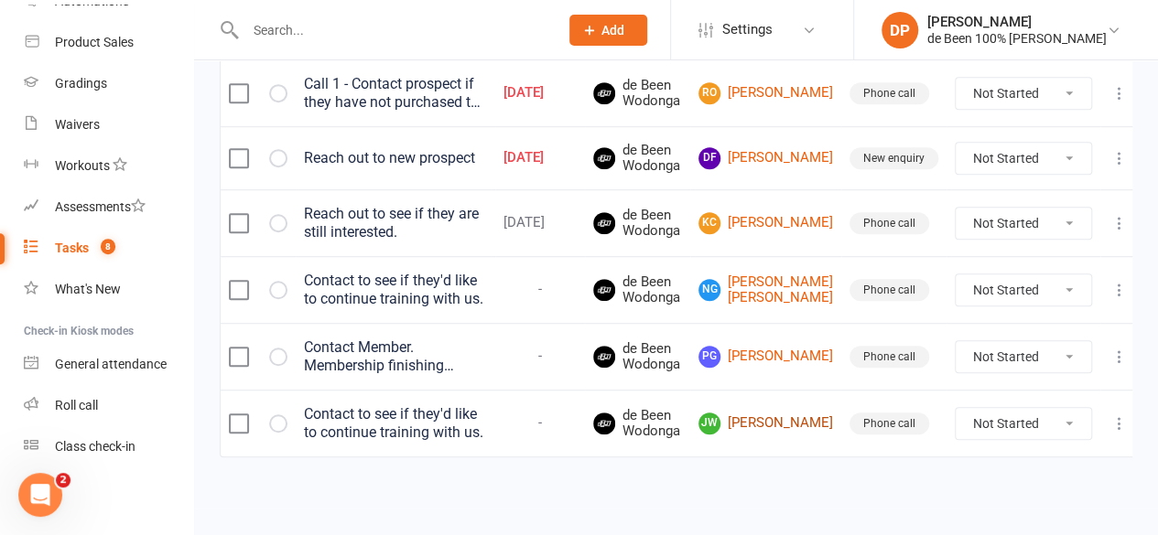
click at [796, 435] on link "[PERSON_NAME] [PERSON_NAME]" at bounding box center [765, 424] width 135 height 22
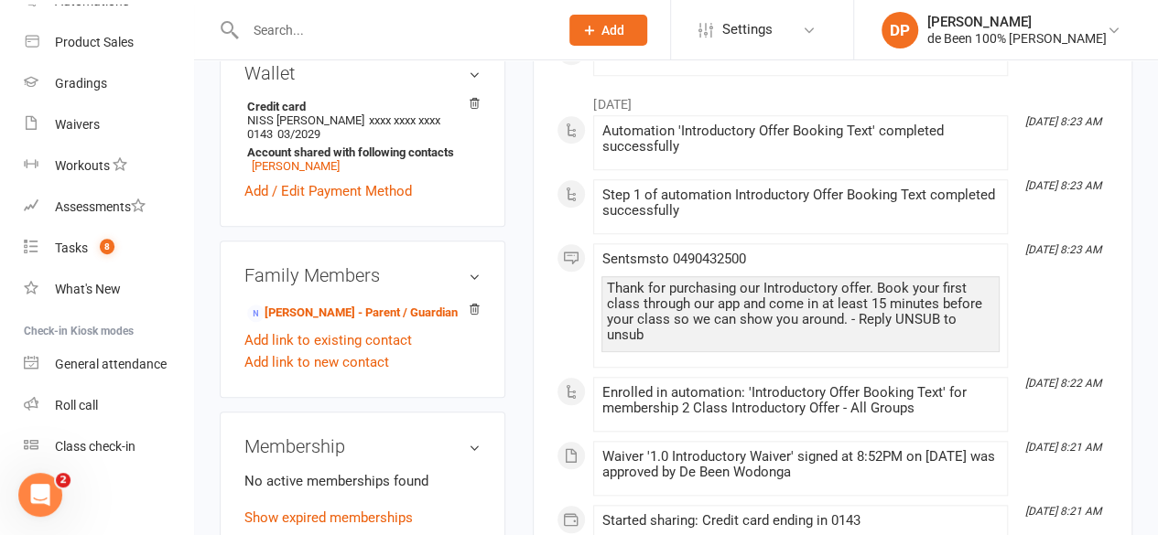
scroll to position [724, 0]
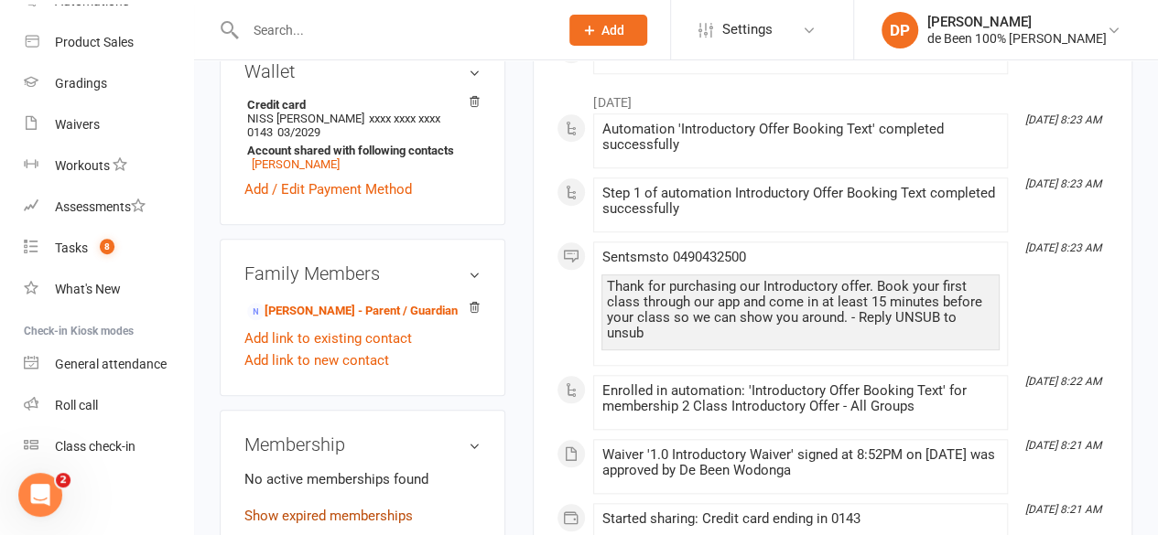
click at [310, 508] on link "Show expired memberships" at bounding box center [328, 516] width 168 height 16
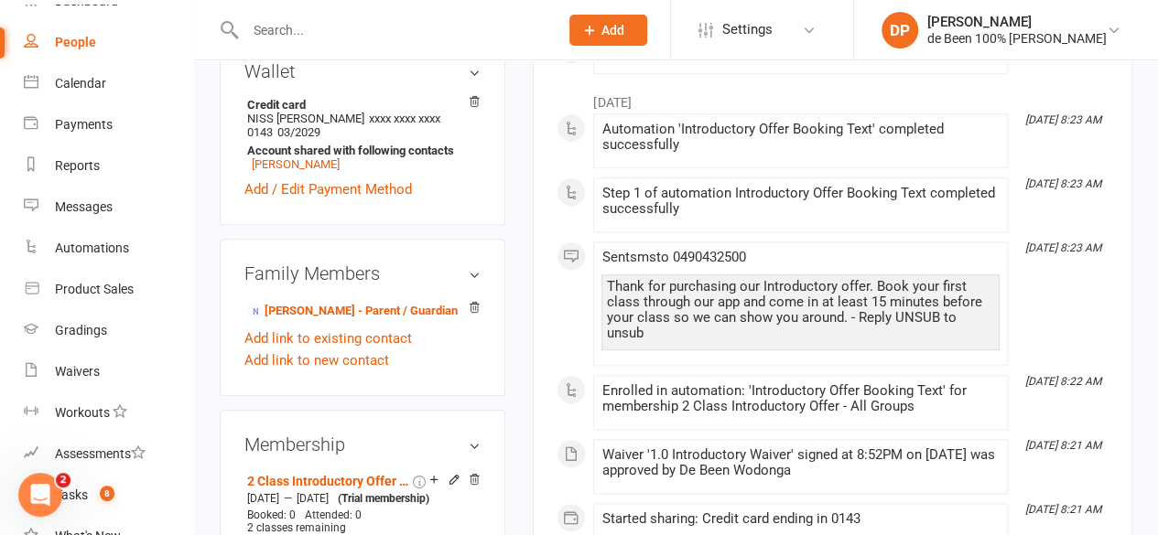
scroll to position [0, 0]
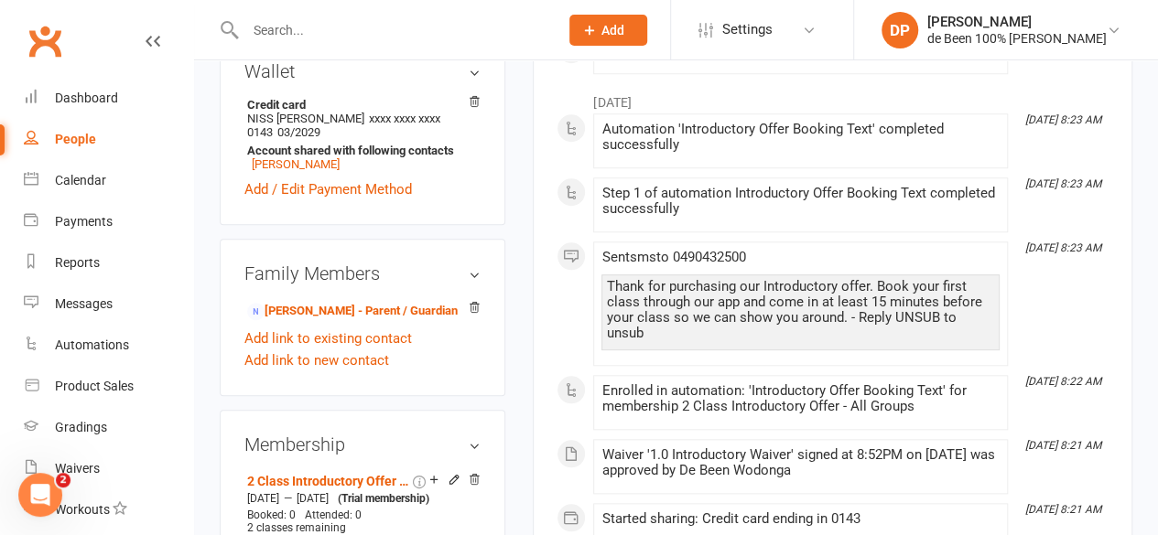
click at [69, 153] on link "People" at bounding box center [108, 139] width 169 height 41
select select "100"
